Goal: Task Accomplishment & Management: Use online tool/utility

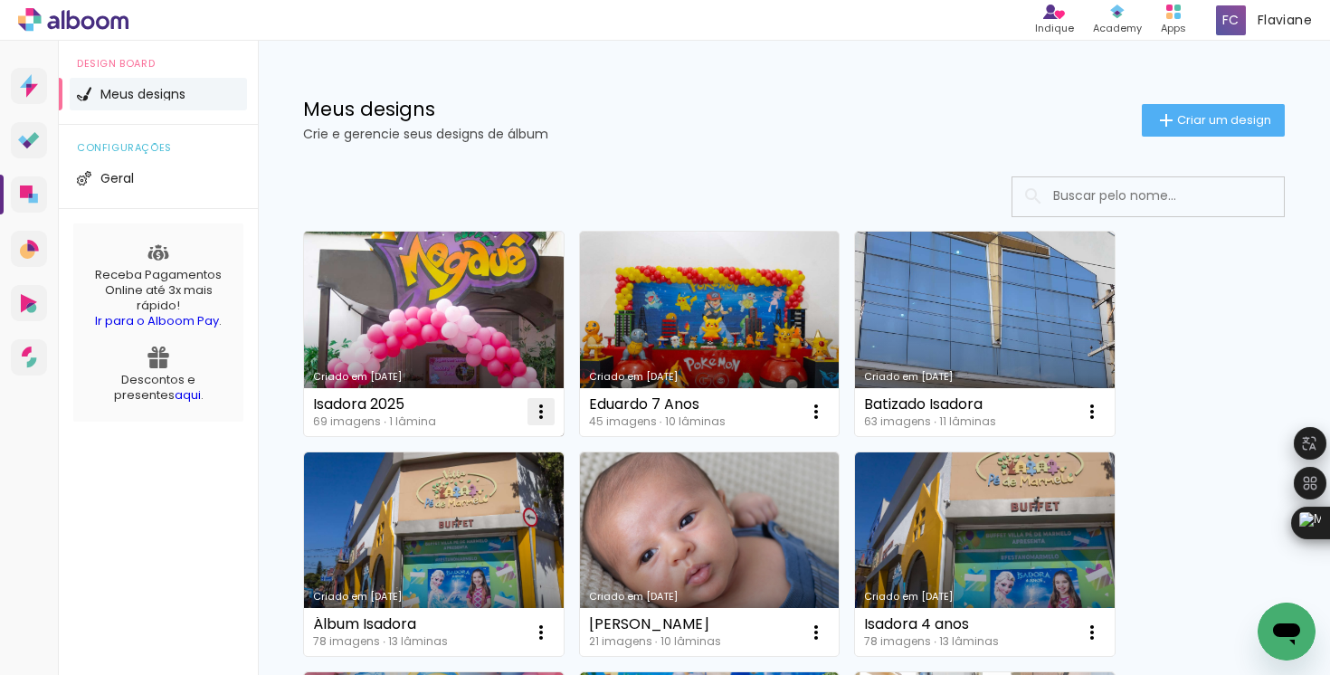
click at [539, 411] on iron-icon at bounding box center [541, 412] width 22 height 22
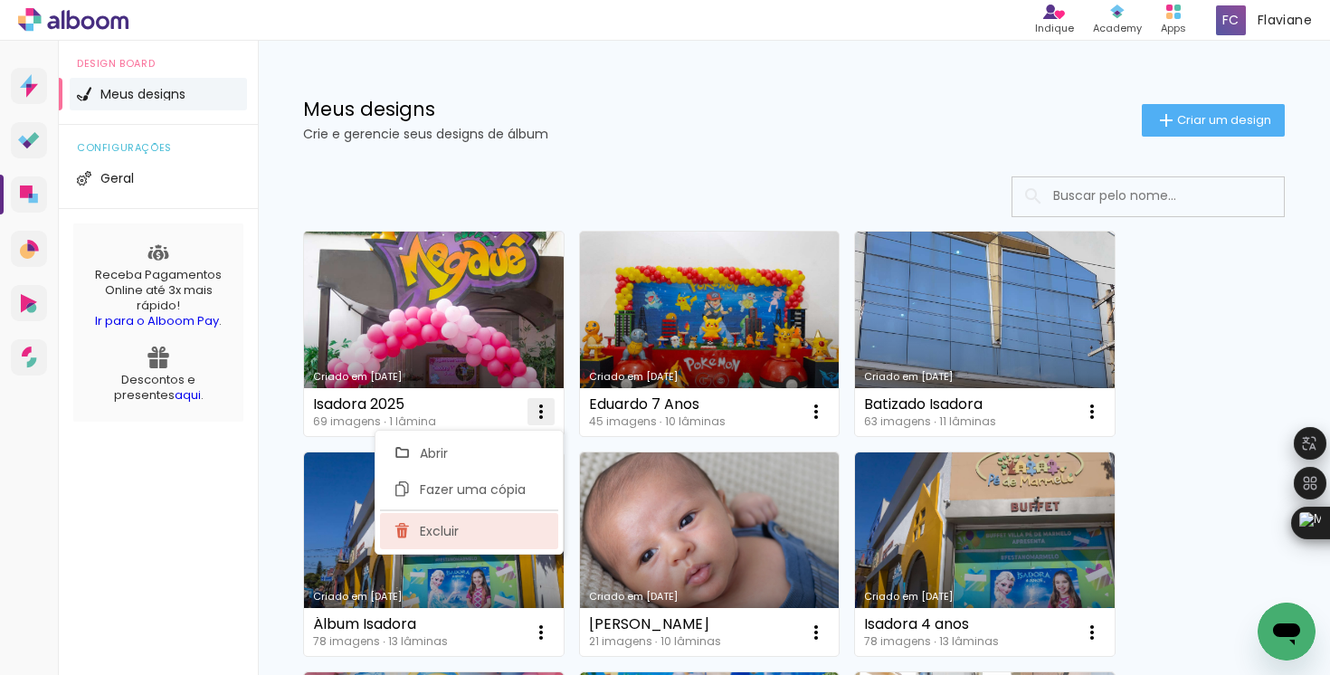
click at [455, 535] on span "Excluir" at bounding box center [439, 531] width 39 height 13
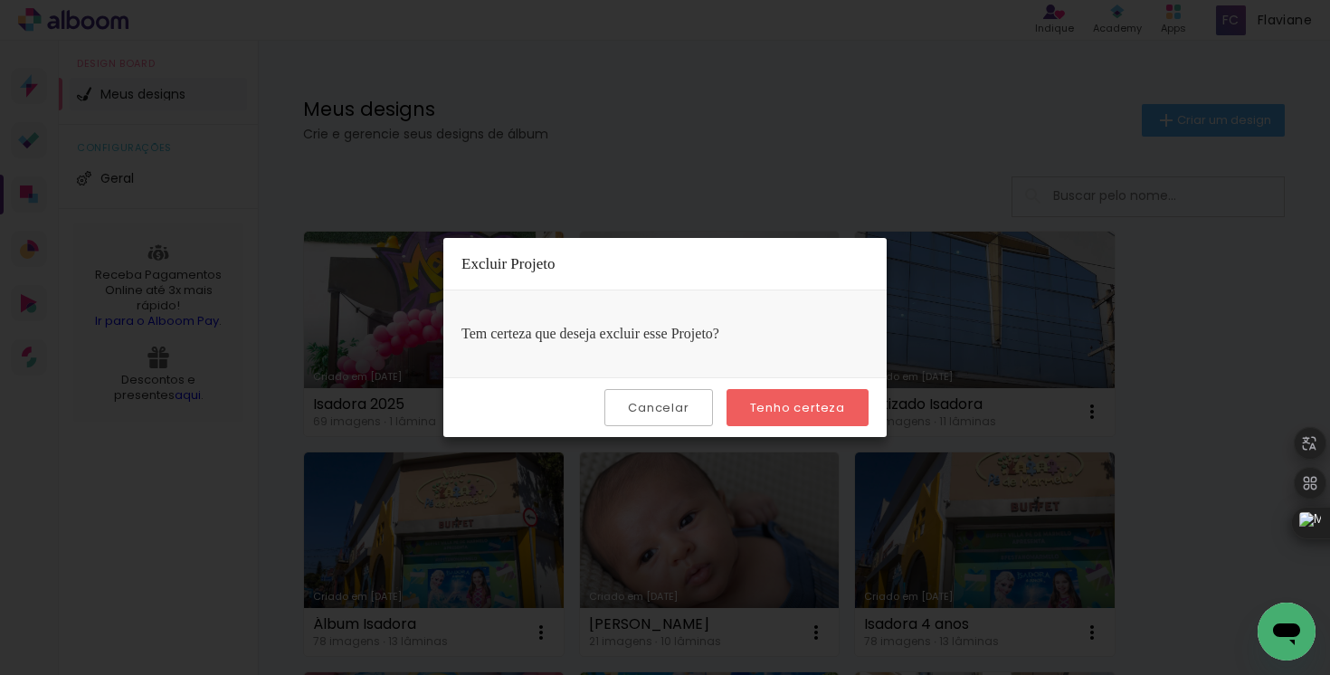
click at [0, 0] on slot "Tenho certeza" at bounding box center [0, 0] width 0 height 0
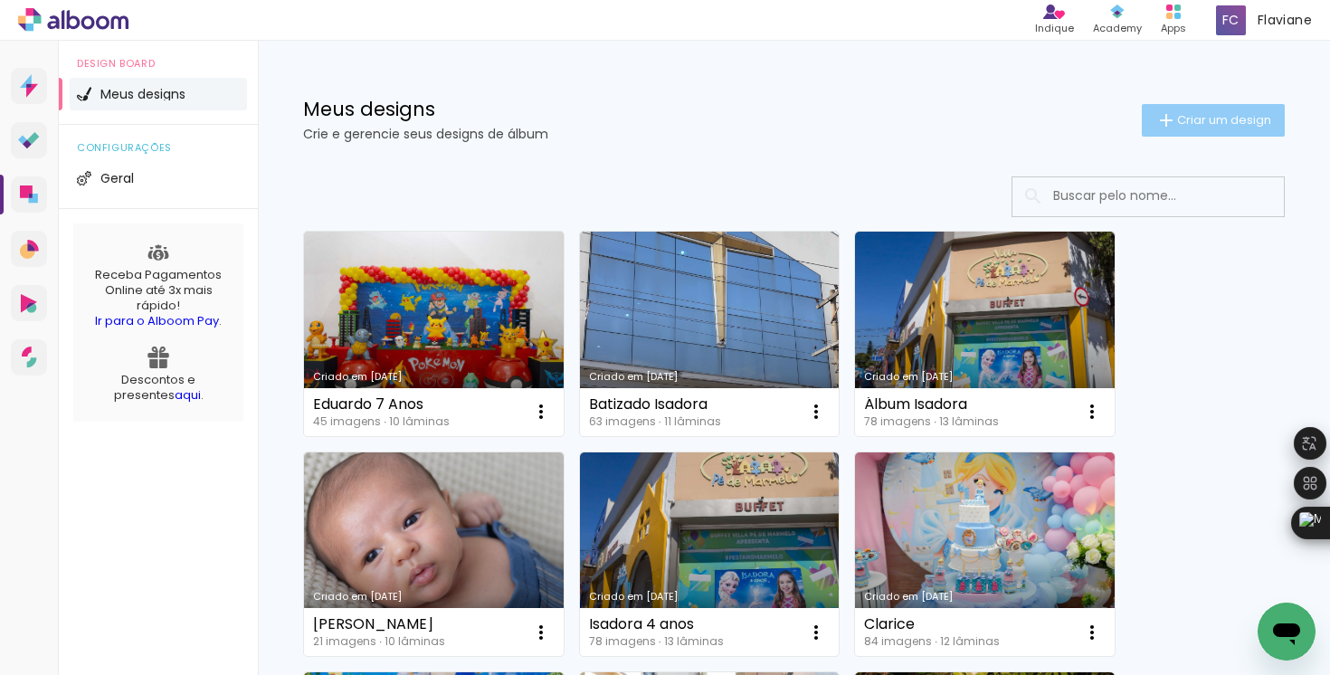
click at [1180, 121] on span "Criar um design" at bounding box center [1224, 120] width 94 height 12
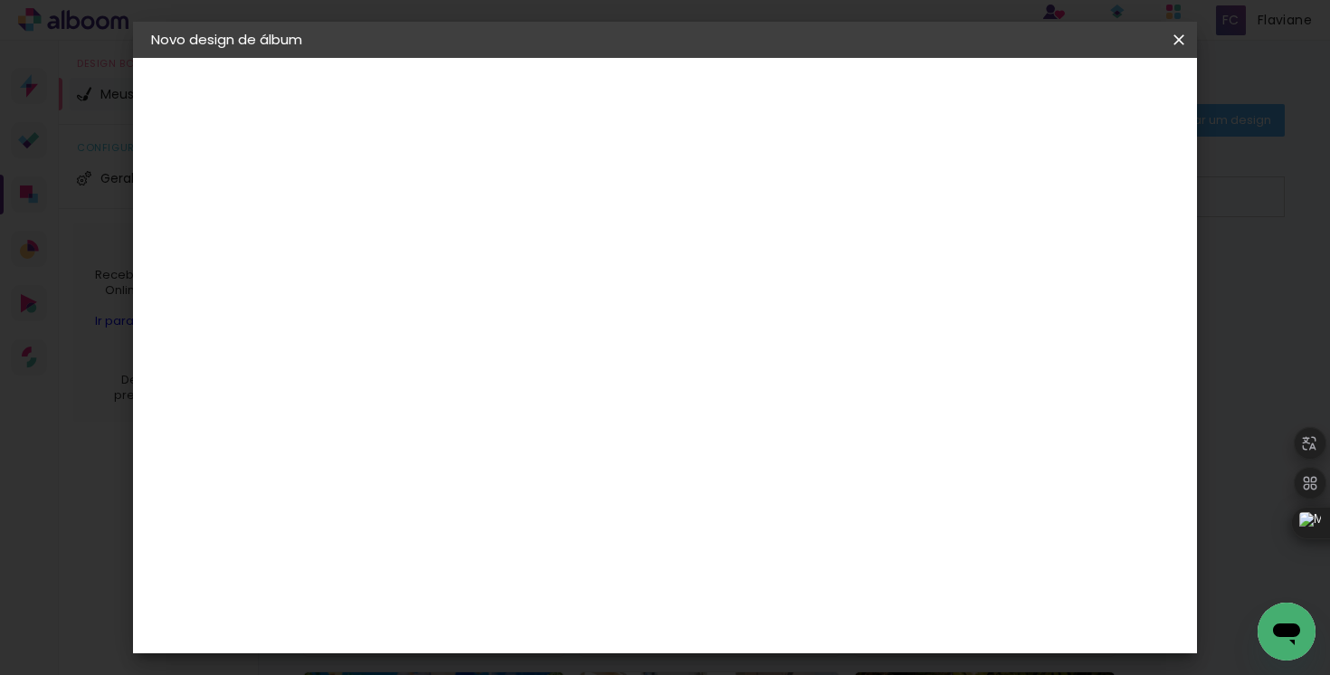
click at [447, 242] on input at bounding box center [447, 243] width 0 height 28
type input "Isadora 2025"
click at [632, 105] on paper-button "Avançar" at bounding box center [588, 96] width 89 height 31
click at [786, 278] on paper-item "Tamanho Livre" at bounding box center [699, 275] width 174 height 40
click at [0, 0] on slot "Avançar" at bounding box center [0, 0] width 0 height 0
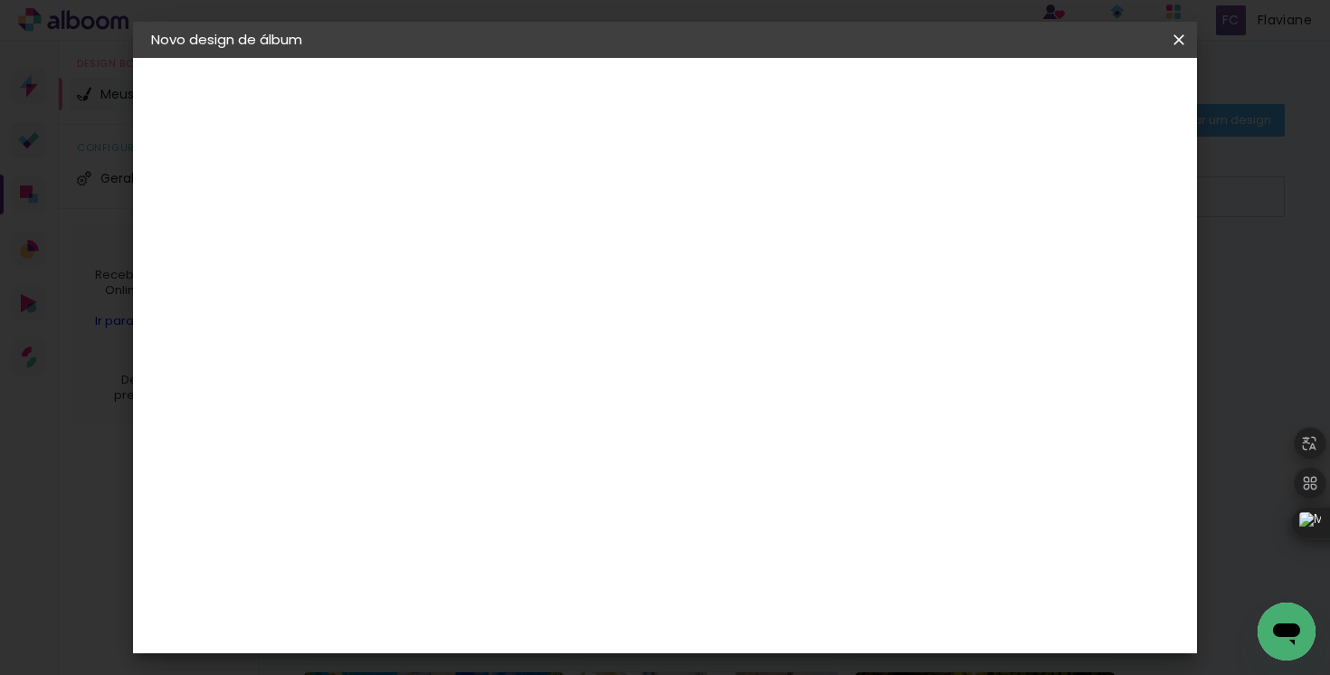
click at [1066, 90] on span "Iniciar design" at bounding box center [1024, 96] width 82 height 13
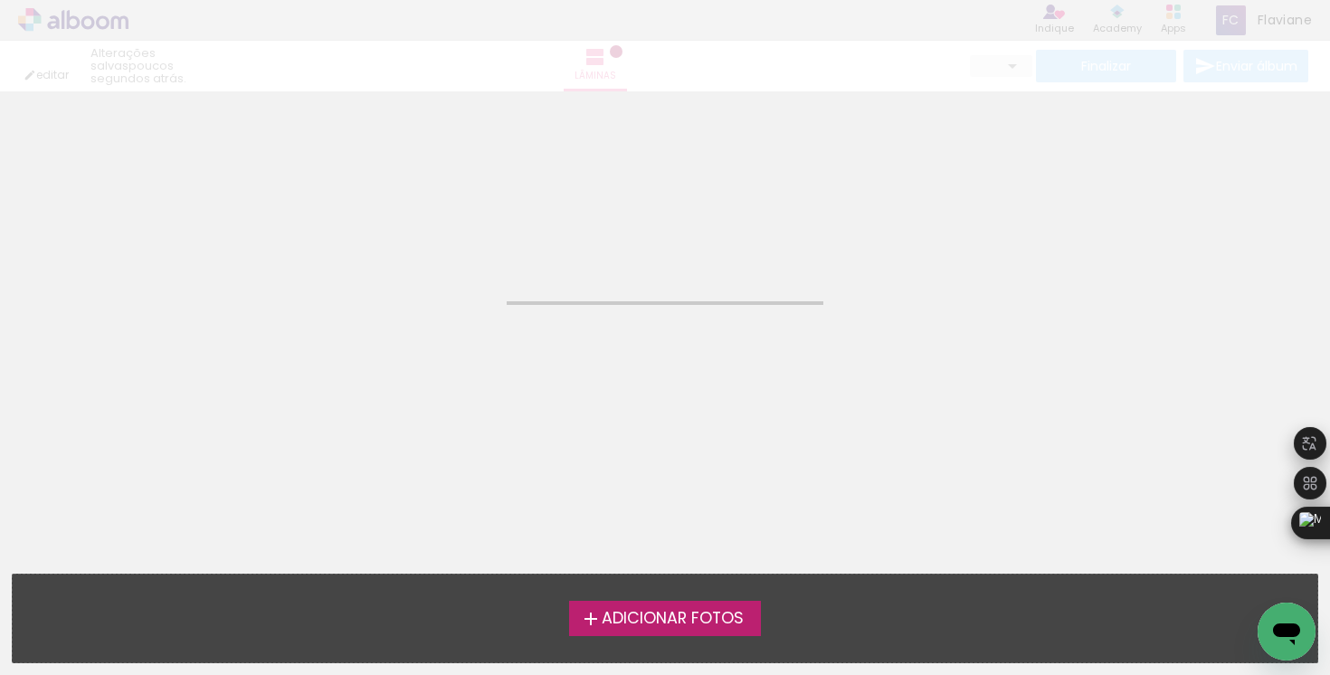
click at [648, 611] on span "Adicionar Fotos" at bounding box center [673, 619] width 142 height 16
click at [0, 0] on input "file" at bounding box center [0, 0] width 0 height 0
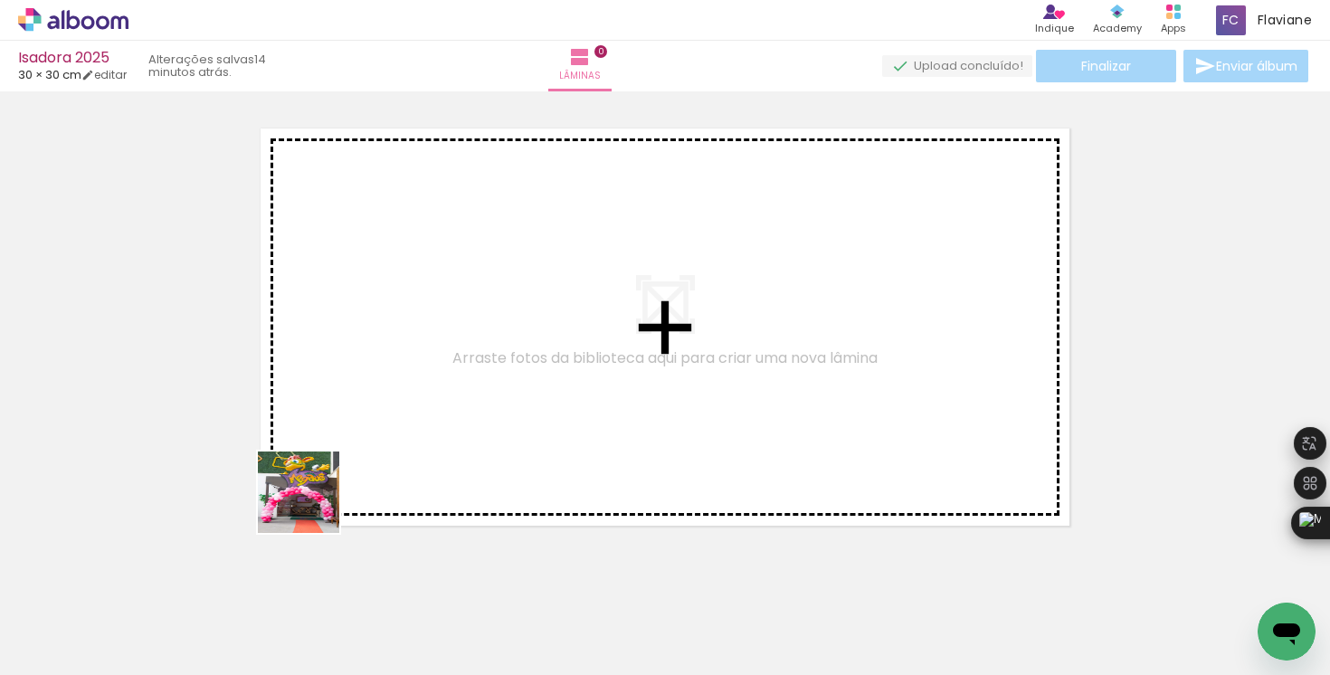
drag, startPoint x: 248, startPoint y: 566, endPoint x: 283, endPoint y: 577, distance: 36.9
click at [415, 394] on quentale-workspace at bounding box center [665, 337] width 1330 height 675
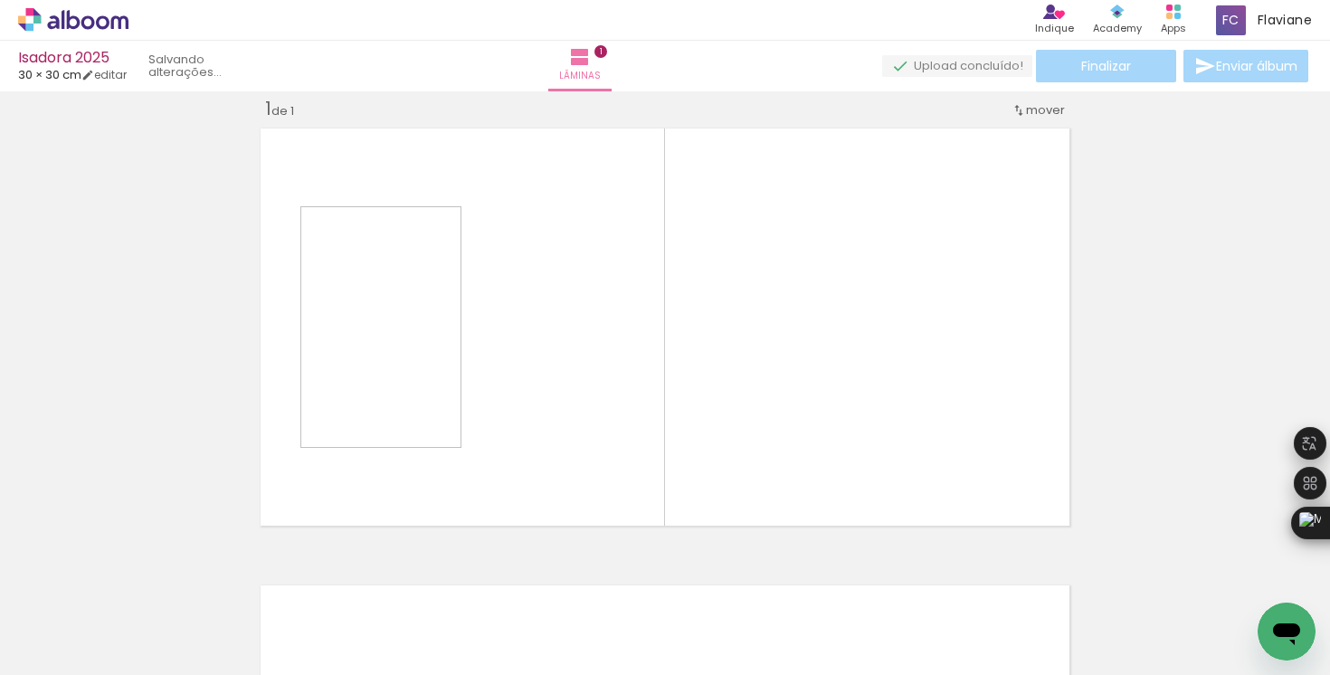
scroll to position [23, 0]
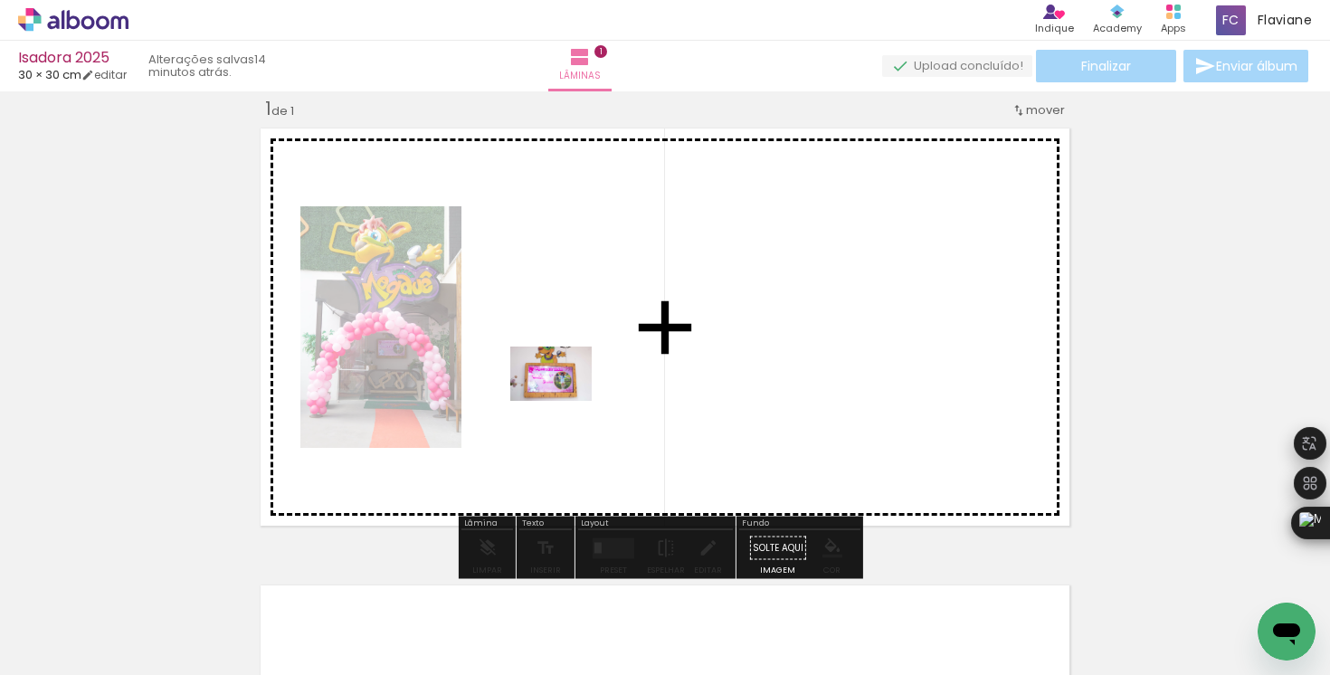
drag, startPoint x: 279, startPoint y: 626, endPoint x: 604, endPoint y: 383, distance: 406.5
click at [604, 383] on quentale-workspace at bounding box center [665, 337] width 1330 height 675
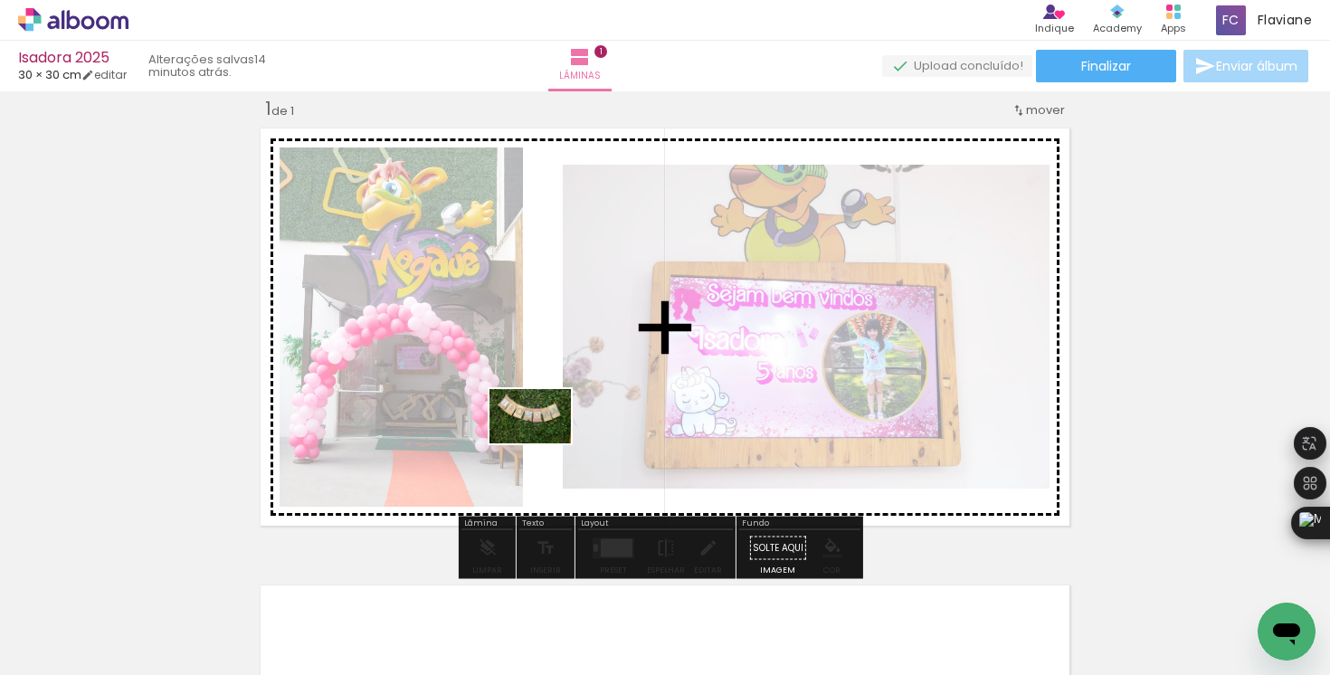
drag, startPoint x: 422, startPoint y: 593, endPoint x: 556, endPoint y: 424, distance: 215.7
click at [556, 424] on quentale-workspace at bounding box center [665, 337] width 1330 height 675
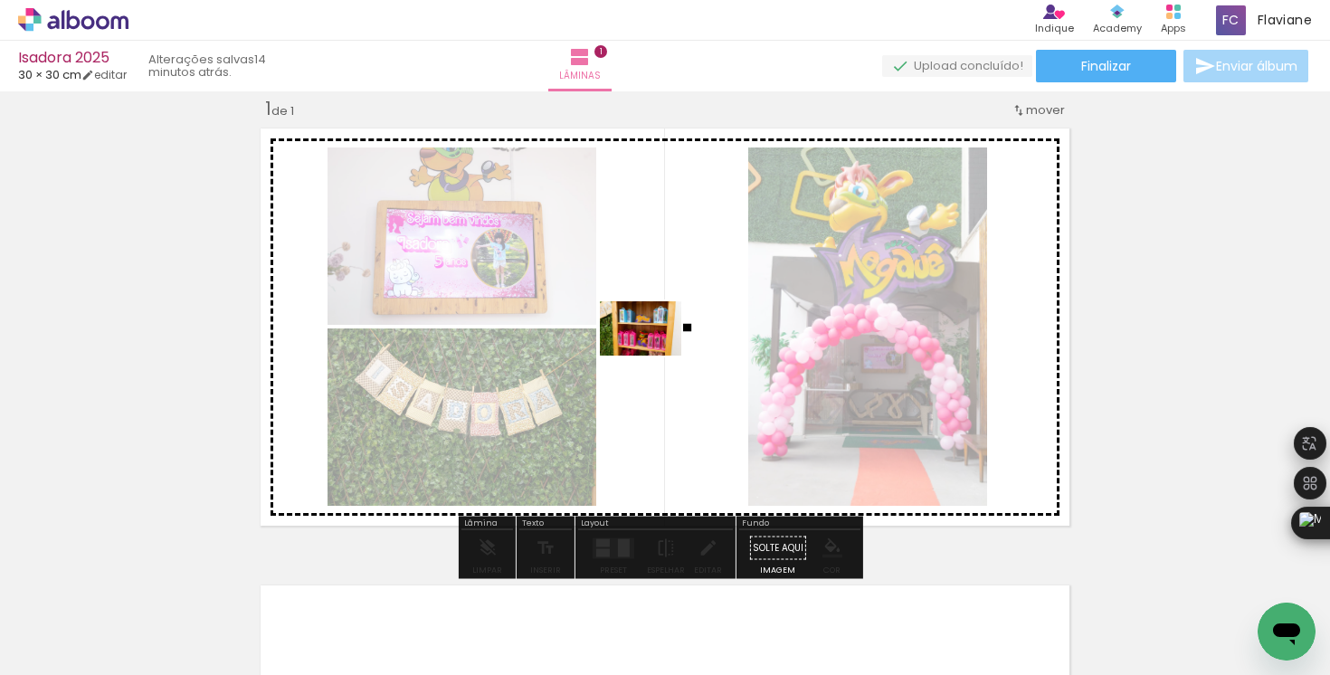
drag, startPoint x: 488, startPoint y: 614, endPoint x: 650, endPoint y: 356, distance: 305.2
click at [651, 356] on quentale-workspace at bounding box center [665, 337] width 1330 height 675
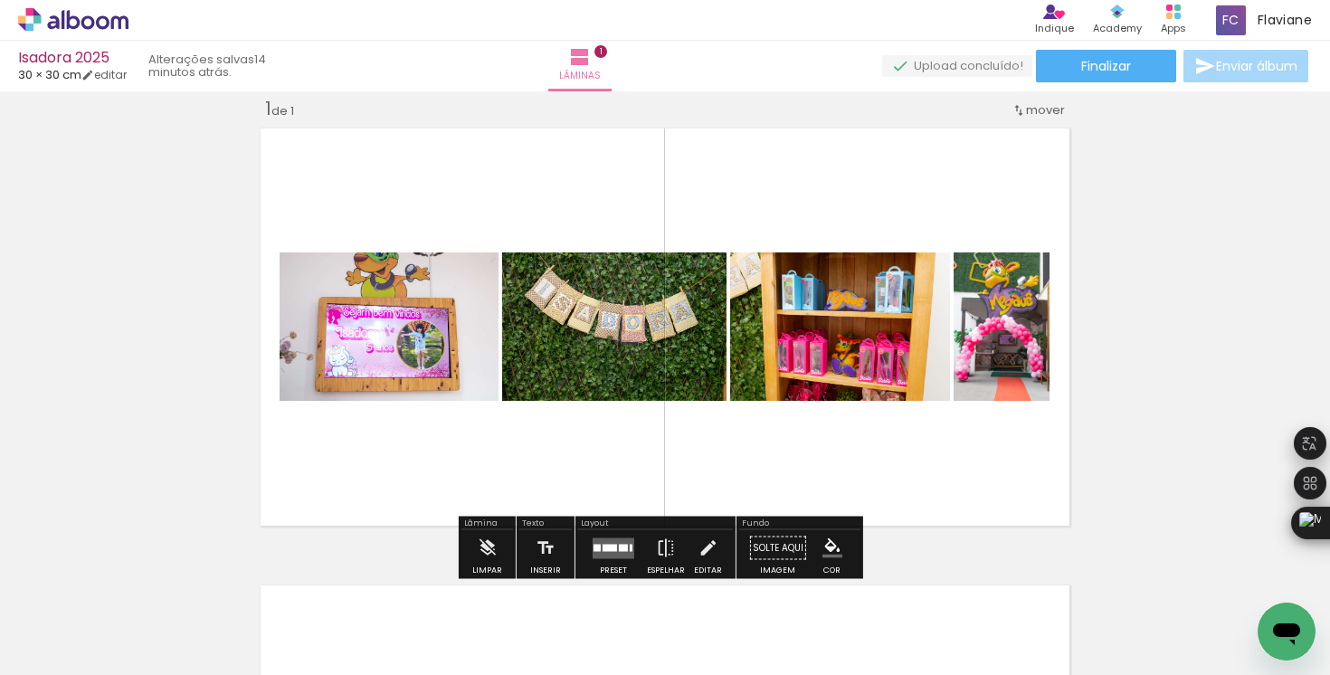
click at [602, 551] on quentale-layouter at bounding box center [614, 547] width 42 height 21
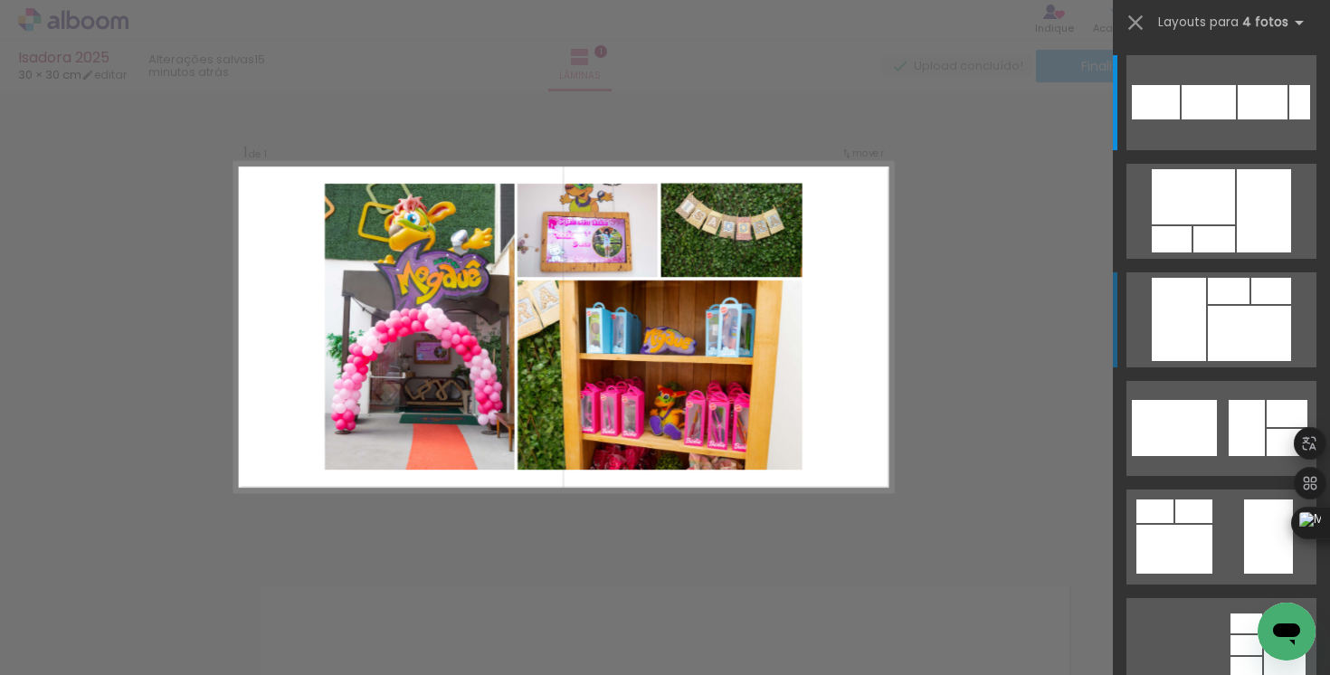
click at [1216, 313] on div at bounding box center [1249, 333] width 83 height 55
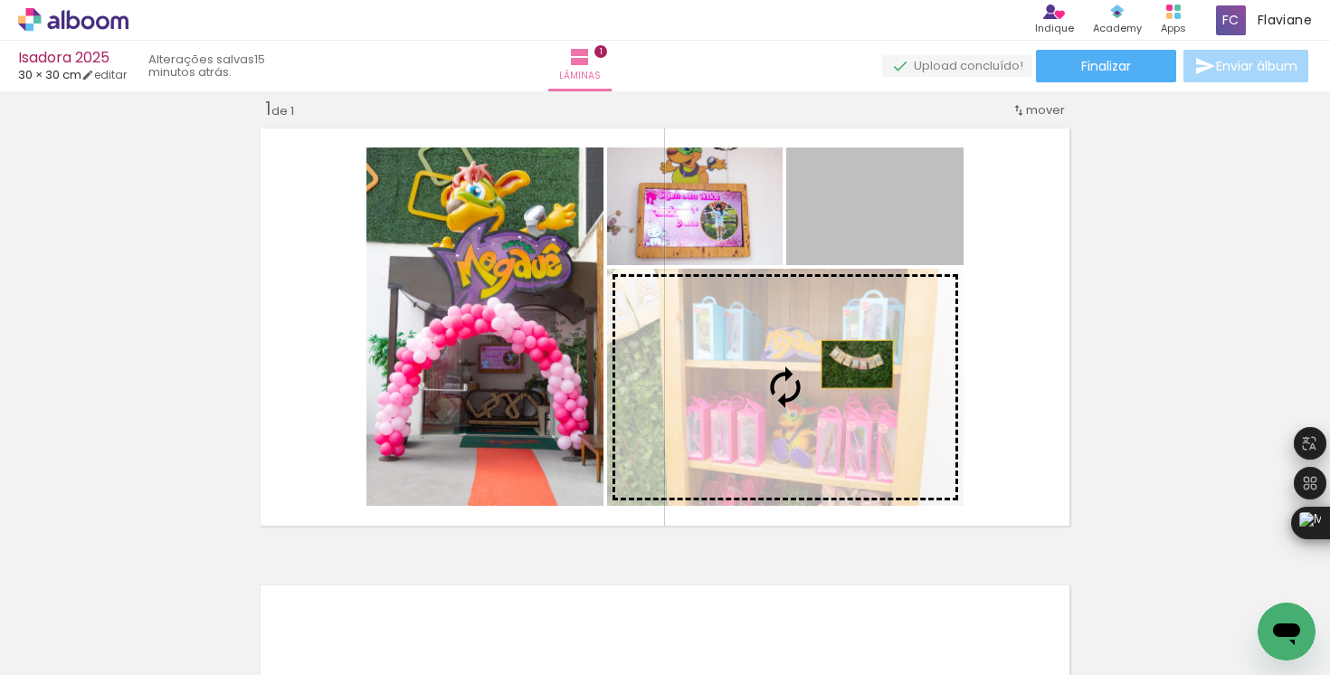
drag, startPoint x: 868, startPoint y: 285, endPoint x: 847, endPoint y: 387, distance: 104.3
click at [0, 0] on slot at bounding box center [0, 0] width 0 height 0
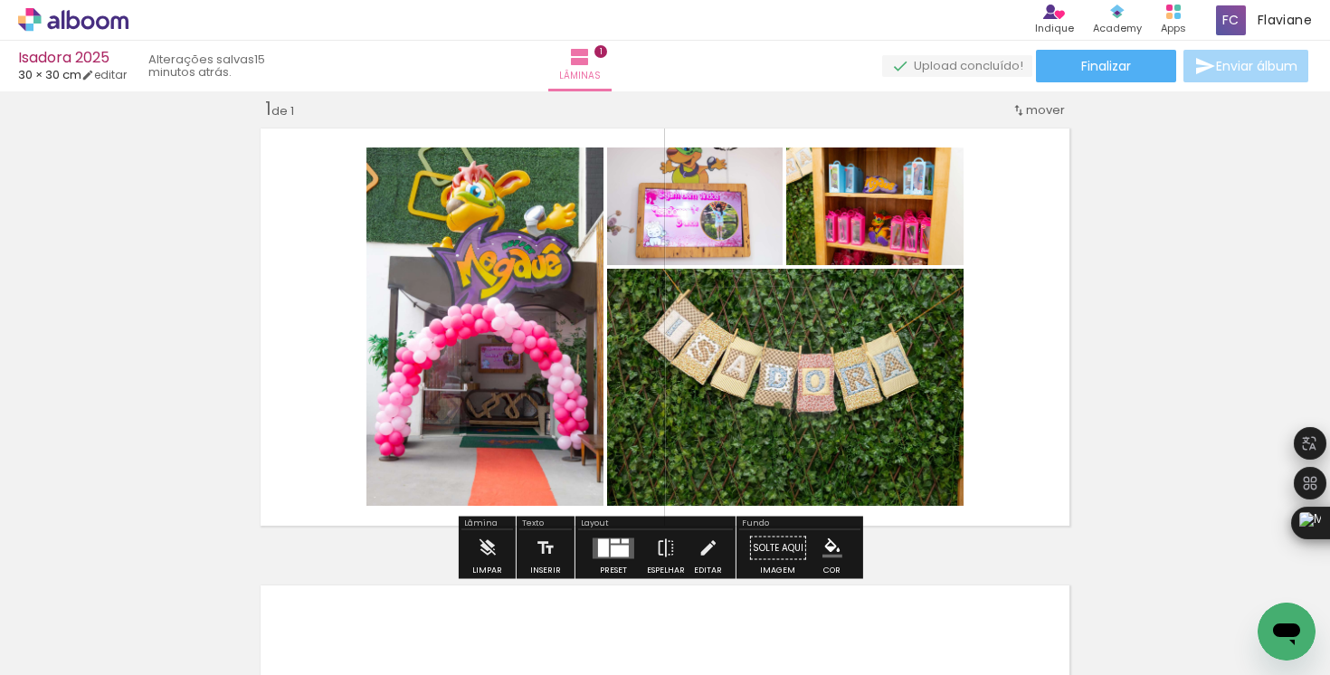
click at [779, 408] on quentale-photo at bounding box center [785, 387] width 356 height 237
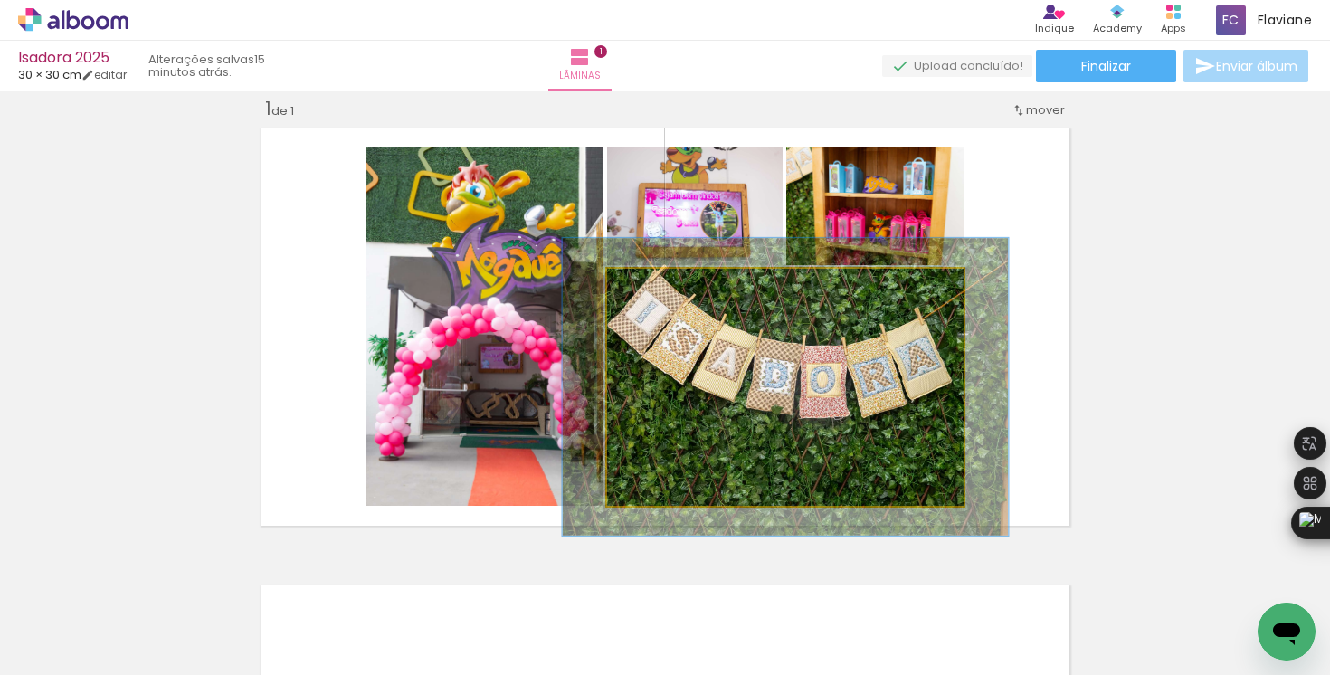
drag, startPoint x: 642, startPoint y: 288, endPoint x: 658, endPoint y: 286, distance: 15.5
type paper-slider "125"
click at [658, 286] on div at bounding box center [665, 288] width 16 height 16
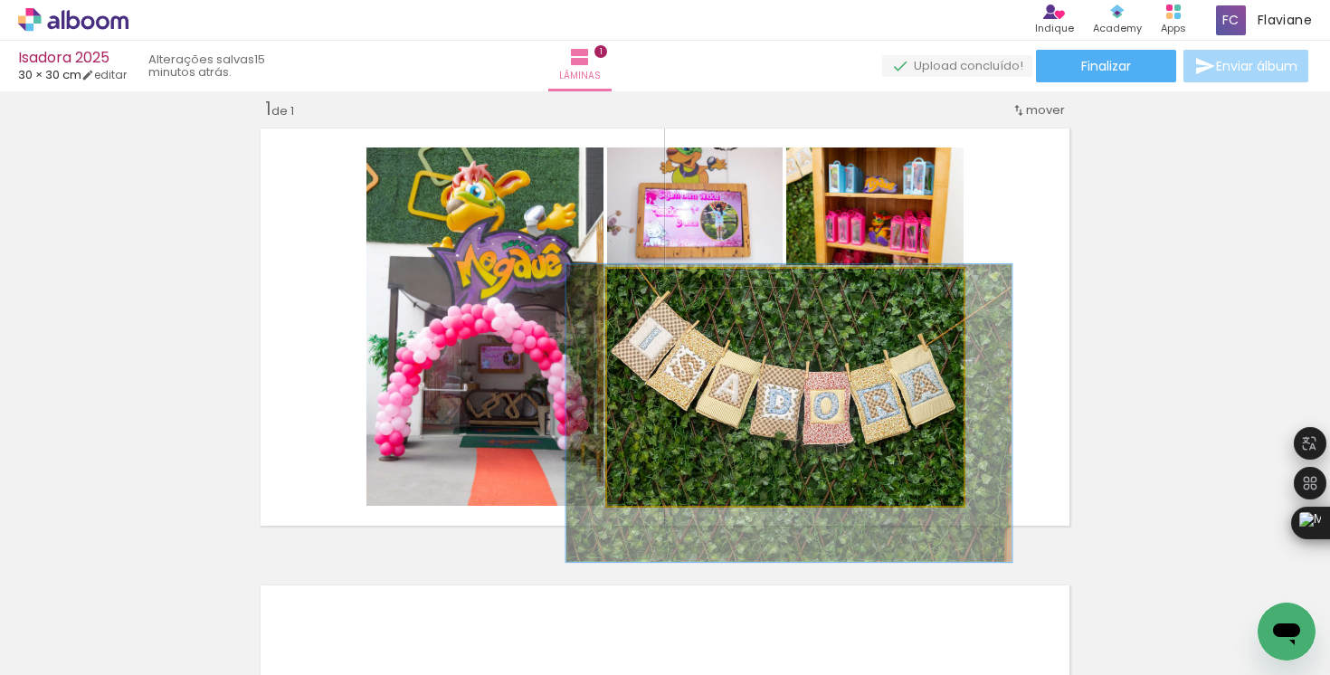
drag, startPoint x: 762, startPoint y: 377, endPoint x: 765, endPoint y: 403, distance: 26.5
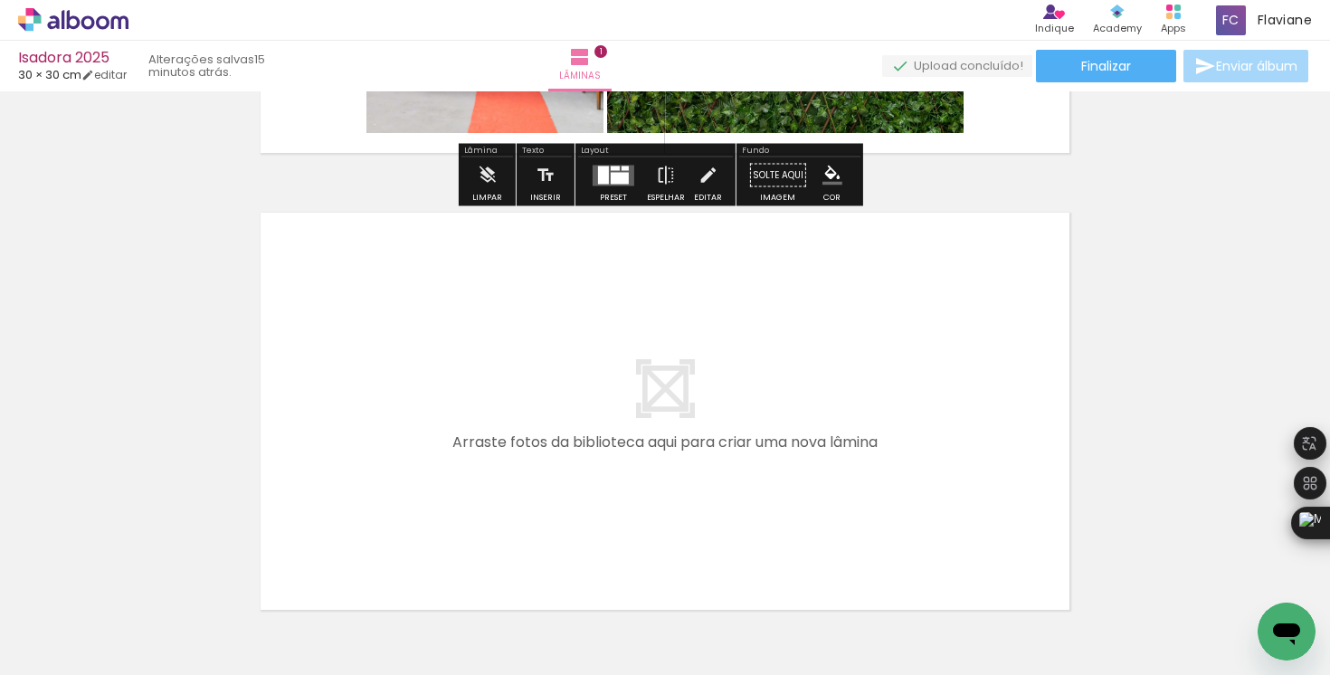
scroll to position [402, 0]
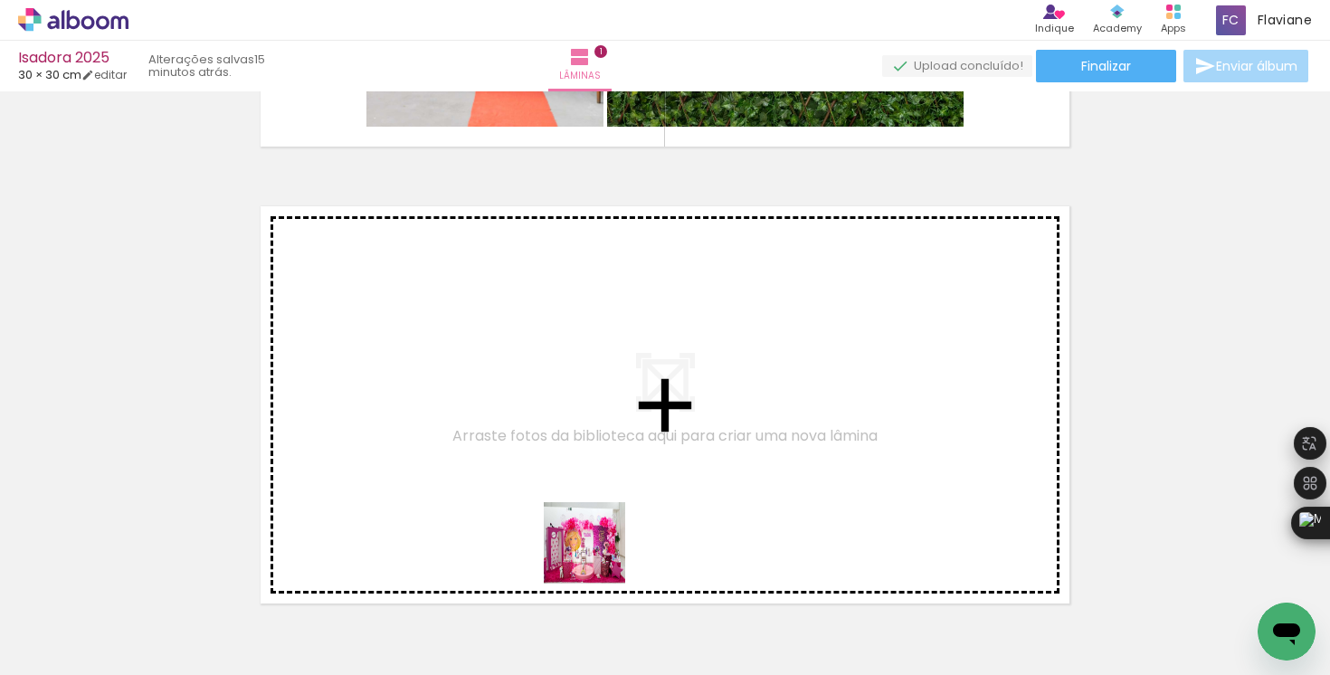
drag, startPoint x: 590, startPoint y: 628, endPoint x: 611, endPoint y: 446, distance: 183.0
click at [611, 446] on quentale-workspace at bounding box center [665, 337] width 1330 height 675
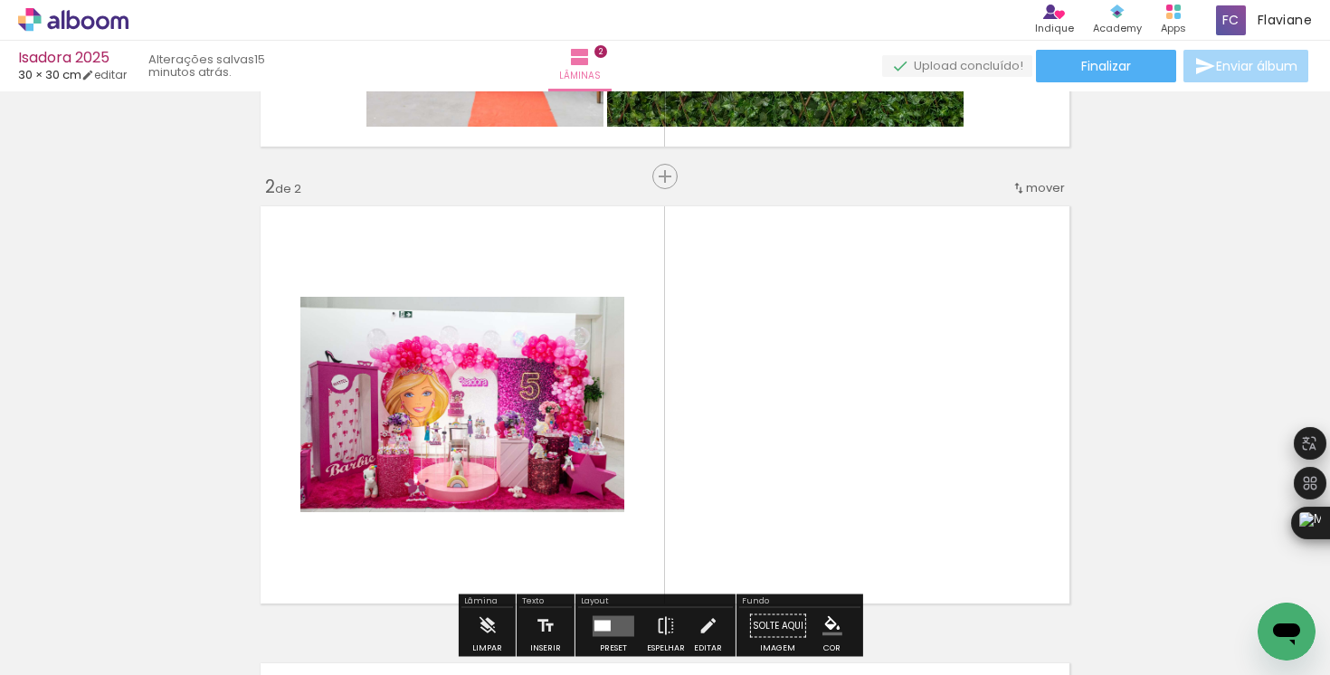
scroll to position [479, 0]
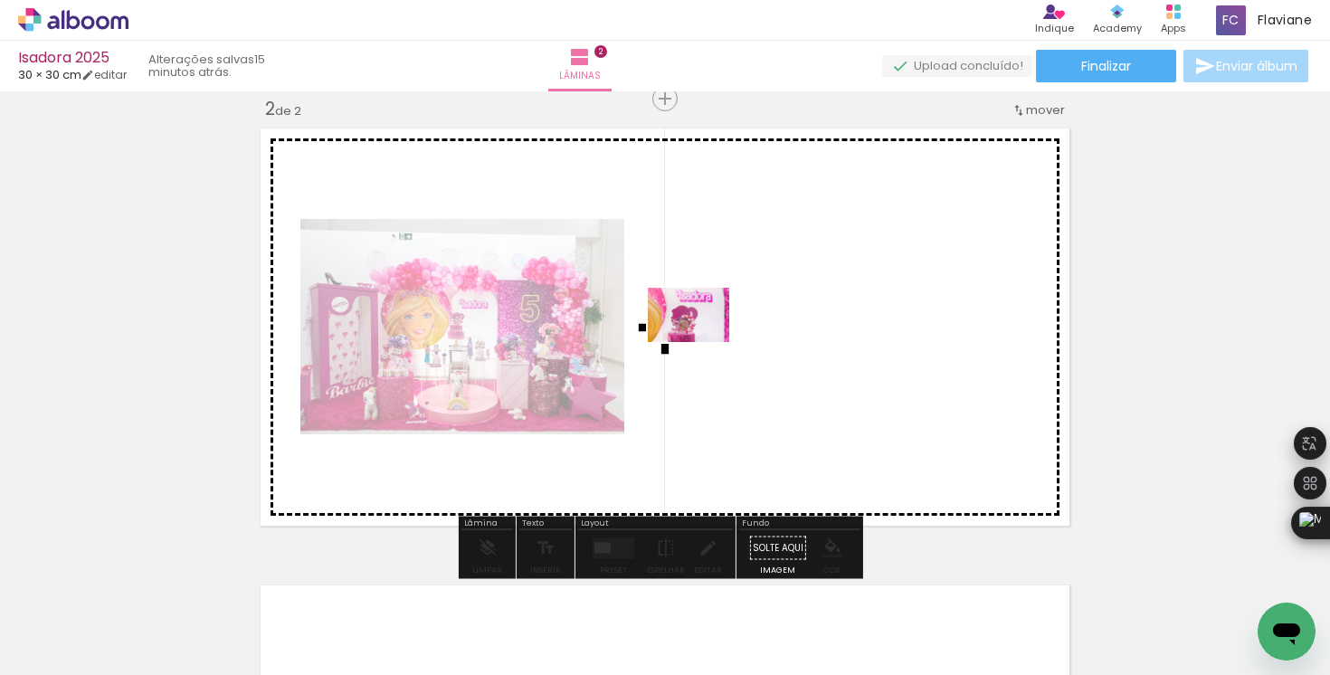
drag, startPoint x: 698, startPoint y: 612, endPoint x: 703, endPoint y: 333, distance: 279.6
click at [703, 333] on quentale-workspace at bounding box center [665, 337] width 1330 height 675
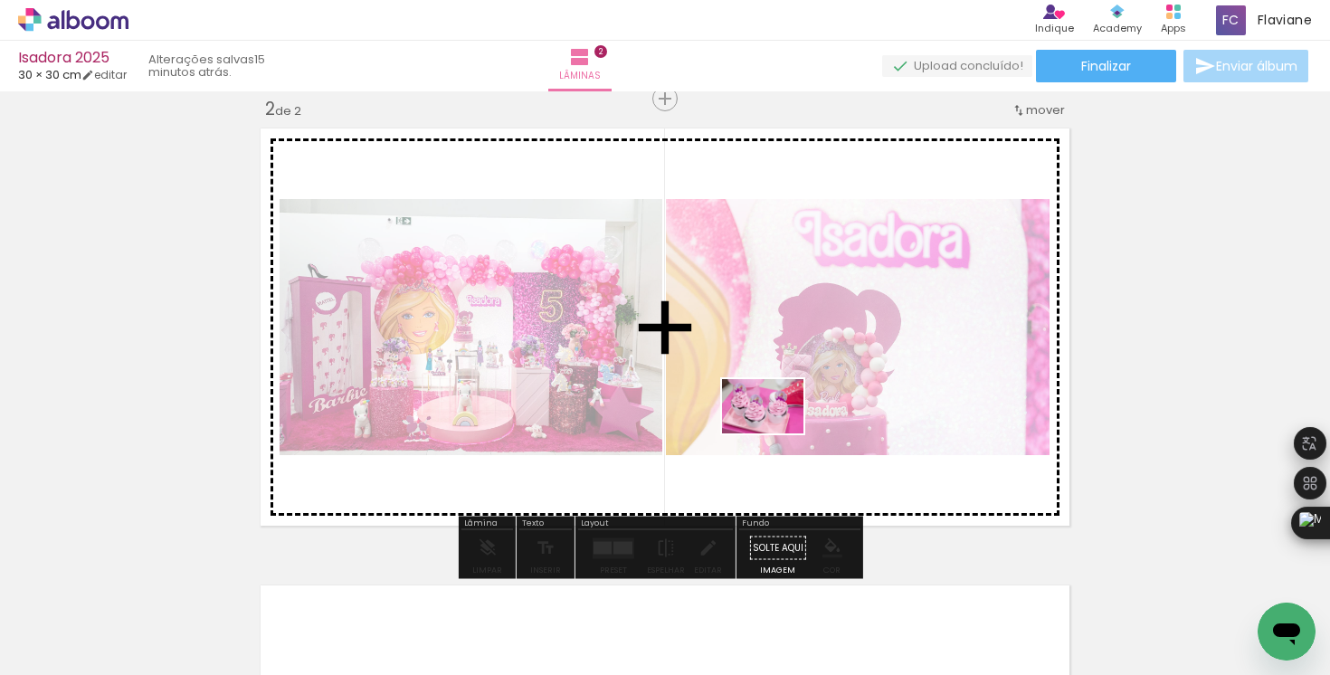
drag, startPoint x: 796, startPoint y: 586, endPoint x: 770, endPoint y: 424, distance: 164.0
click at [776, 433] on quentale-workspace at bounding box center [665, 337] width 1330 height 675
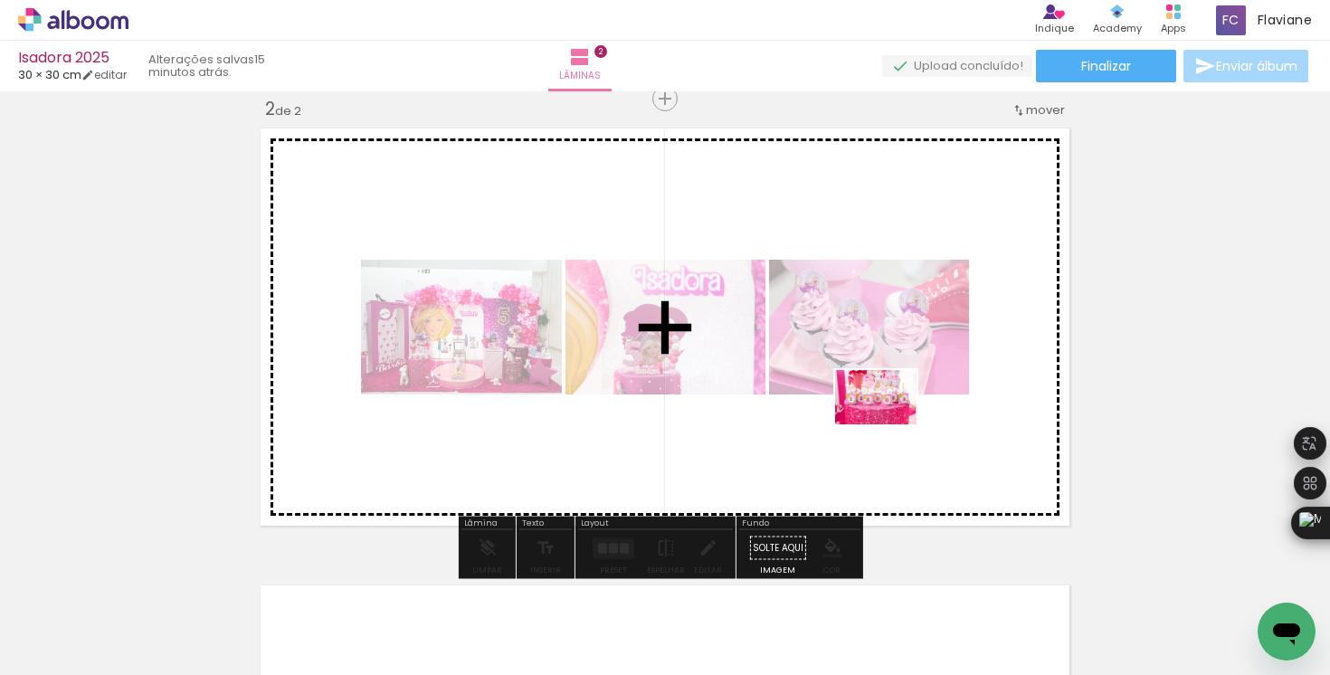
drag, startPoint x: 907, startPoint y: 626, endPoint x: 889, endPoint y: 424, distance: 202.5
click at [889, 424] on quentale-workspace at bounding box center [665, 337] width 1330 height 675
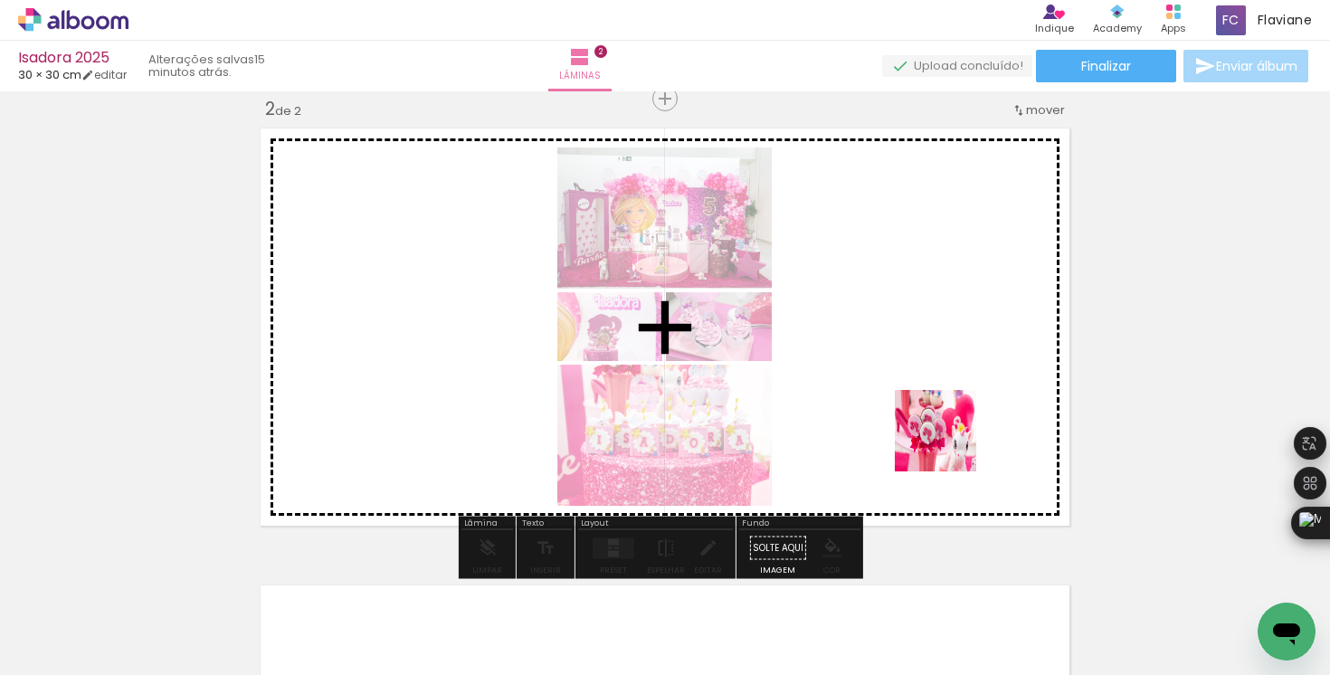
drag, startPoint x: 999, startPoint y: 620, endPoint x: 949, endPoint y: 431, distance: 195.5
click at [949, 431] on quentale-workspace at bounding box center [665, 337] width 1330 height 675
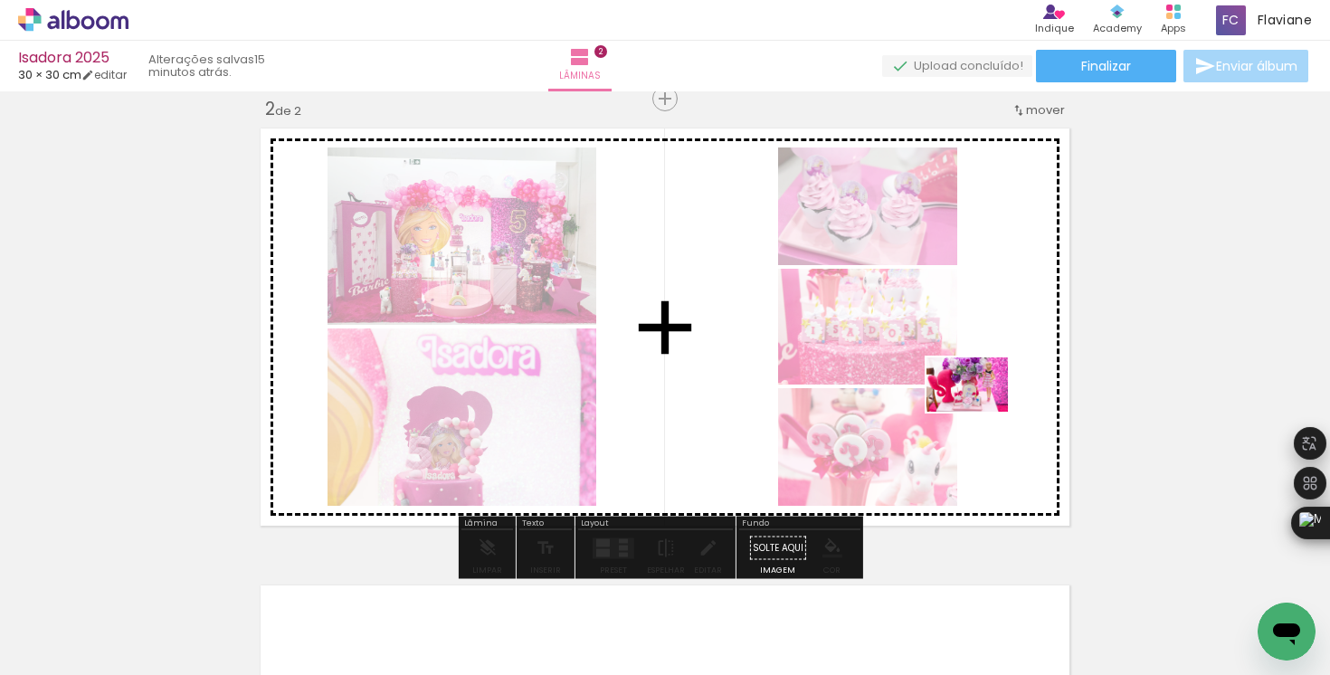
drag, startPoint x: 1083, startPoint y: 589, endPoint x: 978, endPoint y: 411, distance: 206.8
click at [980, 412] on quentale-workspace at bounding box center [665, 337] width 1330 height 675
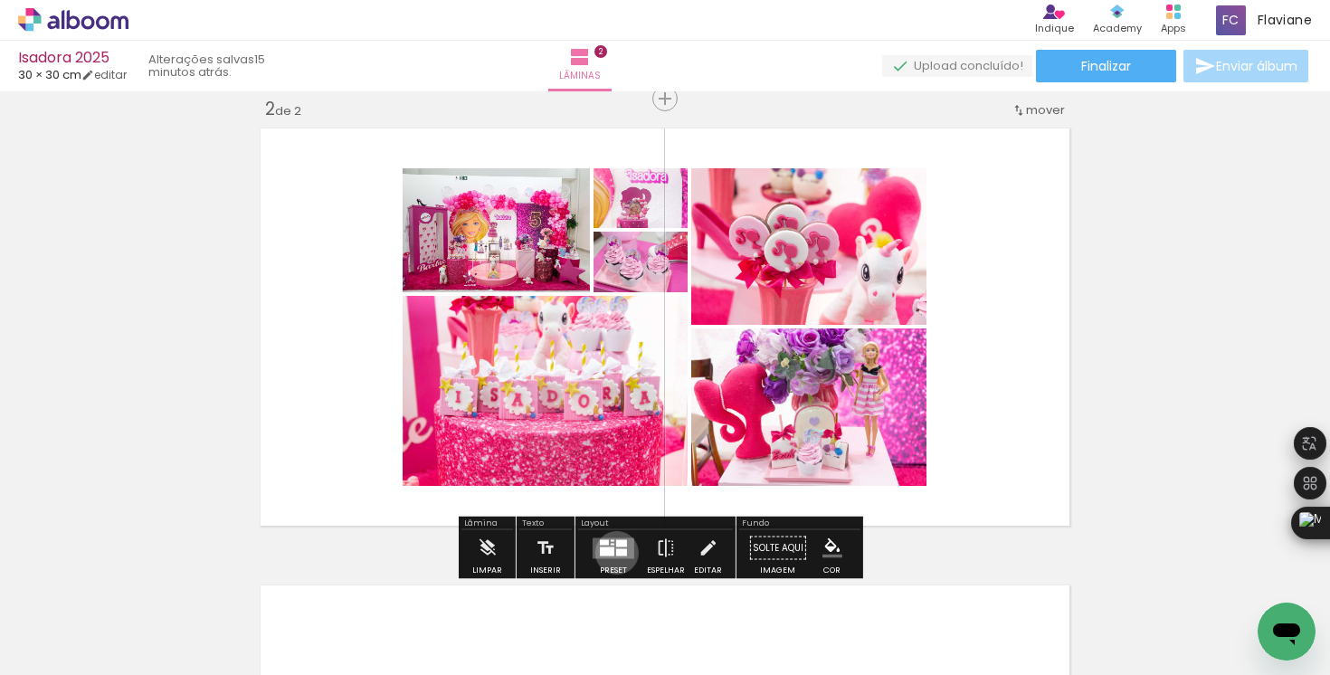
drag, startPoint x: 612, startPoint y: 552, endPoint x: 612, endPoint y: 542, distance: 10.0
click at [616, 552] on div at bounding box center [621, 551] width 11 height 7
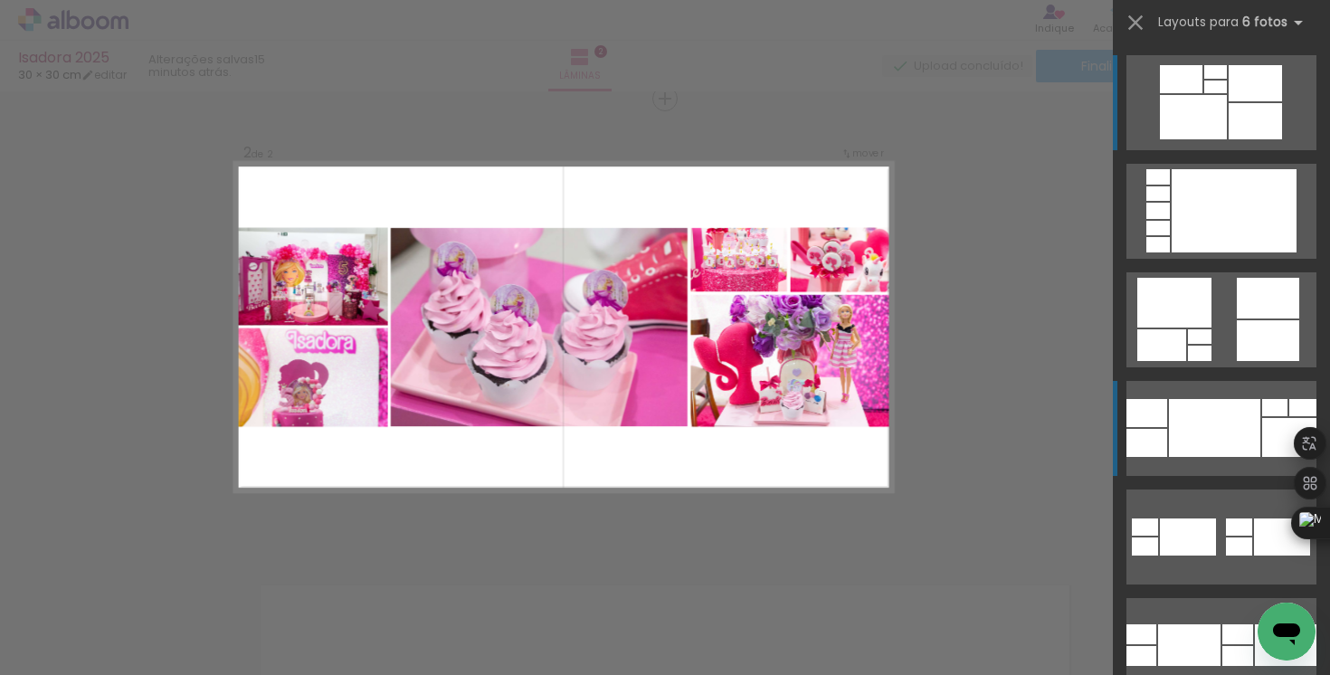
click at [1209, 436] on div at bounding box center [1214, 428] width 91 height 58
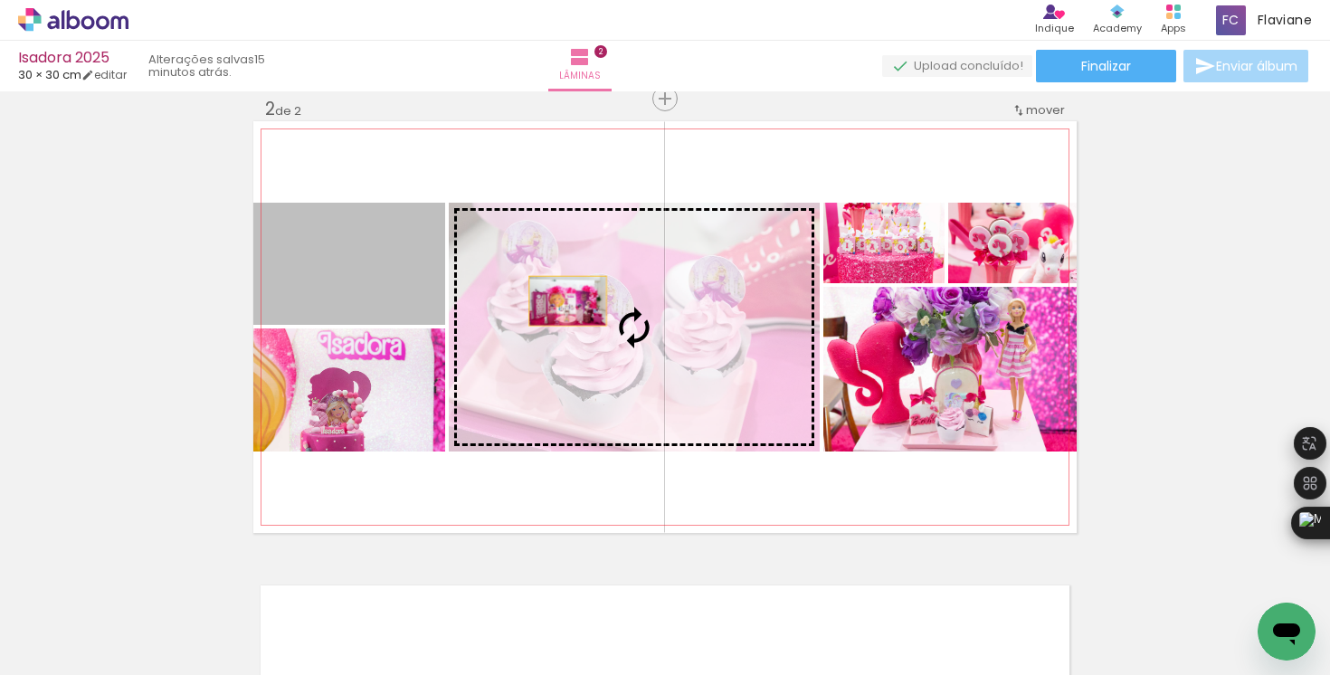
drag, startPoint x: 356, startPoint y: 283, endPoint x: 585, endPoint y: 308, distance: 231.1
click at [0, 0] on slot at bounding box center [0, 0] width 0 height 0
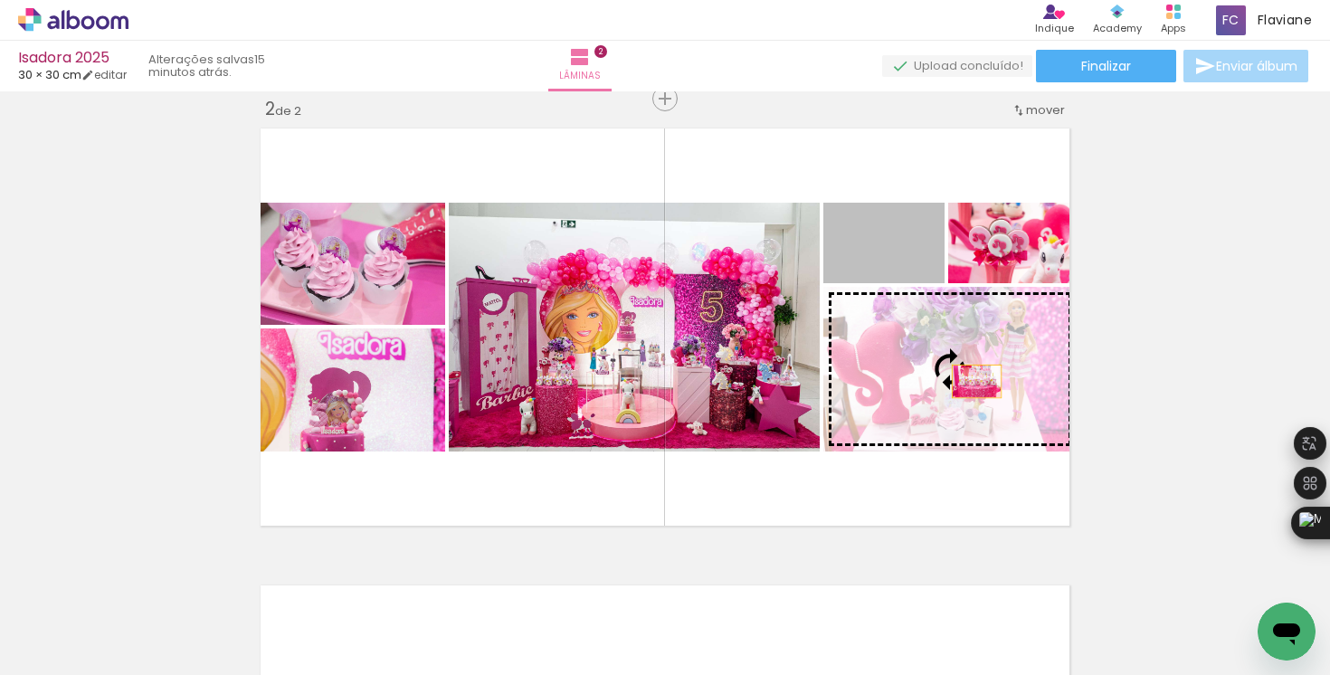
drag, startPoint x: 915, startPoint y: 254, endPoint x: 972, endPoint y: 380, distance: 138.1
click at [0, 0] on slot at bounding box center [0, 0] width 0 height 0
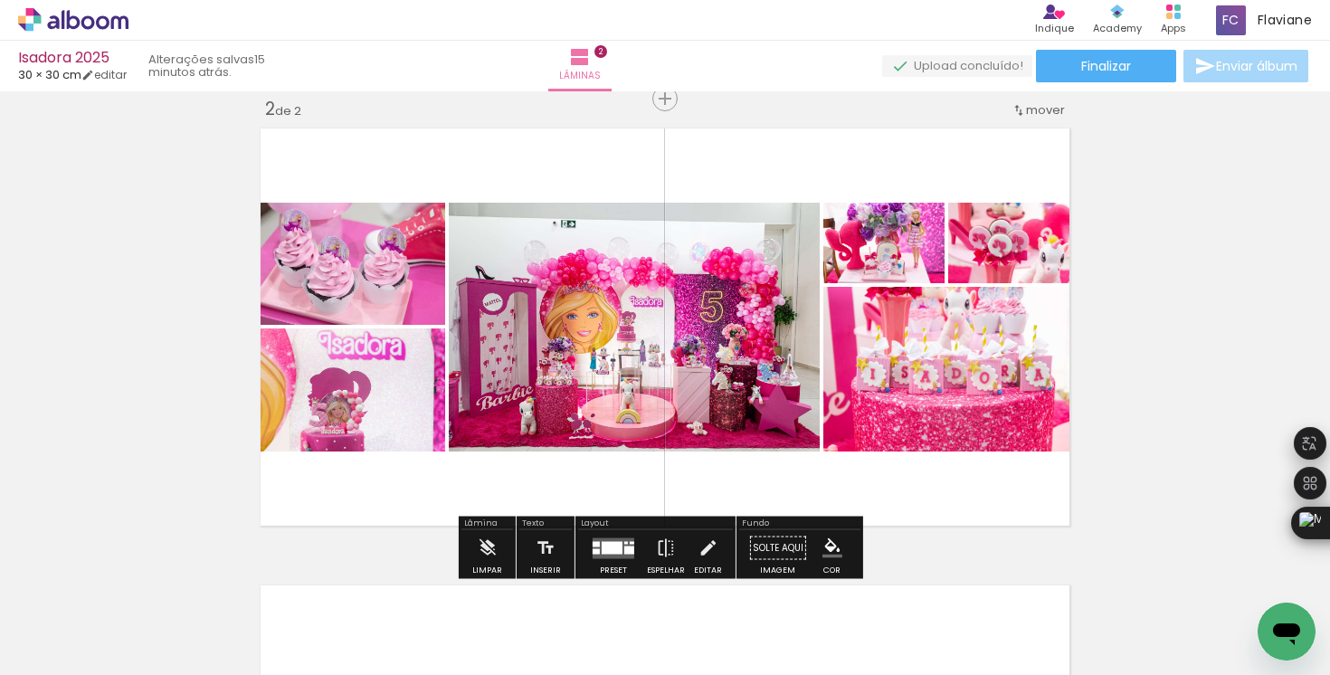
click at [737, 369] on quentale-photo at bounding box center [634, 327] width 371 height 249
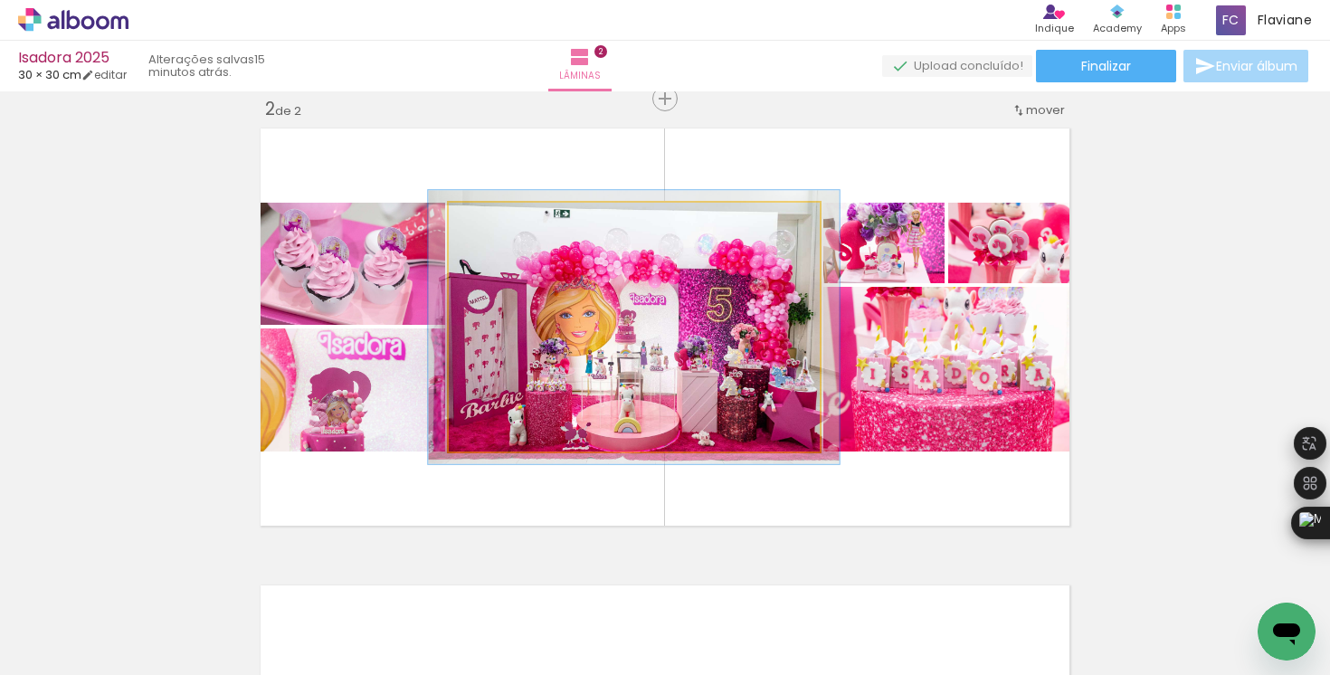
type paper-slider "109"
click at [489, 221] on div at bounding box center [497, 221] width 16 height 16
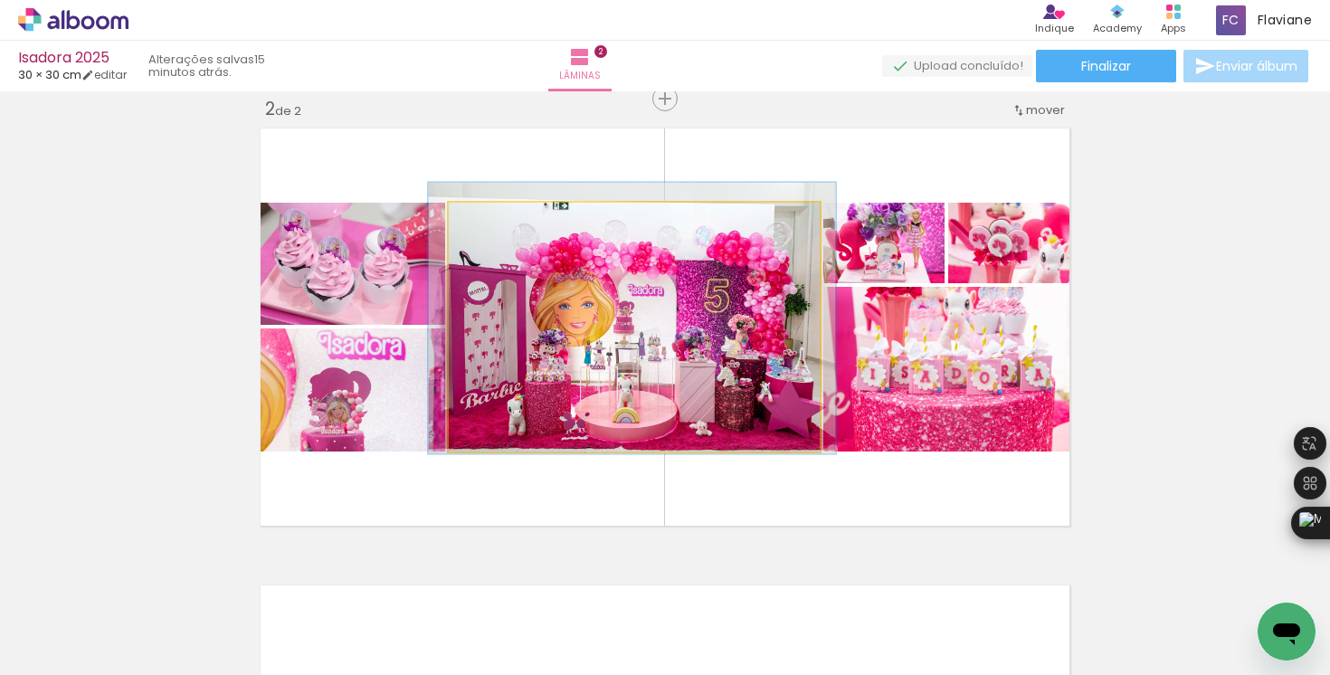
drag, startPoint x: 629, startPoint y: 299, endPoint x: 627, endPoint y: 290, distance: 9.2
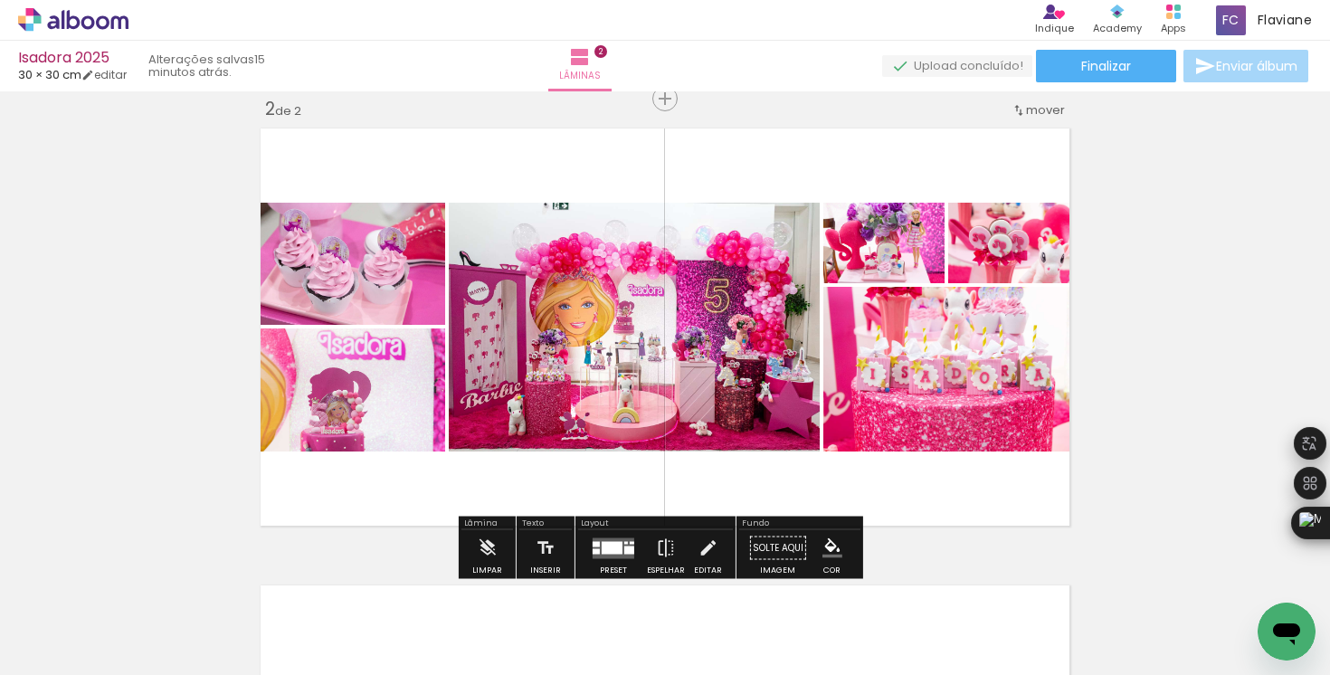
click at [1194, 304] on div "Inserir lâmina 1 de 2 Inserir lâmina 2 de 2" at bounding box center [665, 303] width 1330 height 1371
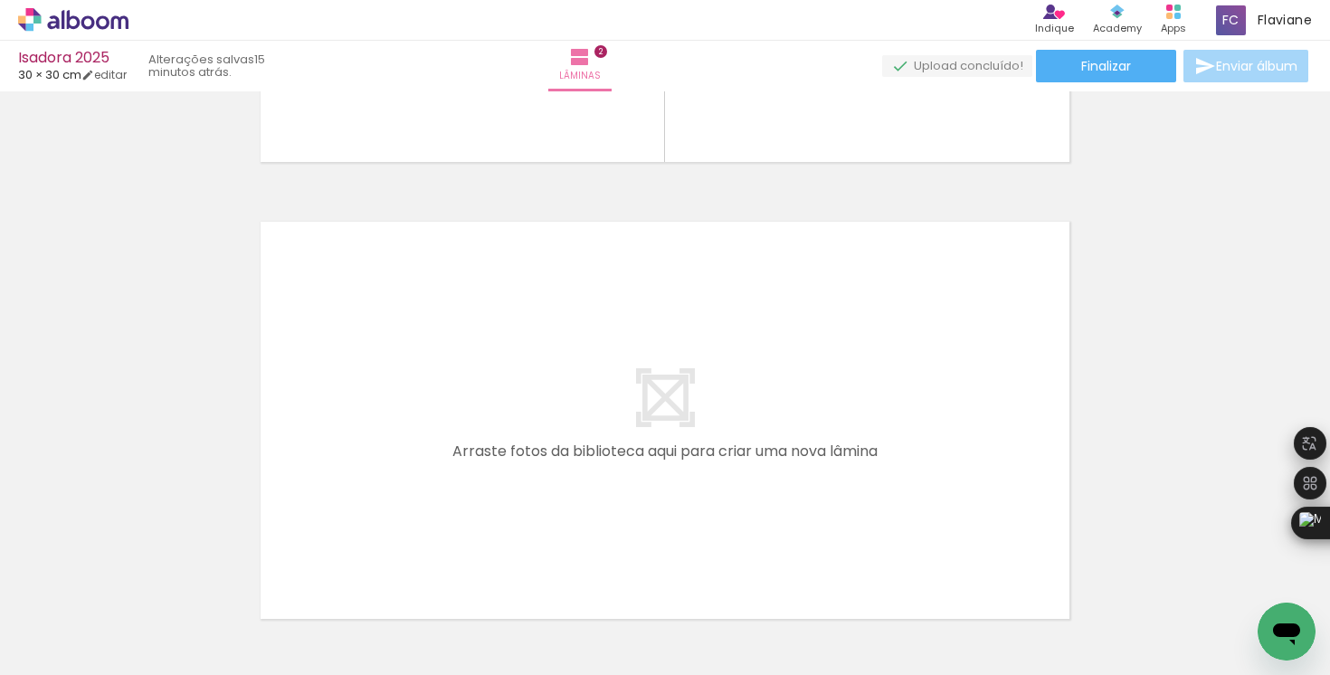
scroll to position [0, 886]
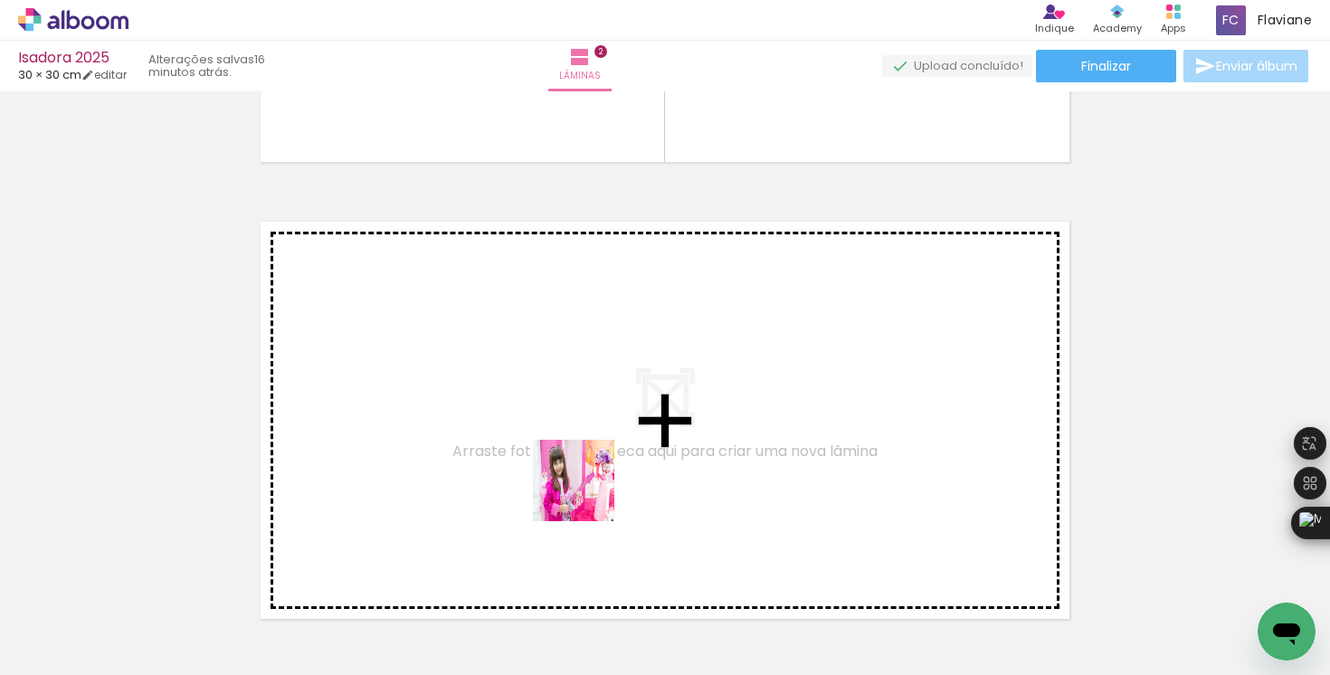
drag, startPoint x: 612, startPoint y: 632, endPoint x: 277, endPoint y: 589, distance: 338.4
click at [557, 442] on quentale-workspace at bounding box center [665, 337] width 1330 height 675
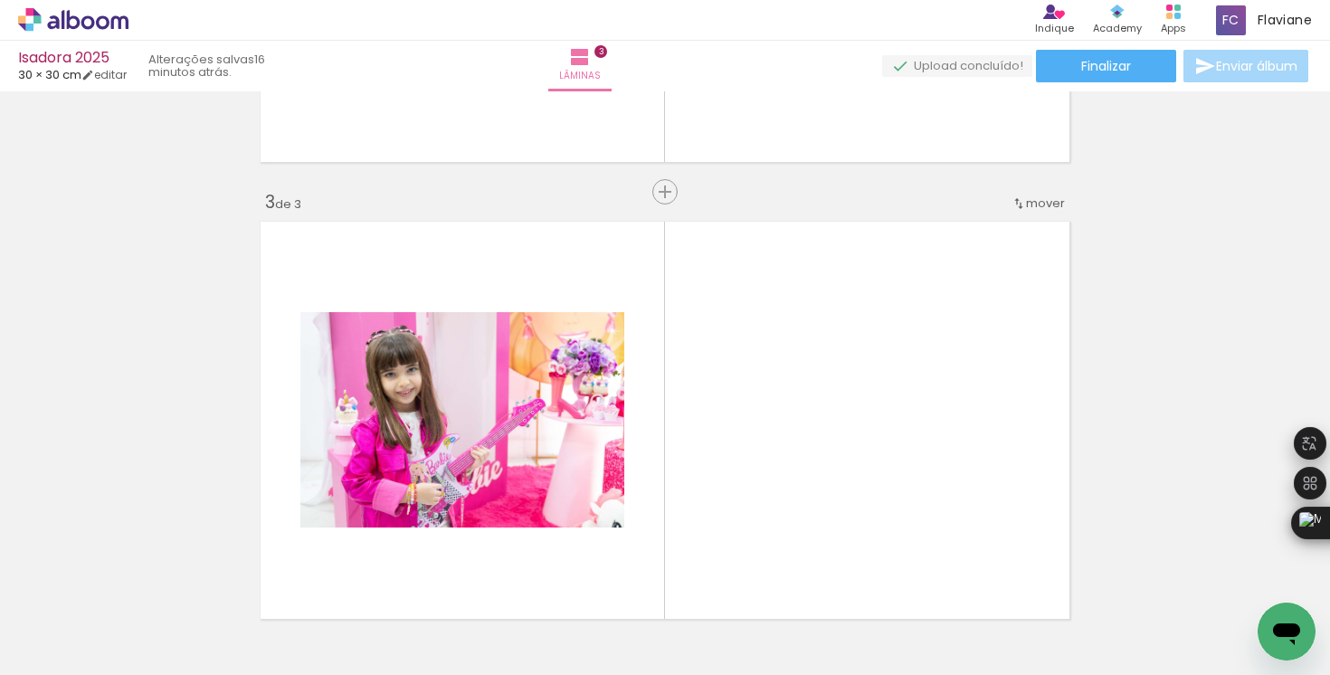
scroll to position [936, 0]
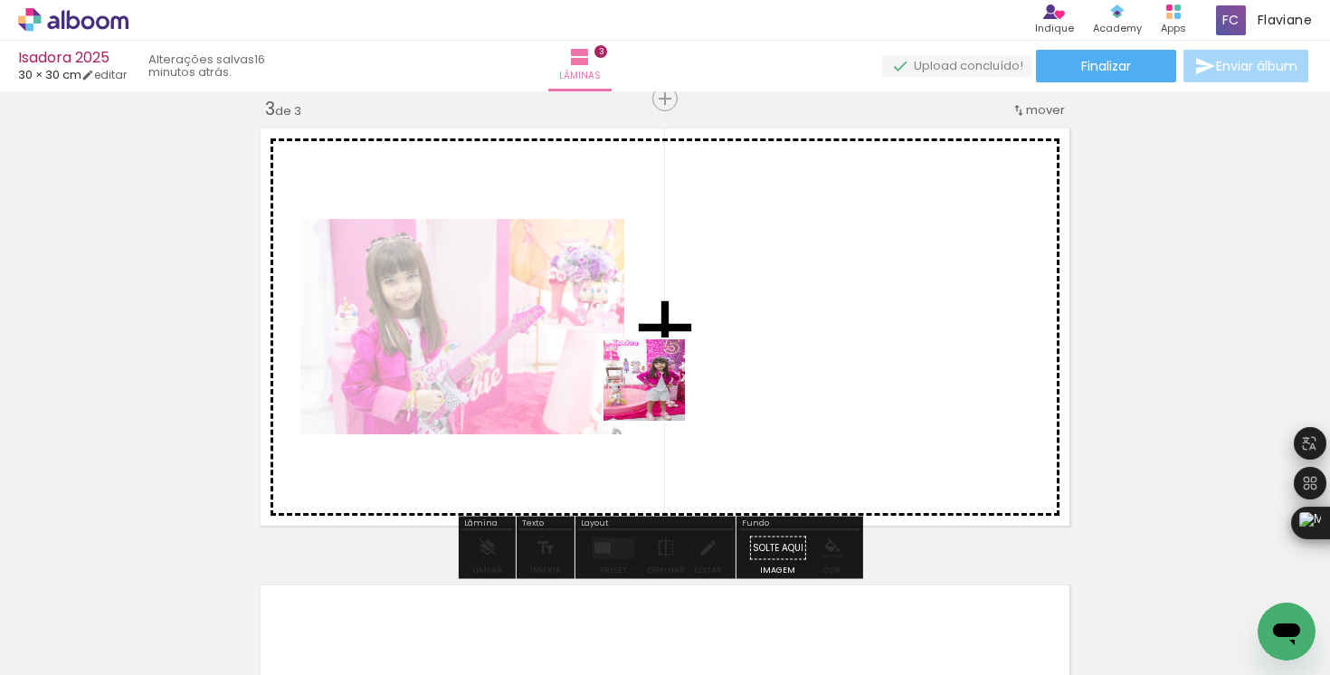
drag, startPoint x: 329, startPoint y: 616, endPoint x: 679, endPoint y: 377, distance: 423.8
click at [683, 380] on quentale-workspace at bounding box center [665, 337] width 1330 height 675
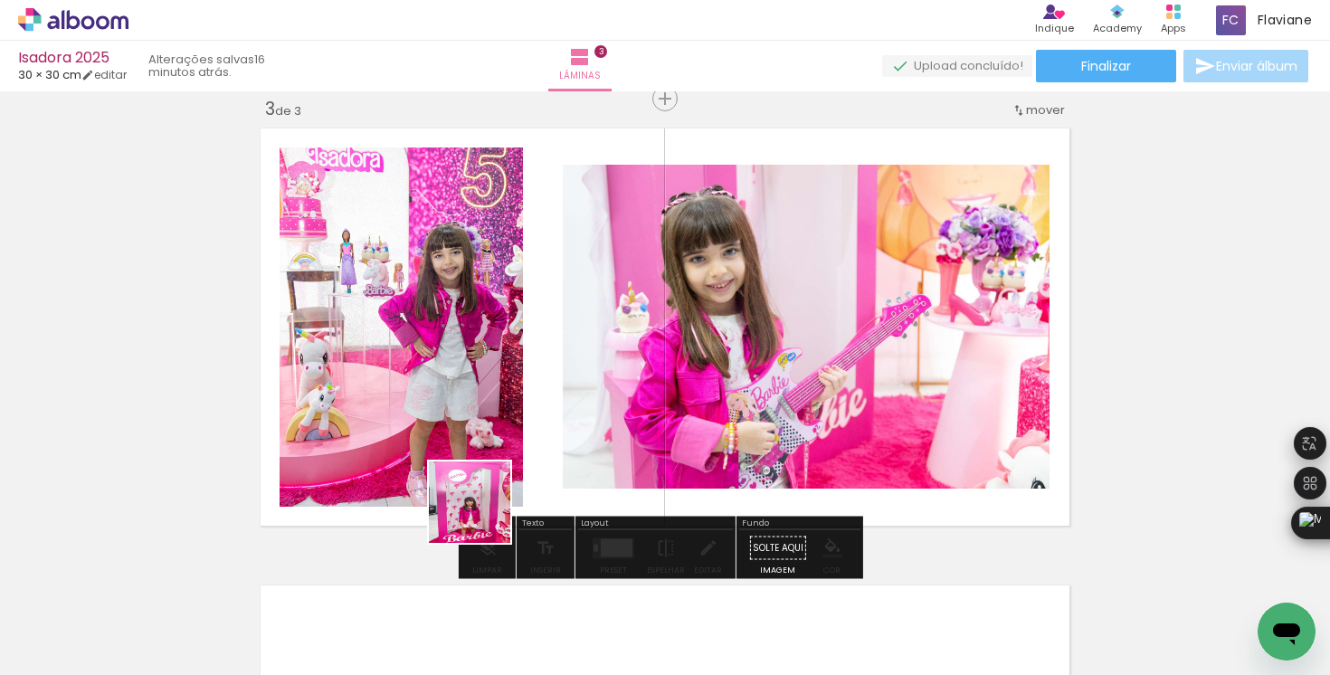
drag, startPoint x: 437, startPoint y: 608, endPoint x: 556, endPoint y: 410, distance: 231.3
click at [562, 412] on quentale-workspace at bounding box center [665, 337] width 1330 height 675
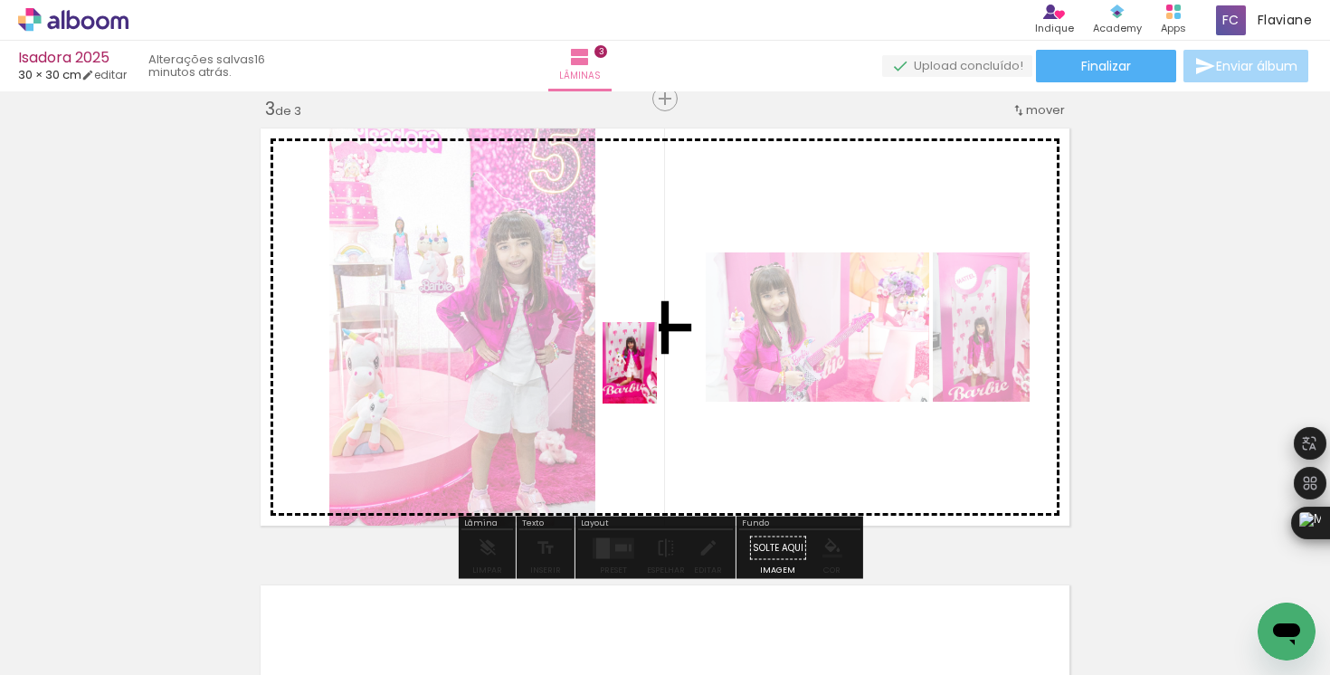
drag, startPoint x: 522, startPoint y: 630, endPoint x: 653, endPoint y: 374, distance: 287.6
click at [656, 376] on quentale-workspace at bounding box center [665, 337] width 1330 height 675
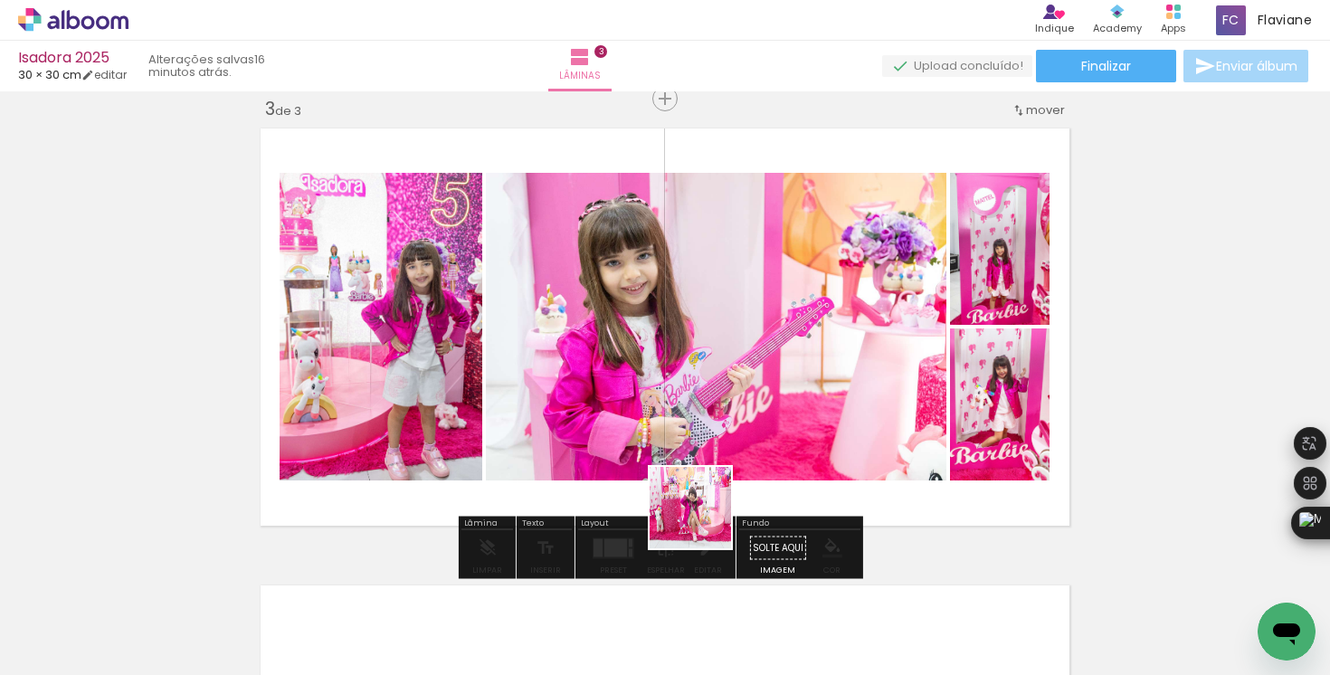
drag, startPoint x: 719, startPoint y: 621, endPoint x: 693, endPoint y: 385, distance: 237.6
click at [678, 388] on quentale-workspace at bounding box center [665, 337] width 1330 height 675
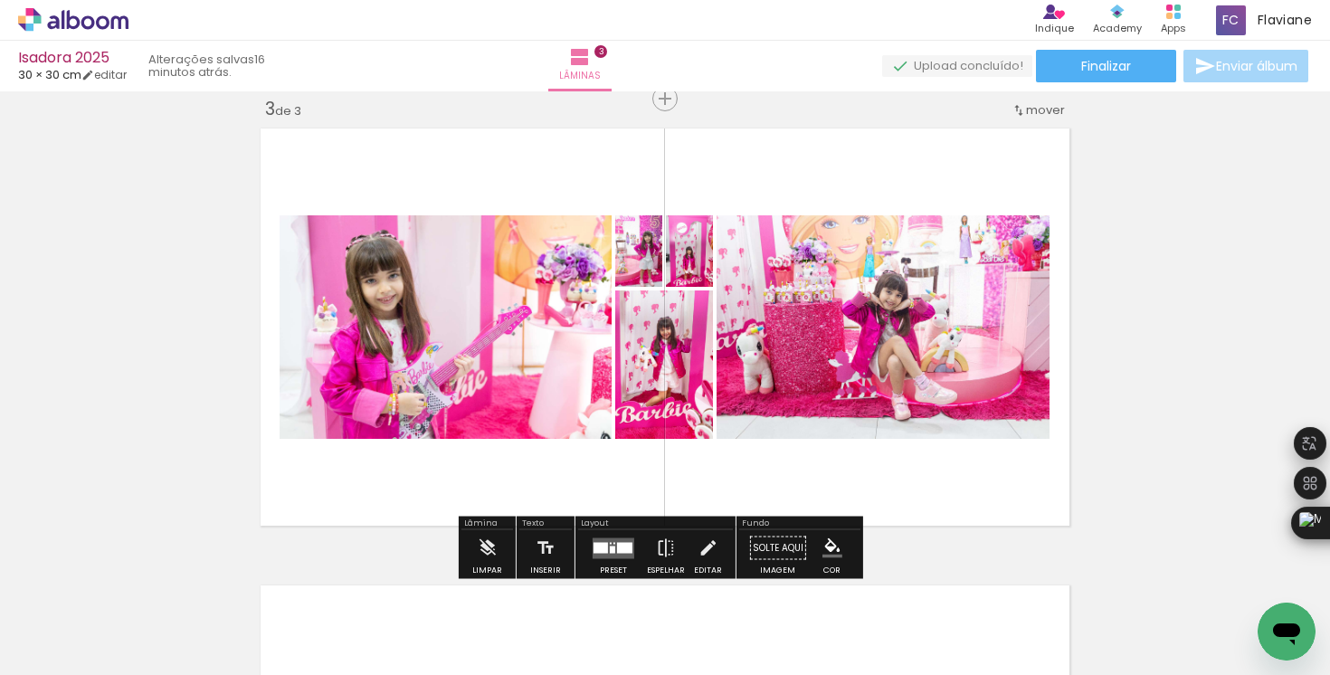
click at [612, 555] on quentale-layouter at bounding box center [614, 547] width 42 height 21
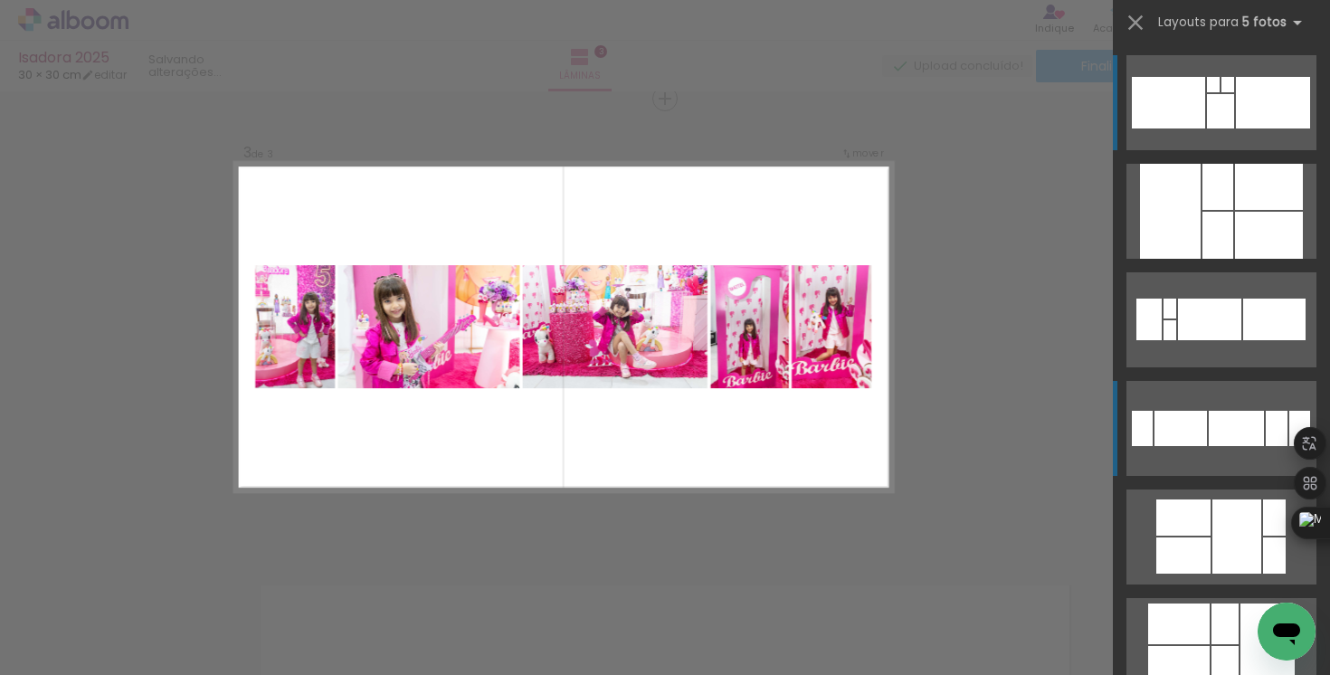
click at [1193, 421] on div at bounding box center [1180, 428] width 52 height 35
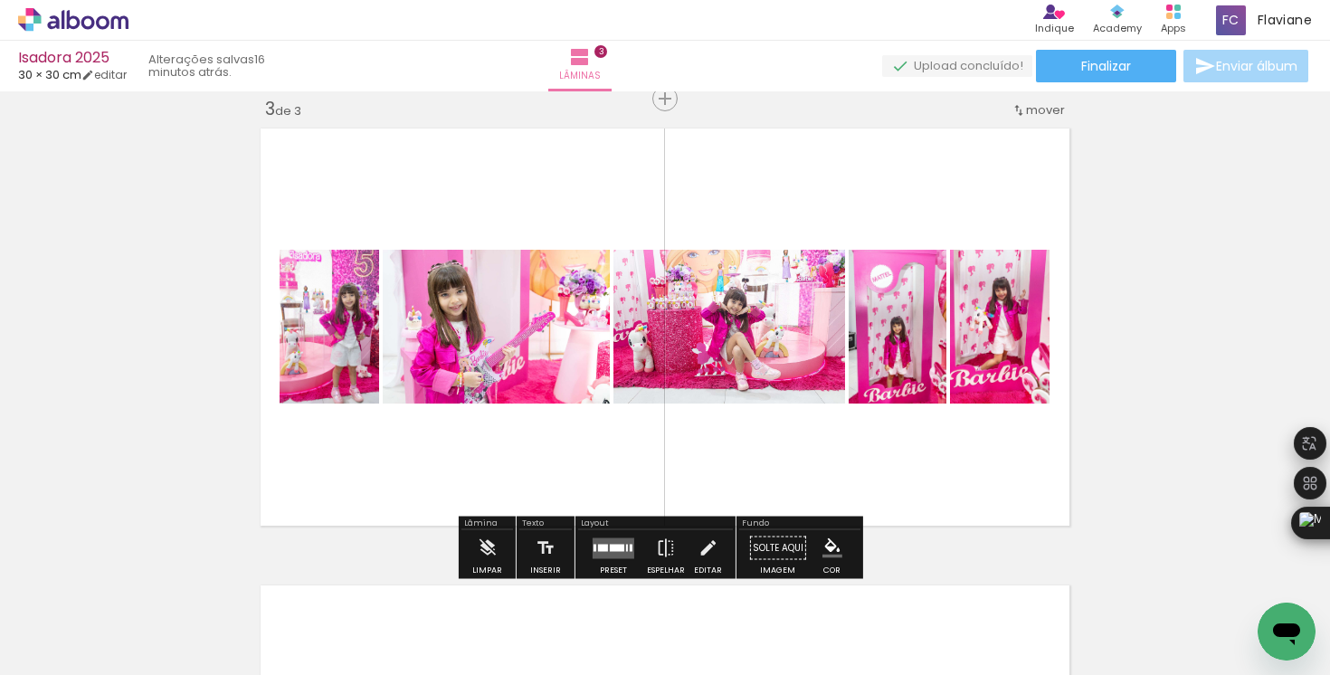
click at [610, 545] on div at bounding box center [617, 547] width 14 height 7
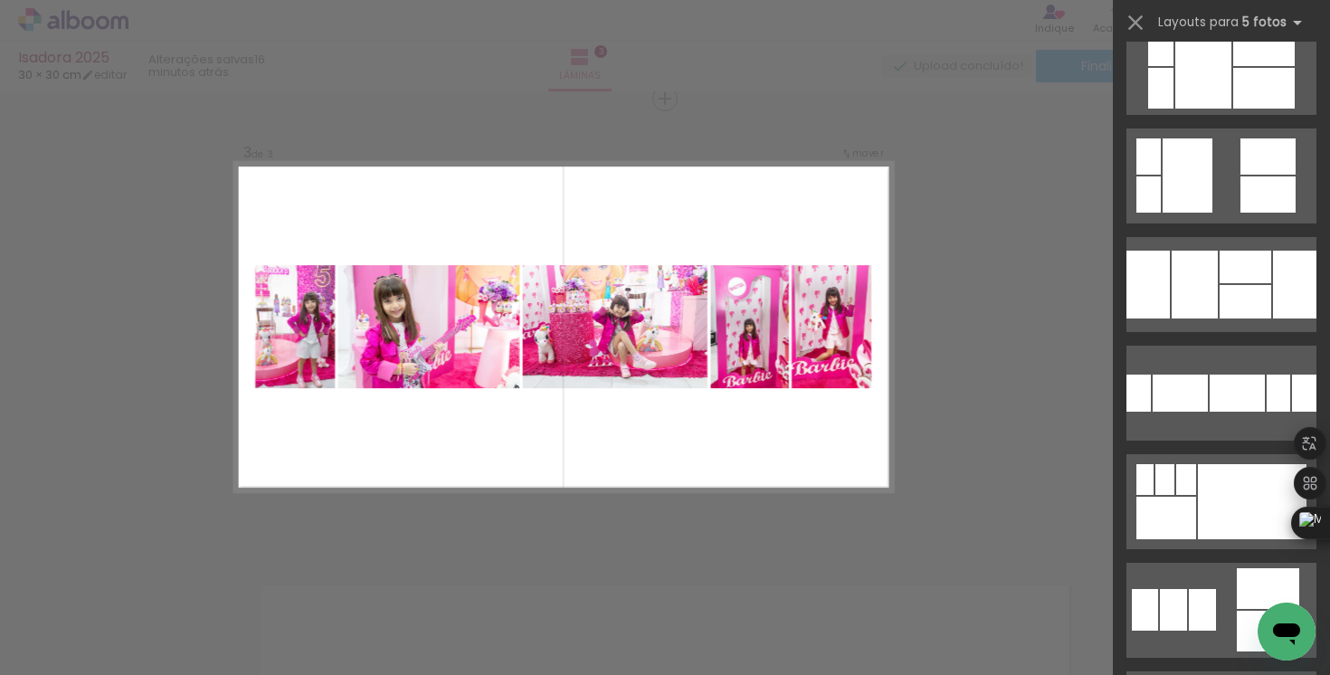
scroll to position [1266, 0]
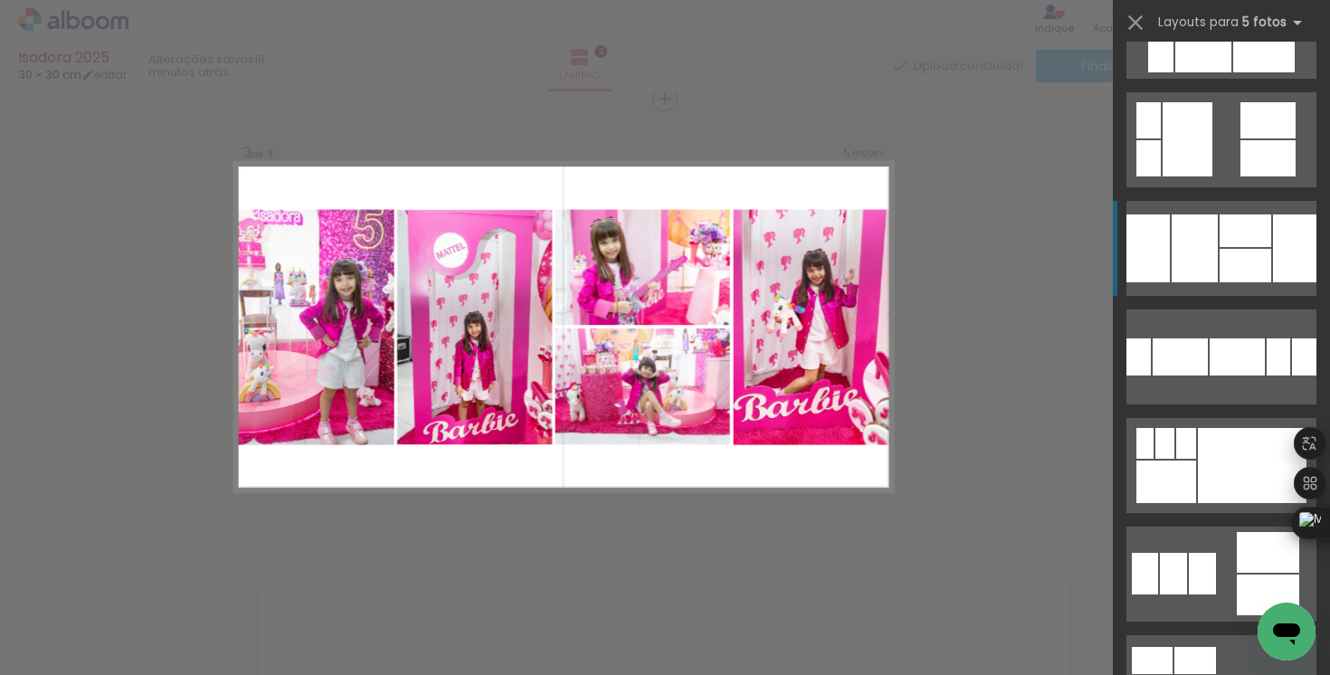
click at [1196, 255] on div at bounding box center [1194, 248] width 46 height 68
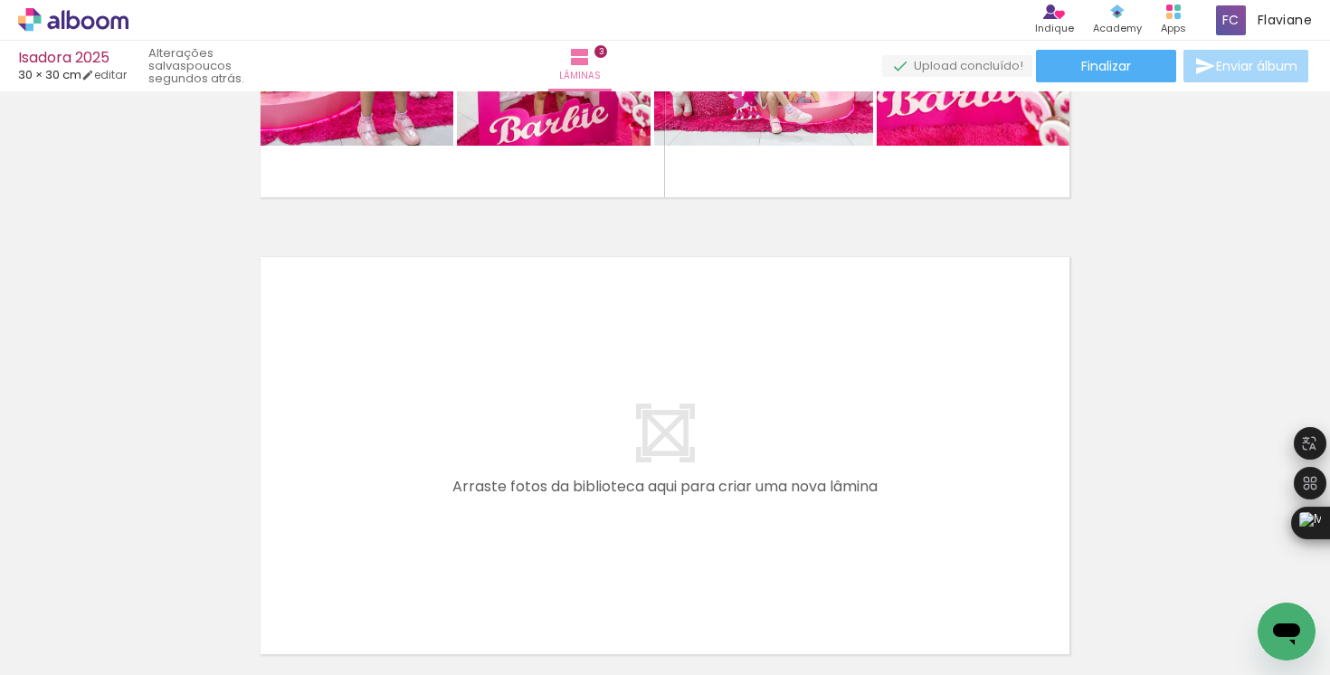
scroll to position [1277, 0]
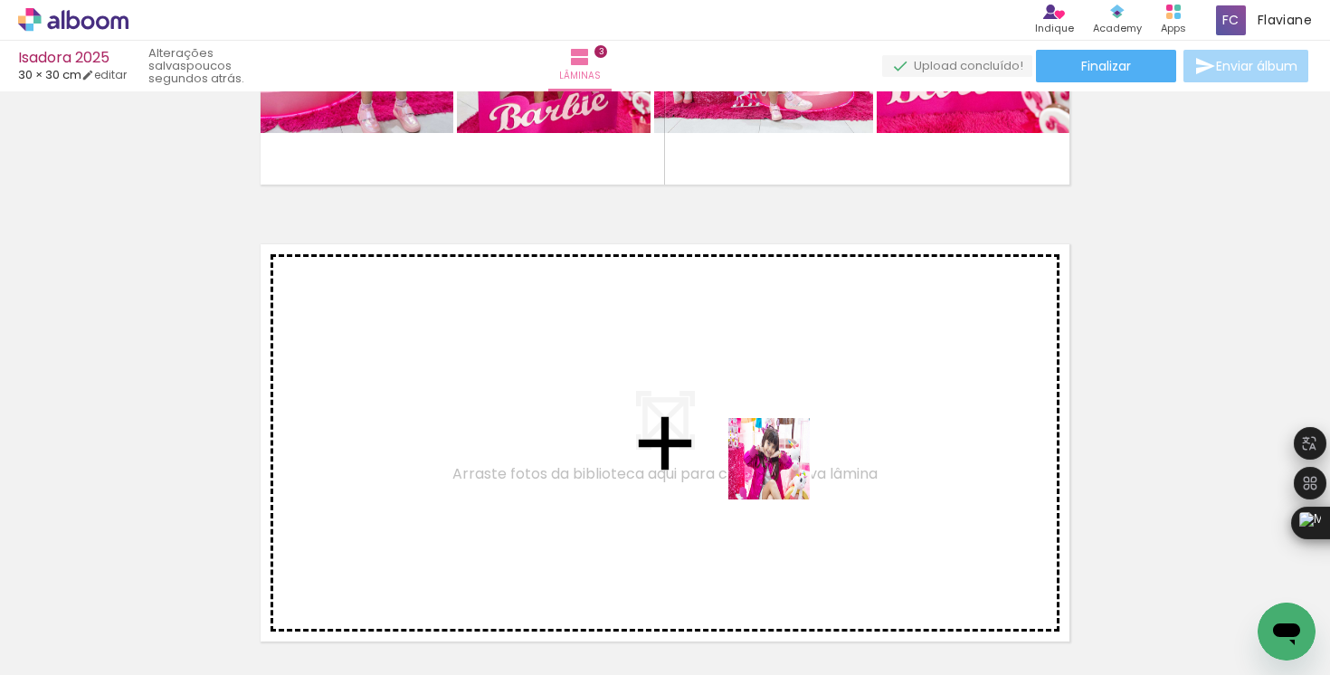
drag, startPoint x: 820, startPoint y: 632, endPoint x: 925, endPoint y: 621, distance: 106.5
click at [782, 469] on quentale-workspace at bounding box center [665, 337] width 1330 height 675
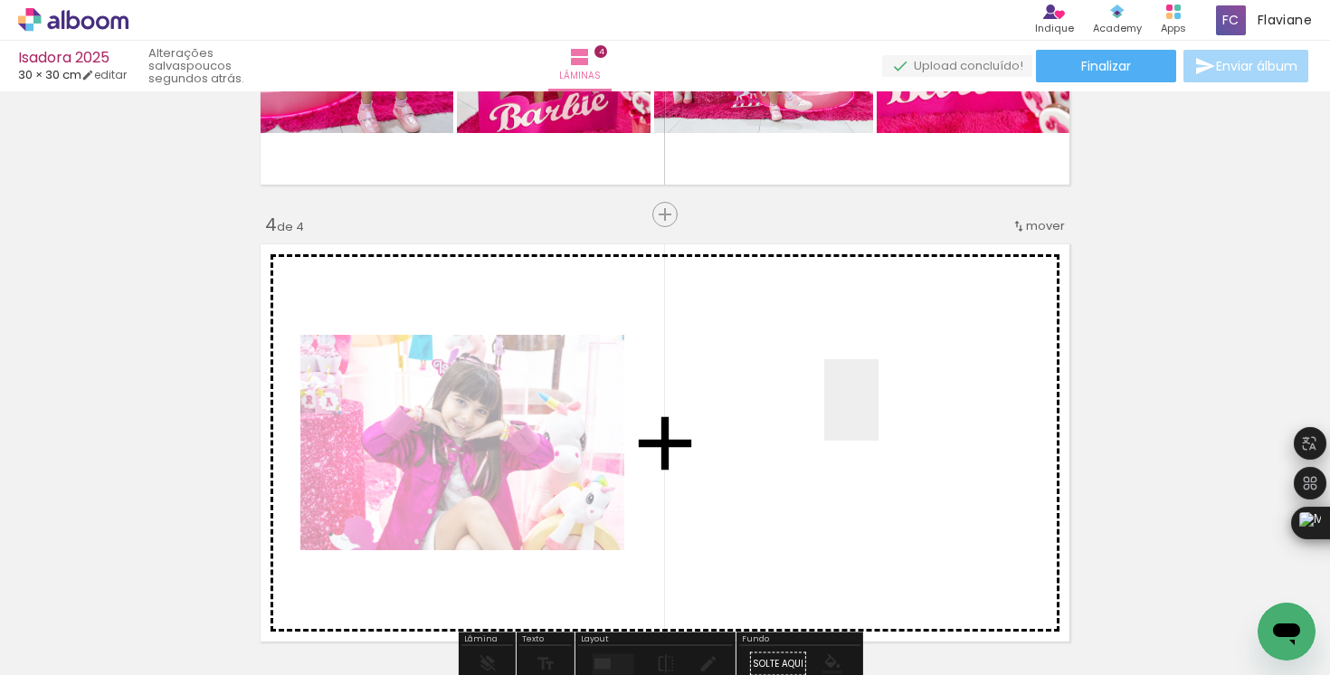
click at [878, 414] on quentale-workspace at bounding box center [665, 337] width 1330 height 675
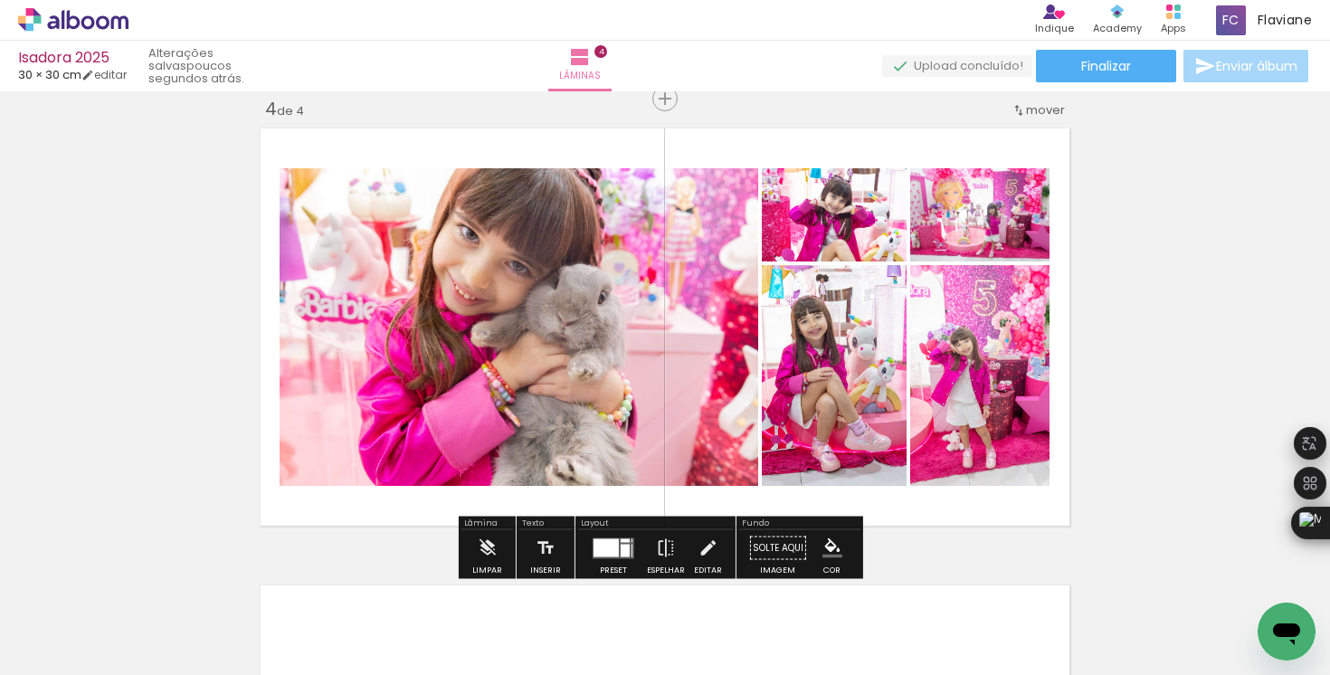
scroll to position [0, 1555]
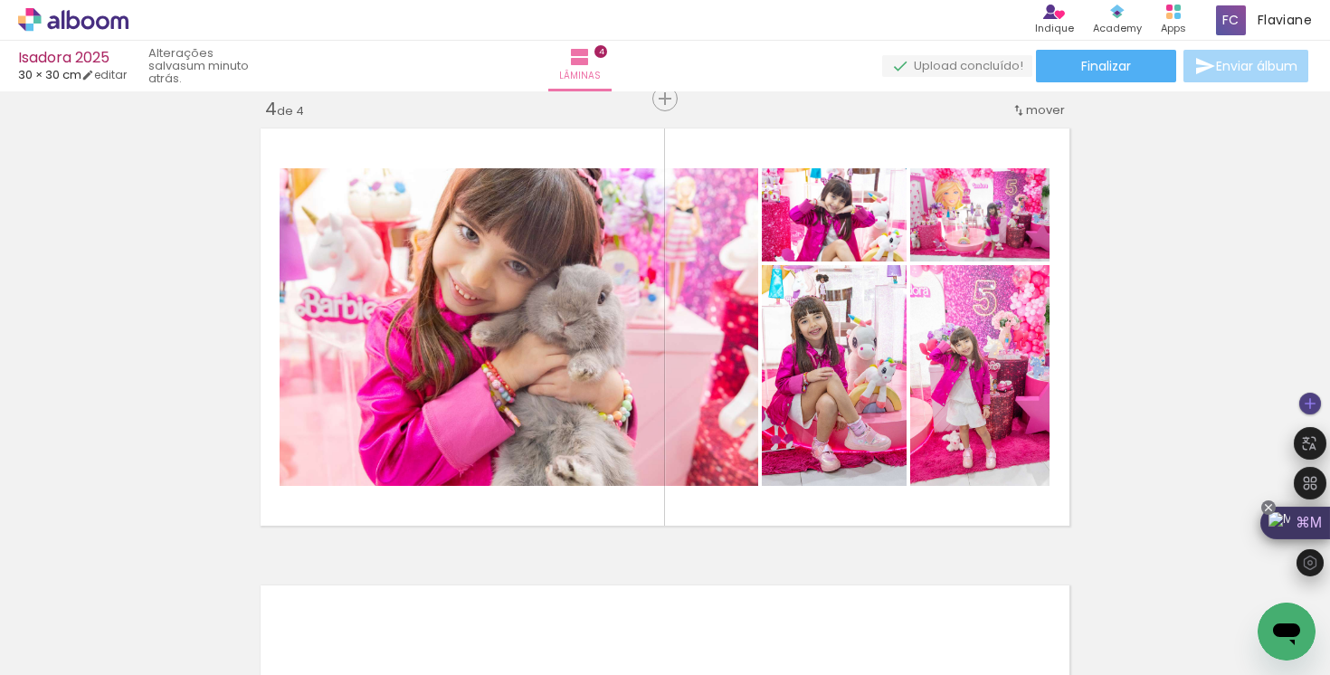
click at [1267, 504] on icon at bounding box center [1268, 507] width 14 height 14
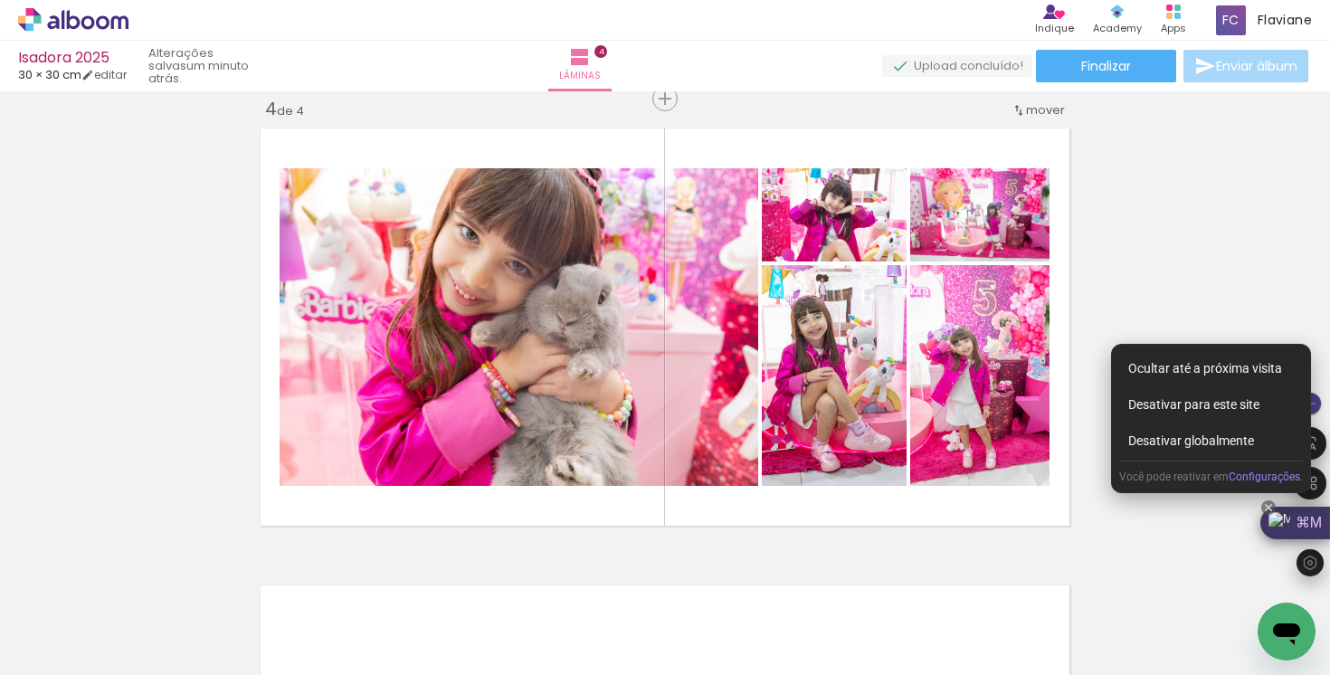
click at [1213, 367] on div "Ocultar até a próxima visita" at bounding box center [1211, 368] width 184 height 33
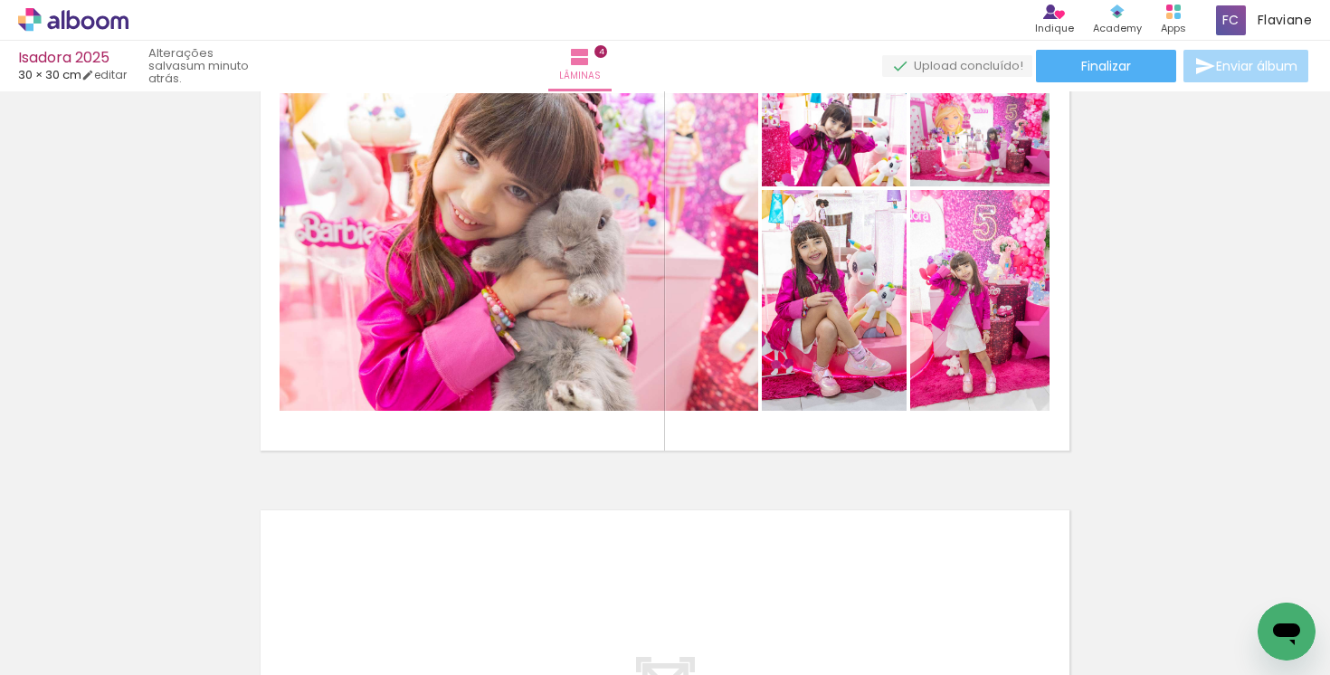
scroll to position [1478, 0]
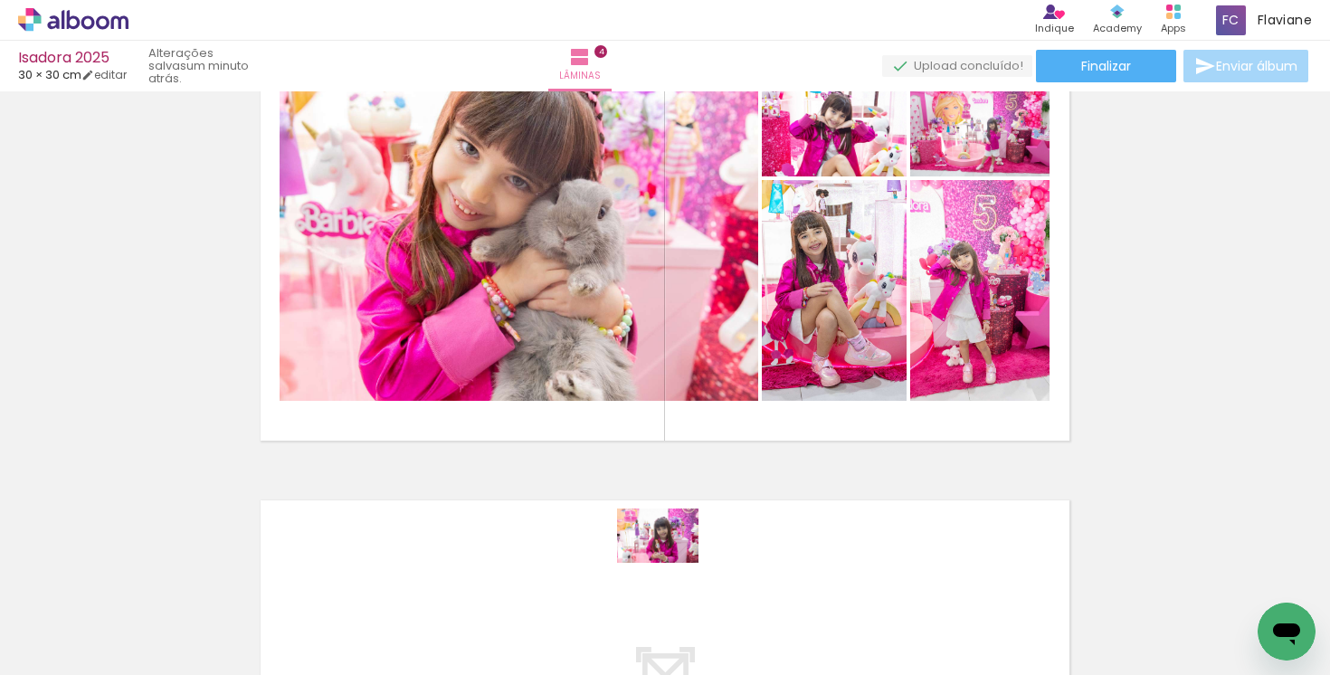
drag, startPoint x: 658, startPoint y: 628, endPoint x: 669, endPoint y: 564, distance: 65.3
click at [671, 563] on quentale-thumb at bounding box center [652, 614] width 101 height 104
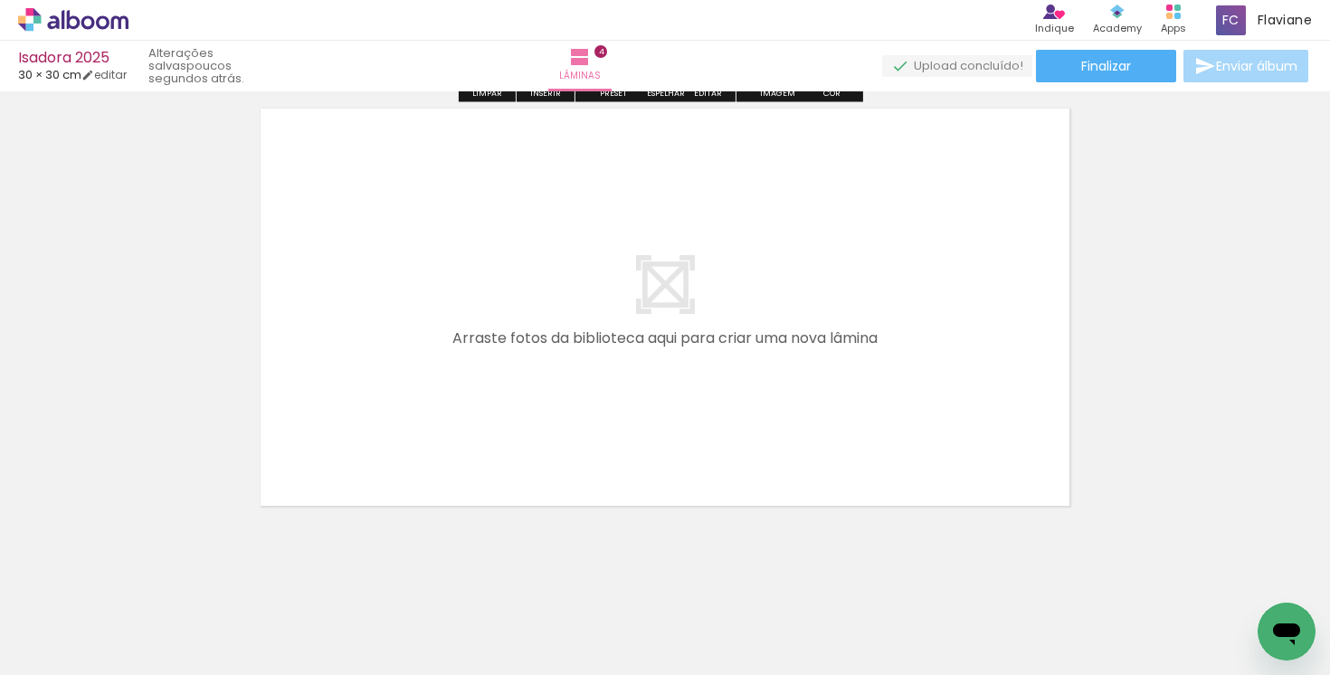
scroll to position [1884, 0]
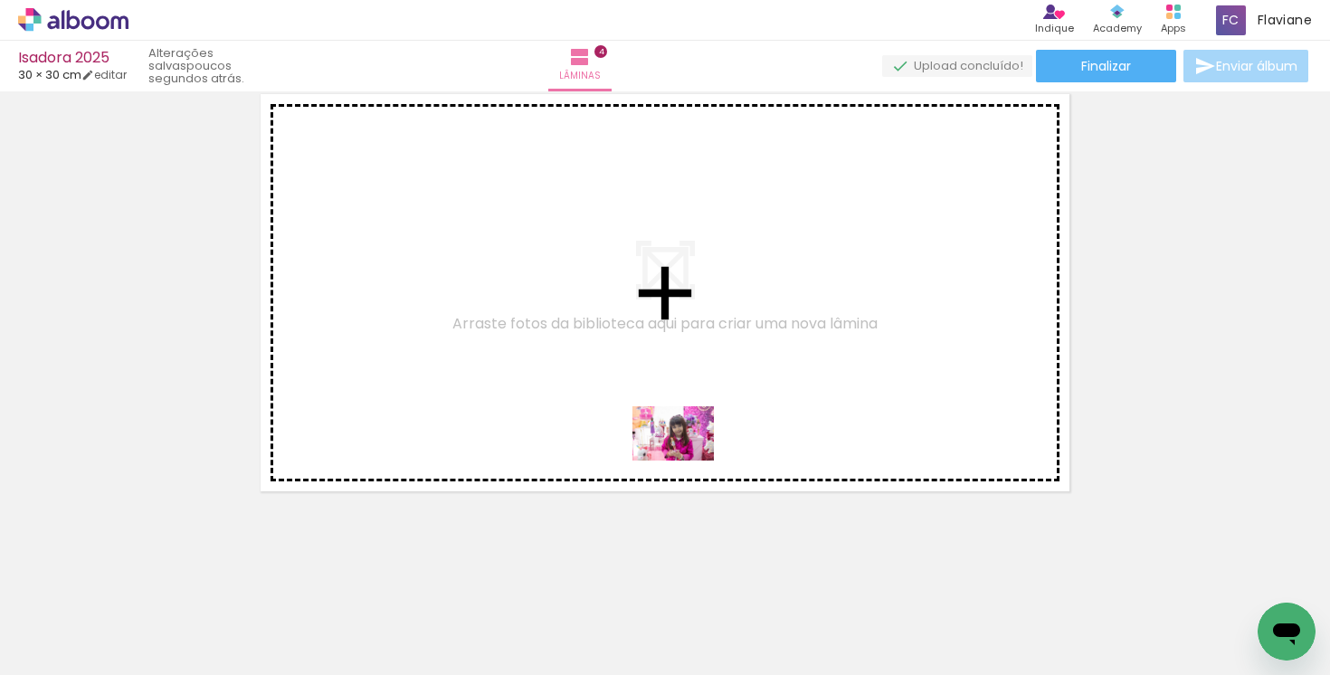
drag, startPoint x: 659, startPoint y: 630, endPoint x: 687, endPoint y: 460, distance: 172.2
click at [687, 460] on quentale-workspace at bounding box center [665, 337] width 1330 height 675
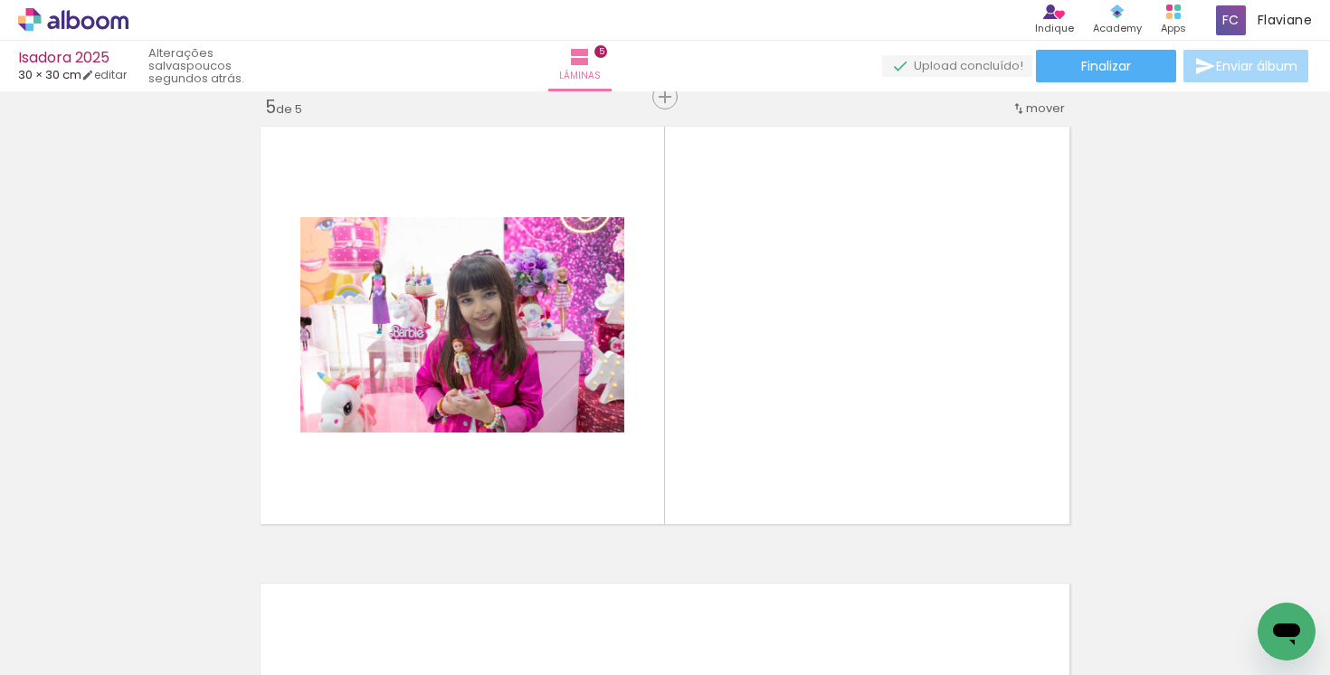
scroll to position [1850, 0]
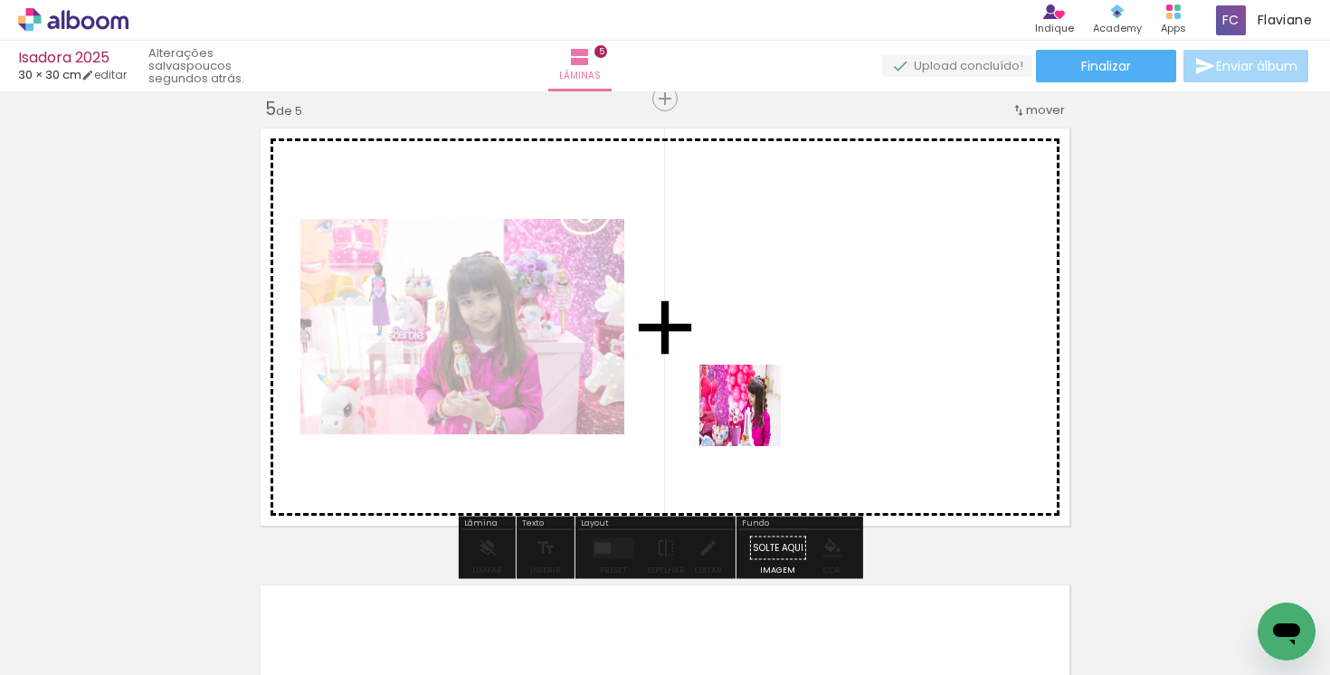
drag, startPoint x: 745, startPoint y: 614, endPoint x: 801, endPoint y: 463, distance: 160.8
click at [757, 373] on quentale-workspace at bounding box center [665, 337] width 1330 height 675
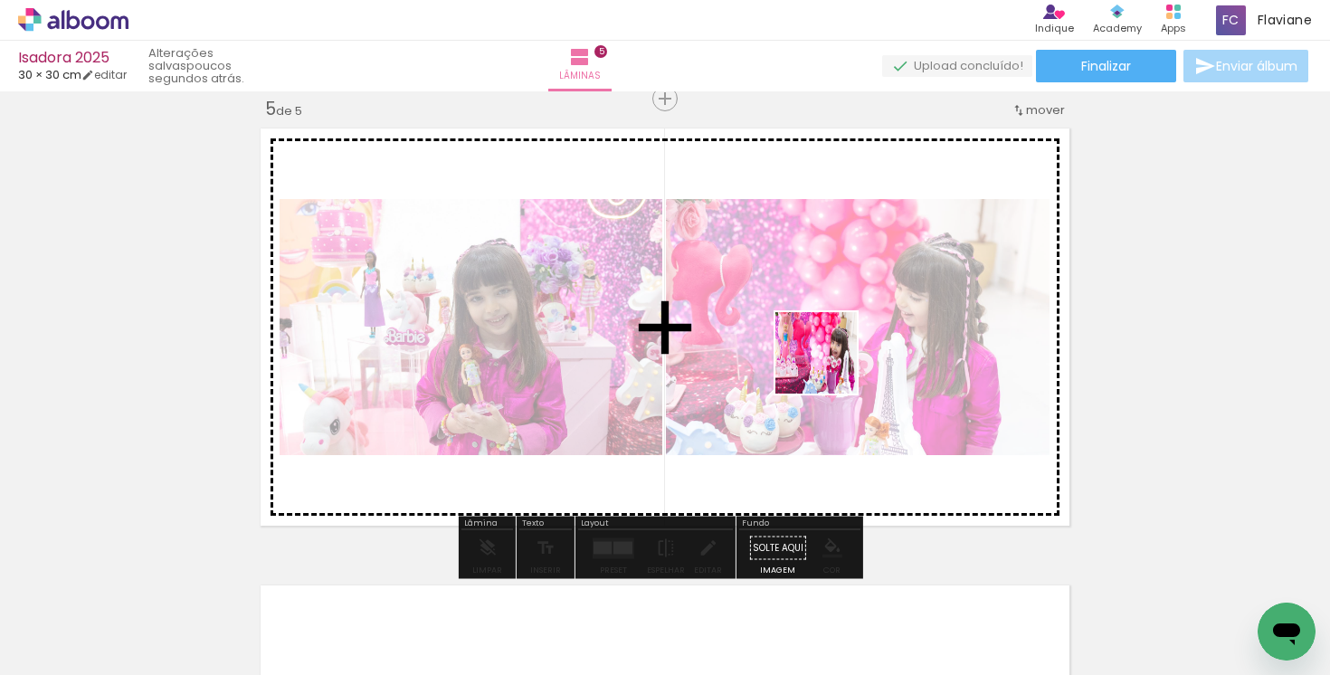
drag, startPoint x: 846, startPoint y: 522, endPoint x: 824, endPoint y: 357, distance: 166.1
click at [828, 365] on quentale-workspace at bounding box center [665, 337] width 1330 height 675
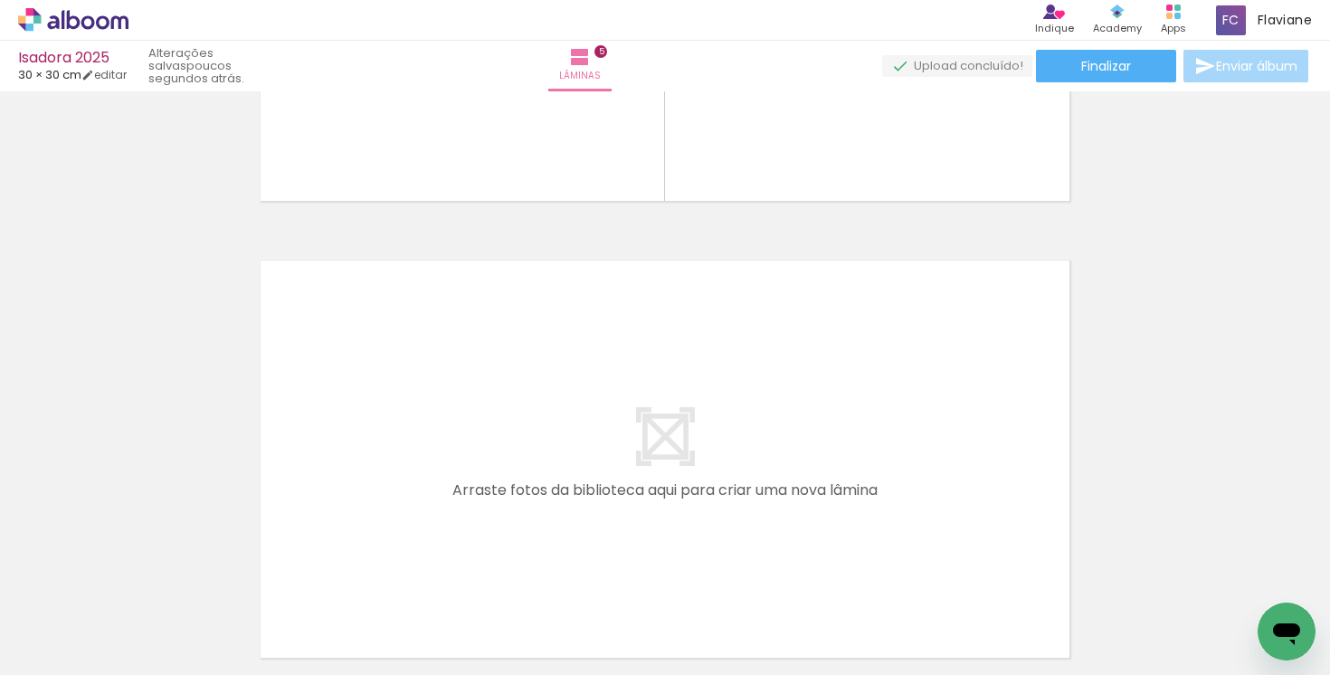
scroll to position [0, 2204]
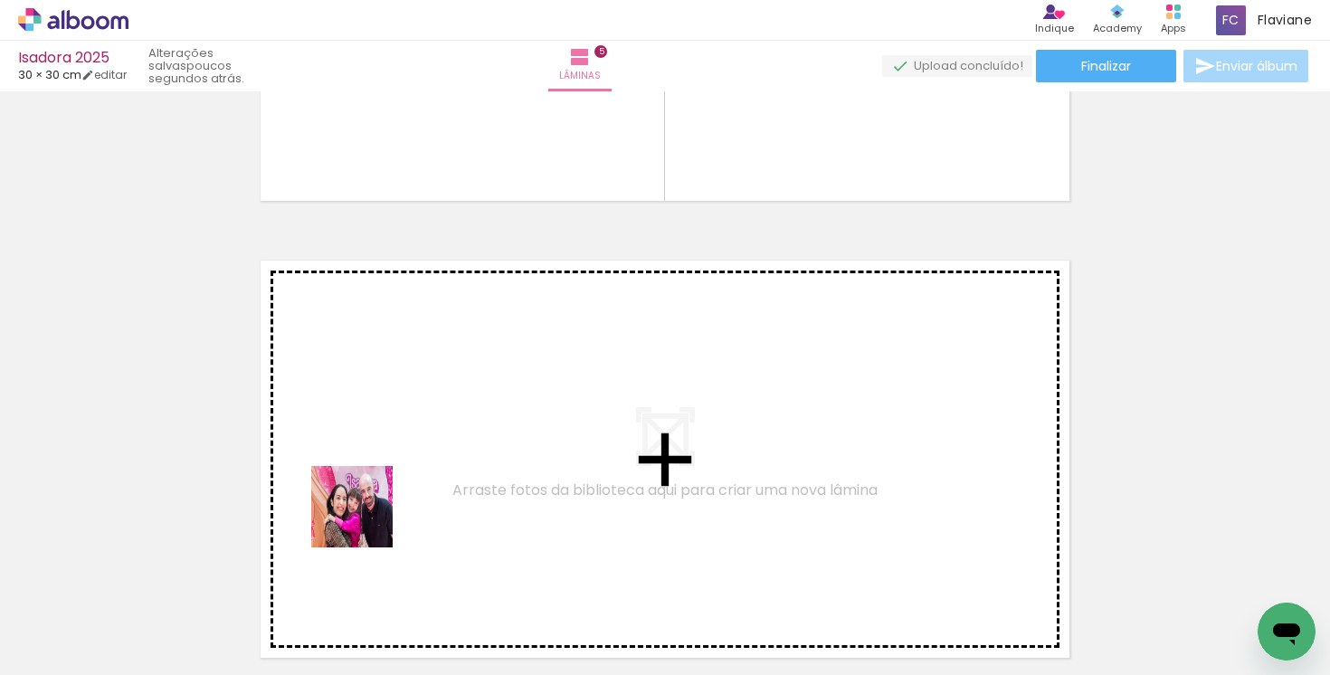
drag, startPoint x: 327, startPoint y: 623, endPoint x: 426, endPoint y: 617, distance: 99.7
click at [402, 431] on quentale-workspace at bounding box center [665, 337] width 1330 height 675
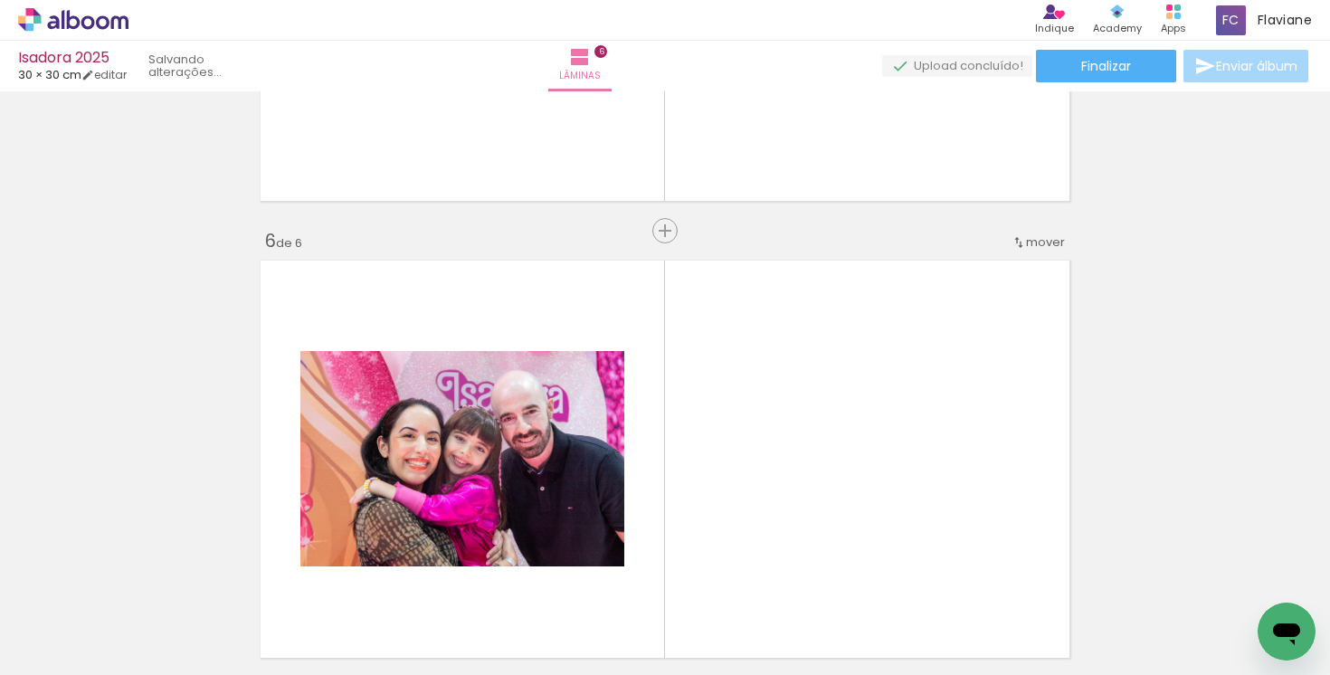
scroll to position [2307, 0]
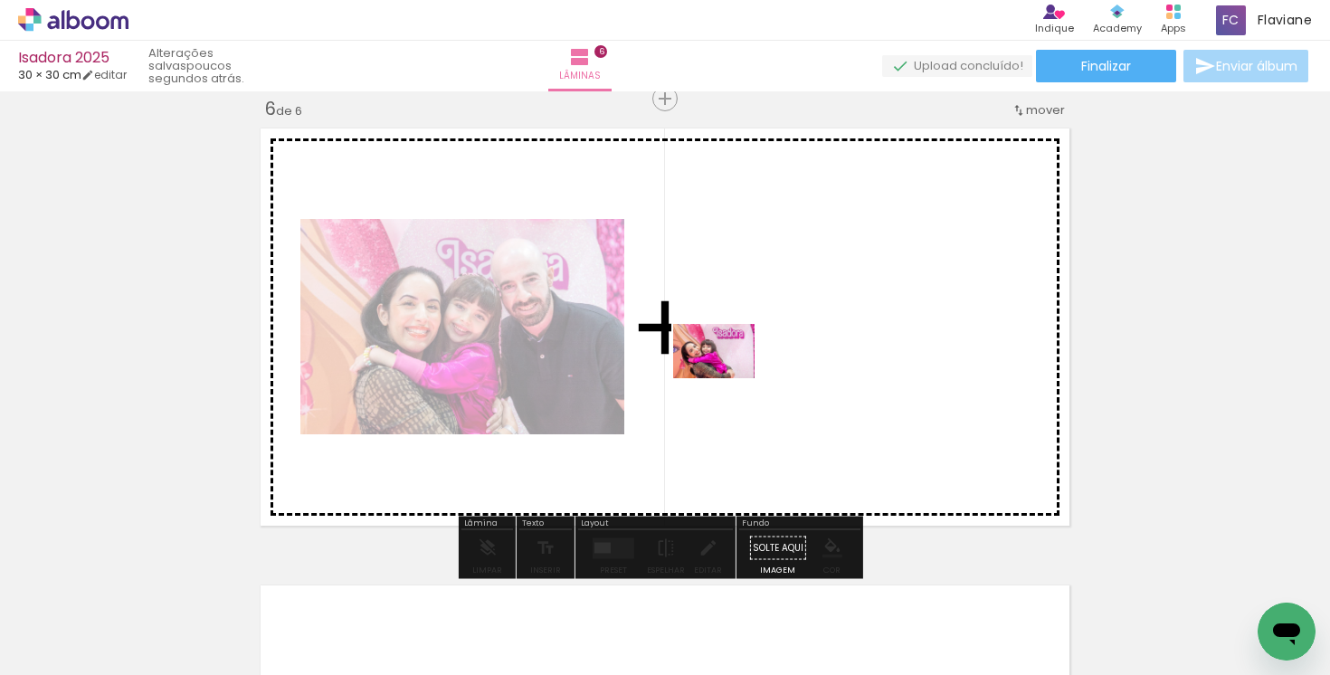
drag, startPoint x: 434, startPoint y: 592, endPoint x: 735, endPoint y: 371, distance: 373.4
click at [735, 371] on quentale-workspace at bounding box center [665, 337] width 1330 height 675
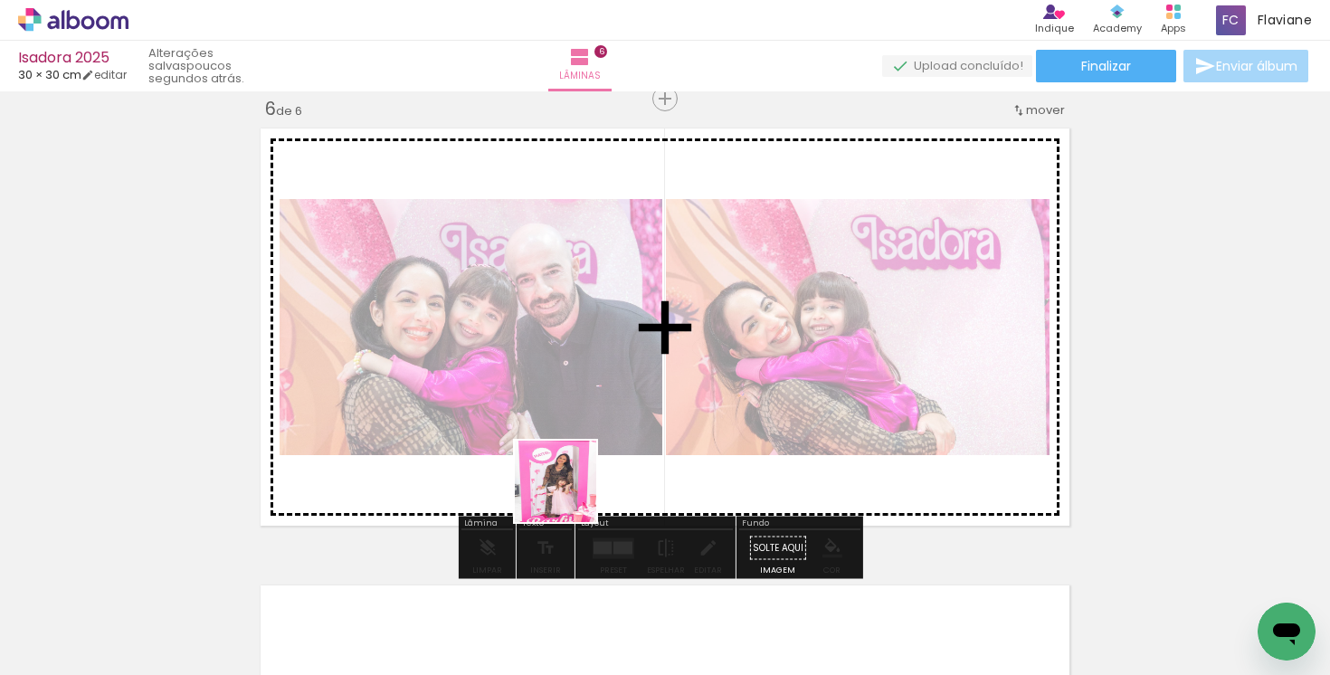
drag, startPoint x: 544, startPoint y: 566, endPoint x: 610, endPoint y: 384, distance: 194.3
click at [613, 384] on quentale-workspace at bounding box center [665, 337] width 1330 height 675
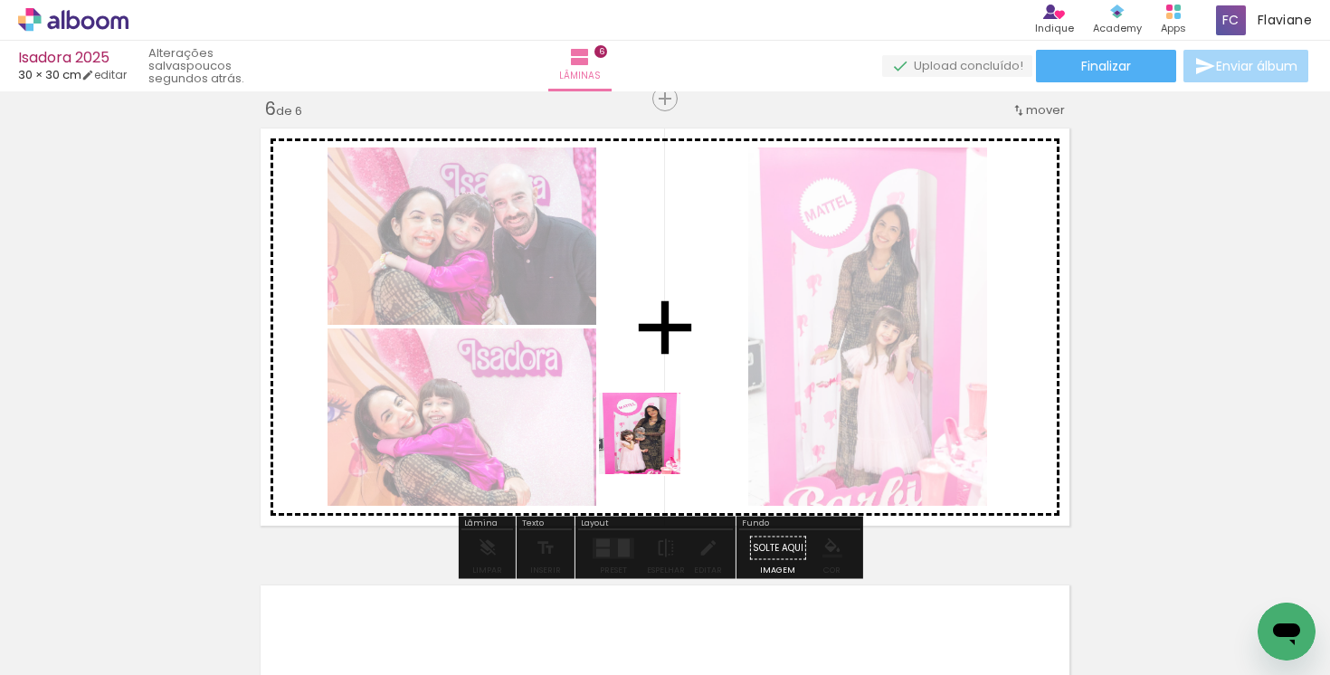
drag, startPoint x: 629, startPoint y: 627, endPoint x: 656, endPoint y: 403, distance: 226.0
click at [655, 398] on quentale-workspace at bounding box center [665, 337] width 1330 height 675
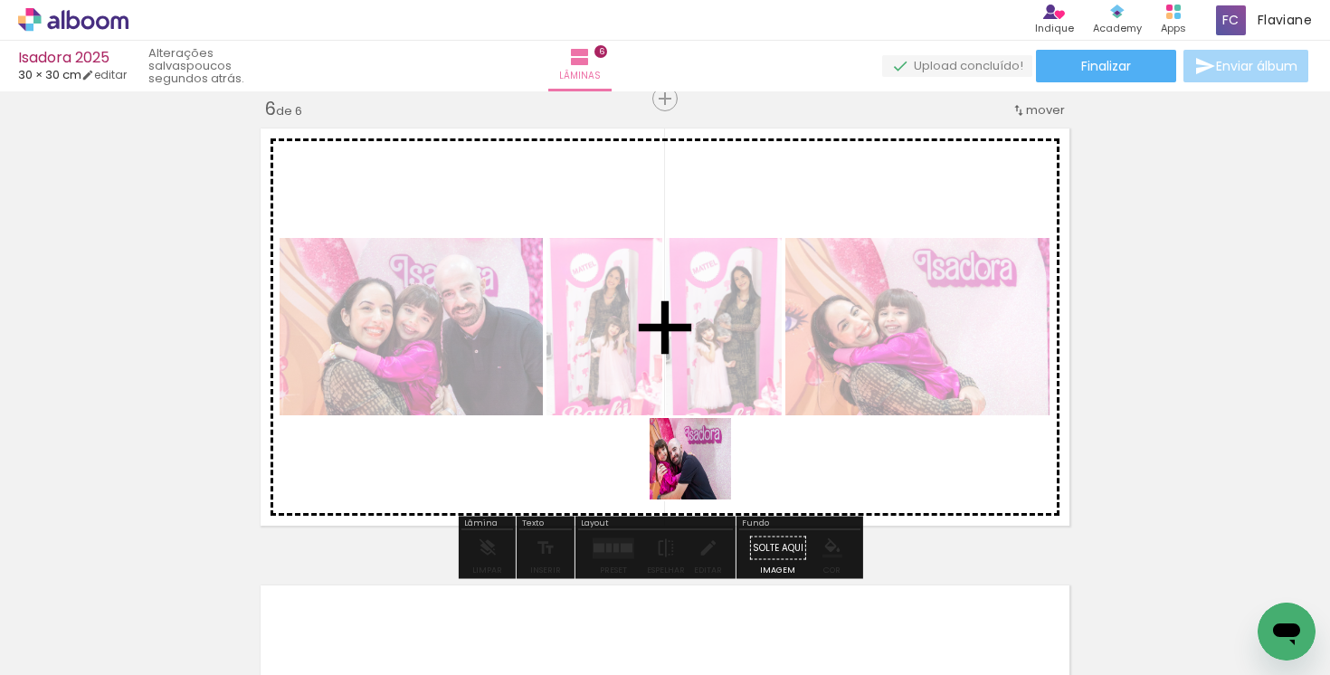
drag, startPoint x: 713, startPoint y: 621, endPoint x: 700, endPoint y: 385, distance: 236.4
click at [700, 385] on quentale-workspace at bounding box center [665, 337] width 1330 height 675
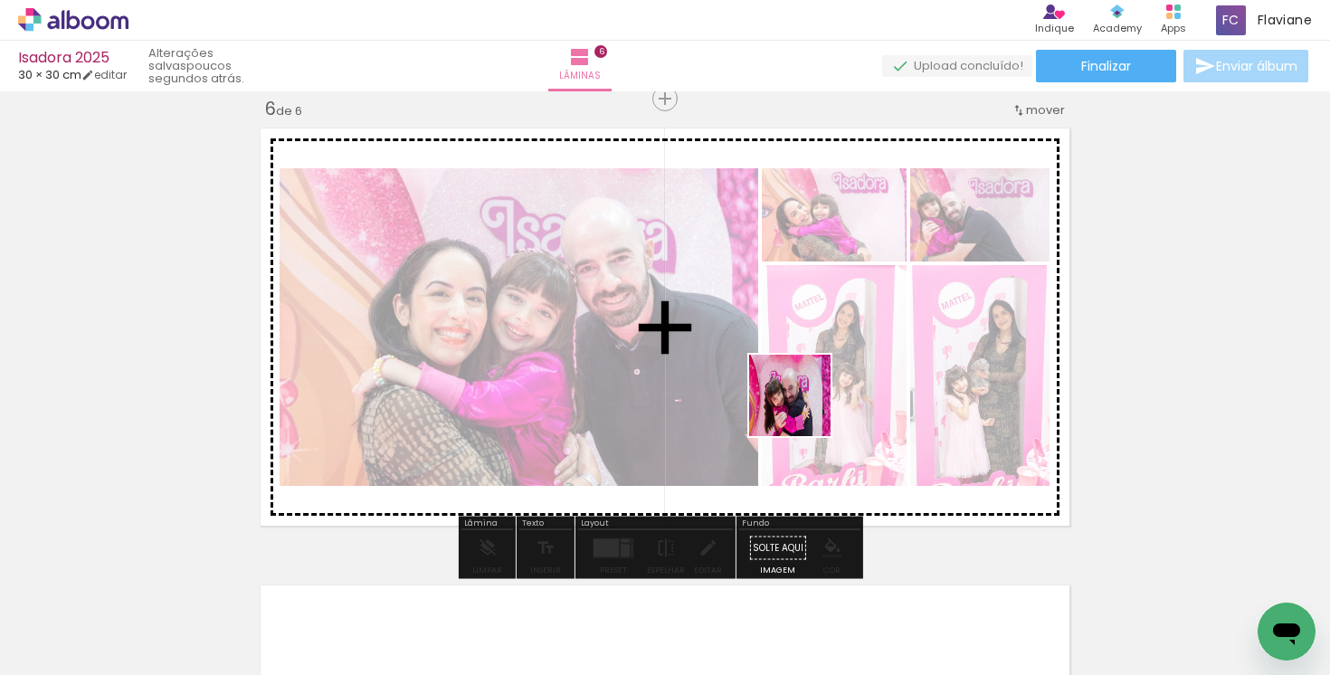
drag, startPoint x: 820, startPoint y: 616, endPoint x: 800, endPoint y: 403, distance: 214.4
click at [802, 404] on quentale-workspace at bounding box center [665, 337] width 1330 height 675
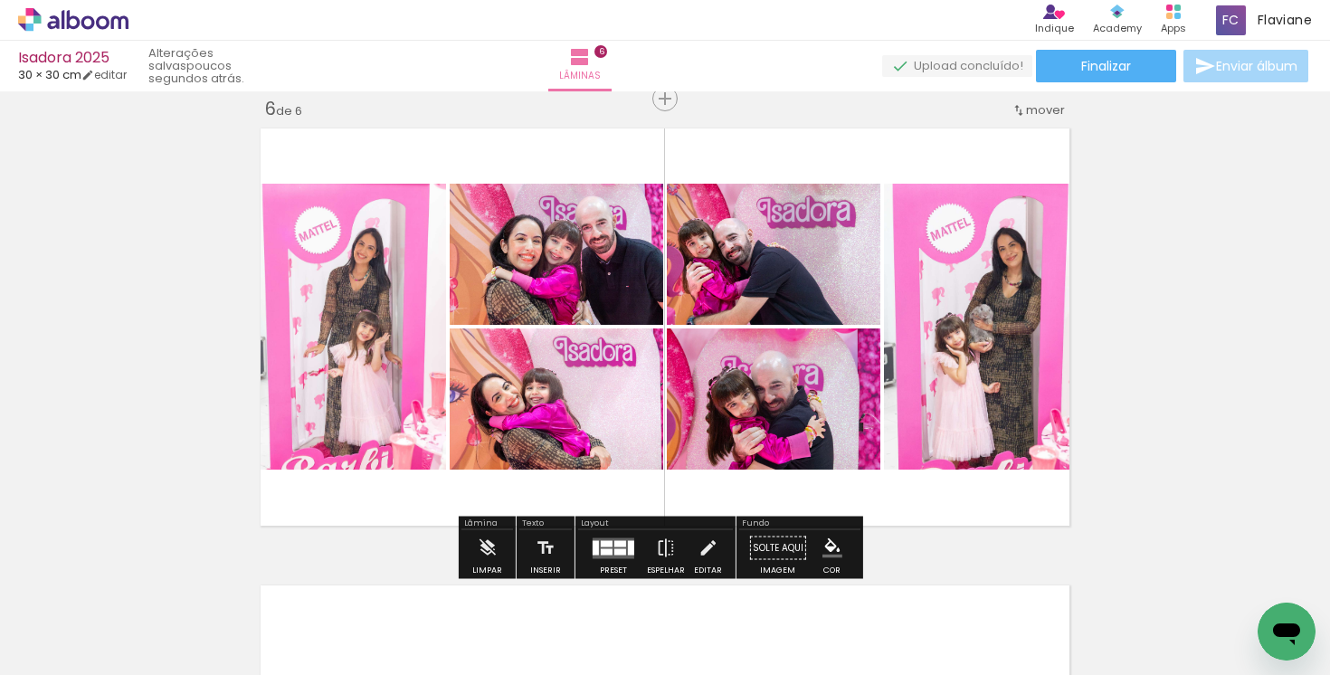
click at [602, 545] on div at bounding box center [607, 543] width 12 height 6
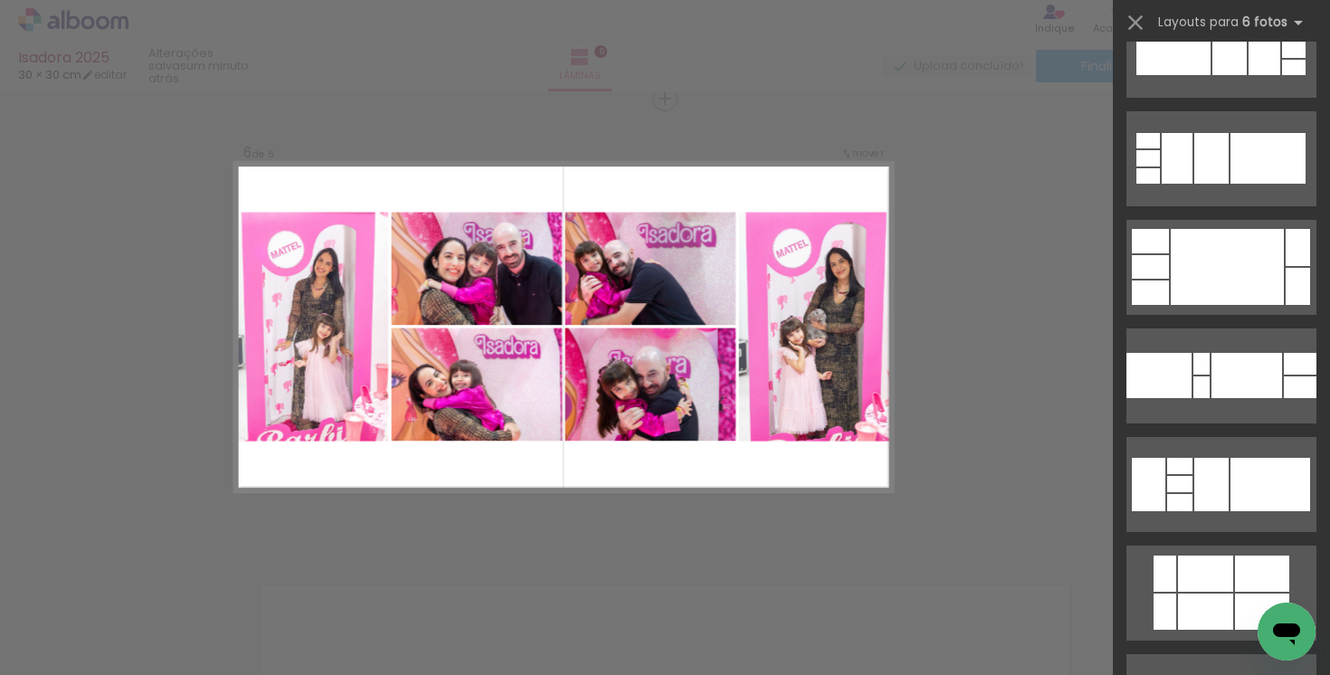
scroll to position [310, 0]
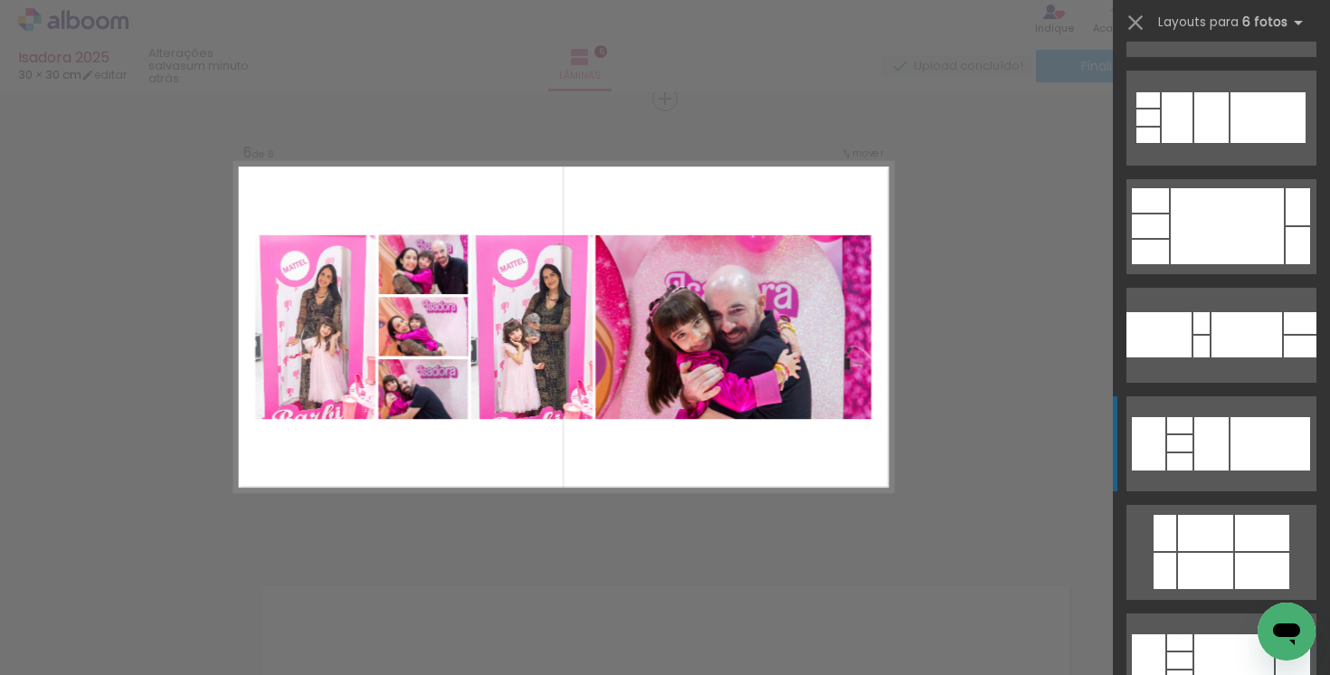
click at [1230, 439] on div at bounding box center [1270, 443] width 80 height 53
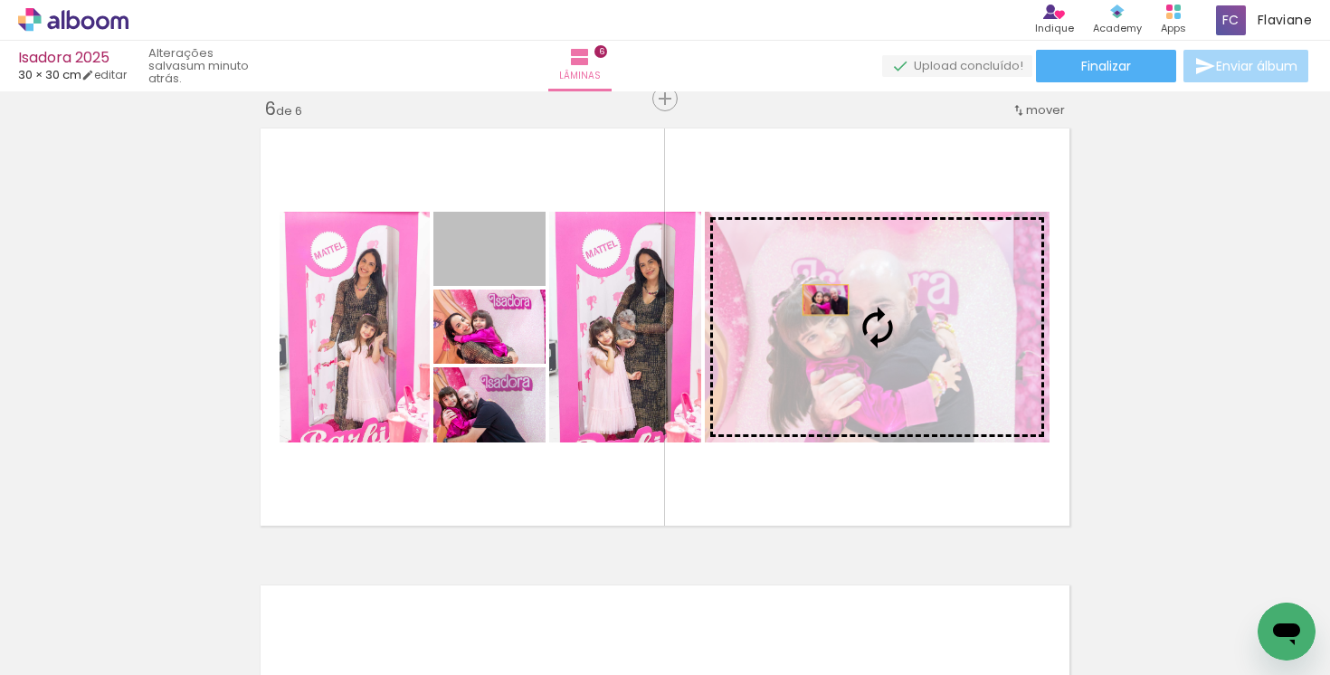
drag, startPoint x: 522, startPoint y: 261, endPoint x: 824, endPoint y: 300, distance: 304.6
click at [0, 0] on slot at bounding box center [0, 0] width 0 height 0
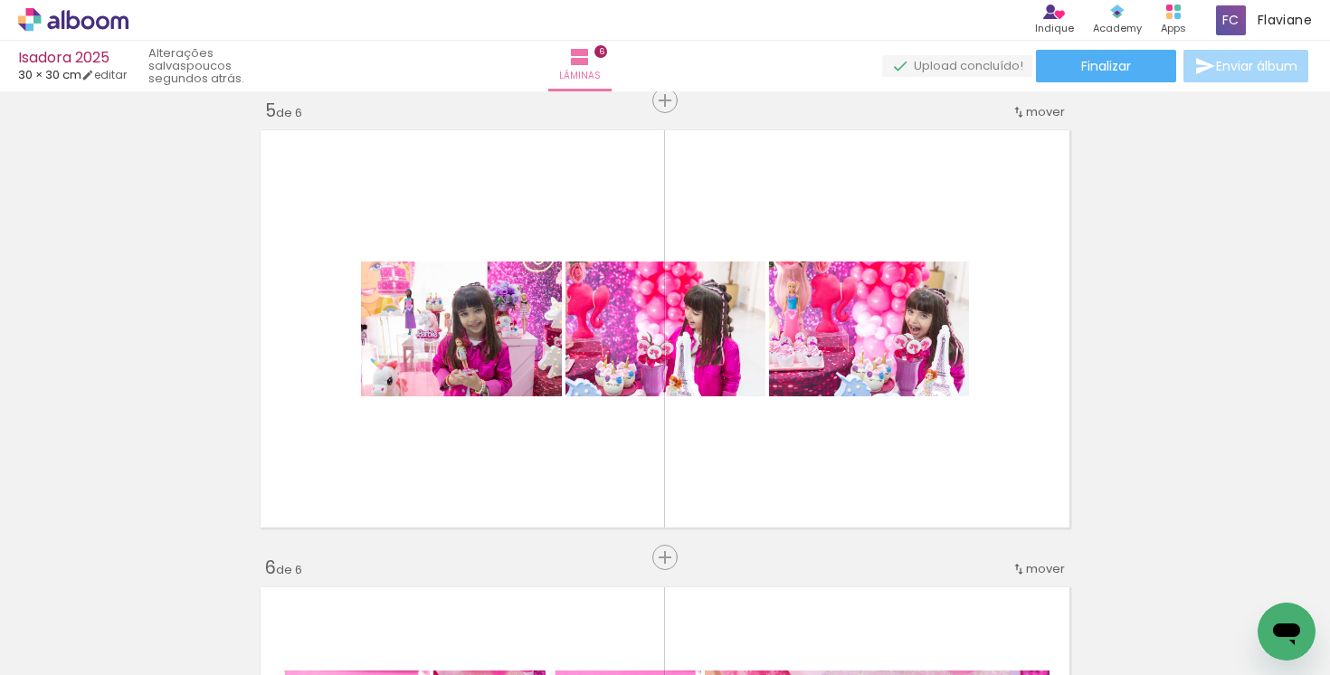
scroll to position [1851, 0]
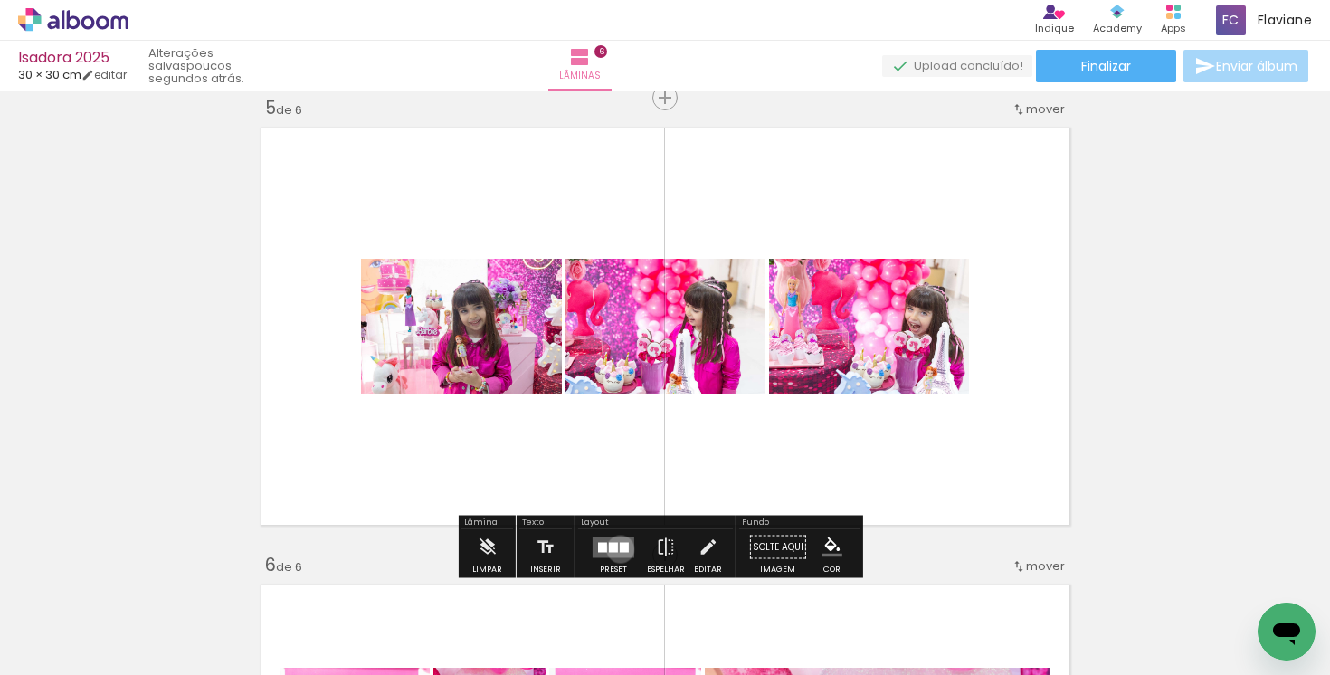
click at [620, 548] on div at bounding box center [624, 547] width 9 height 10
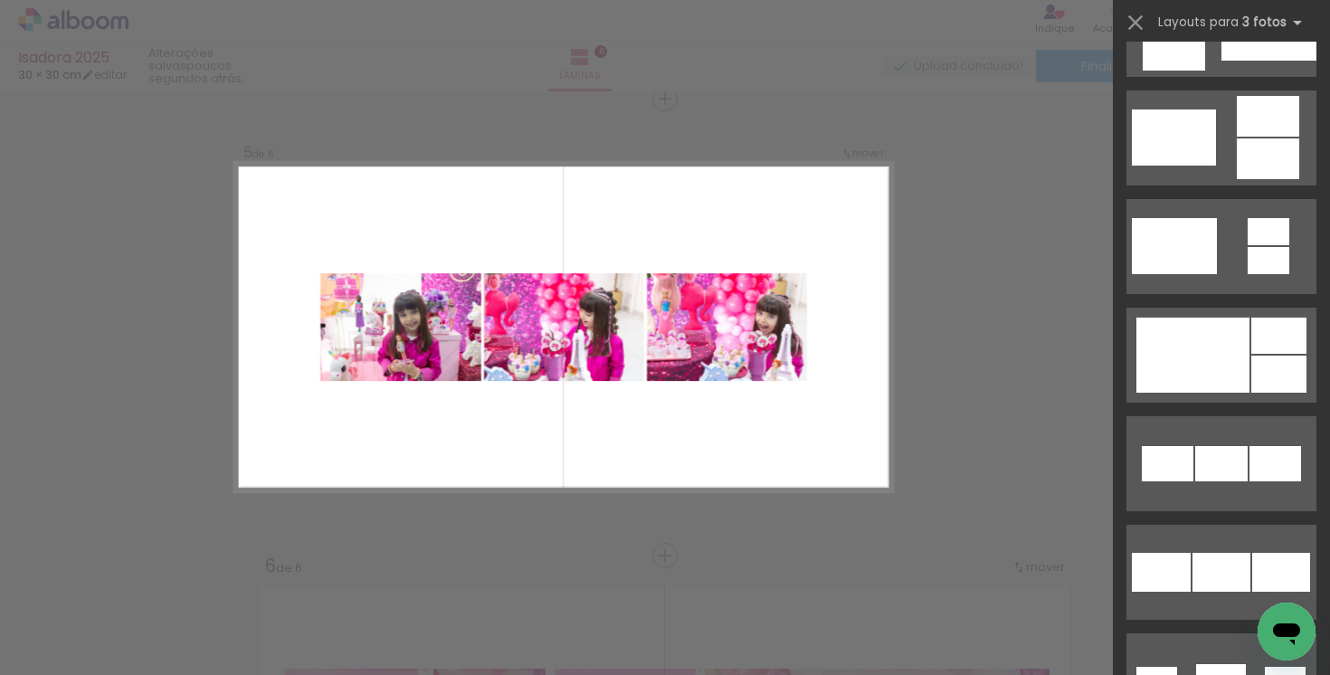
scroll to position [667, 0]
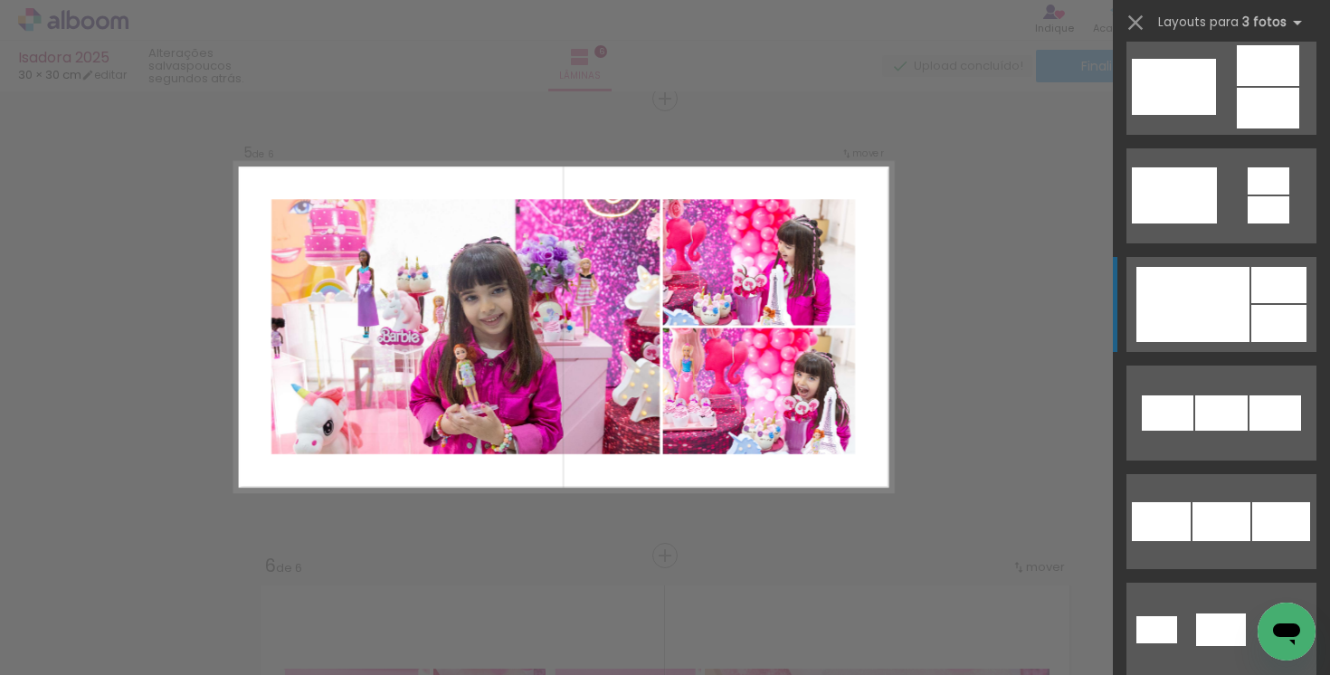
click at [1217, 299] on div at bounding box center [1192, 304] width 113 height 75
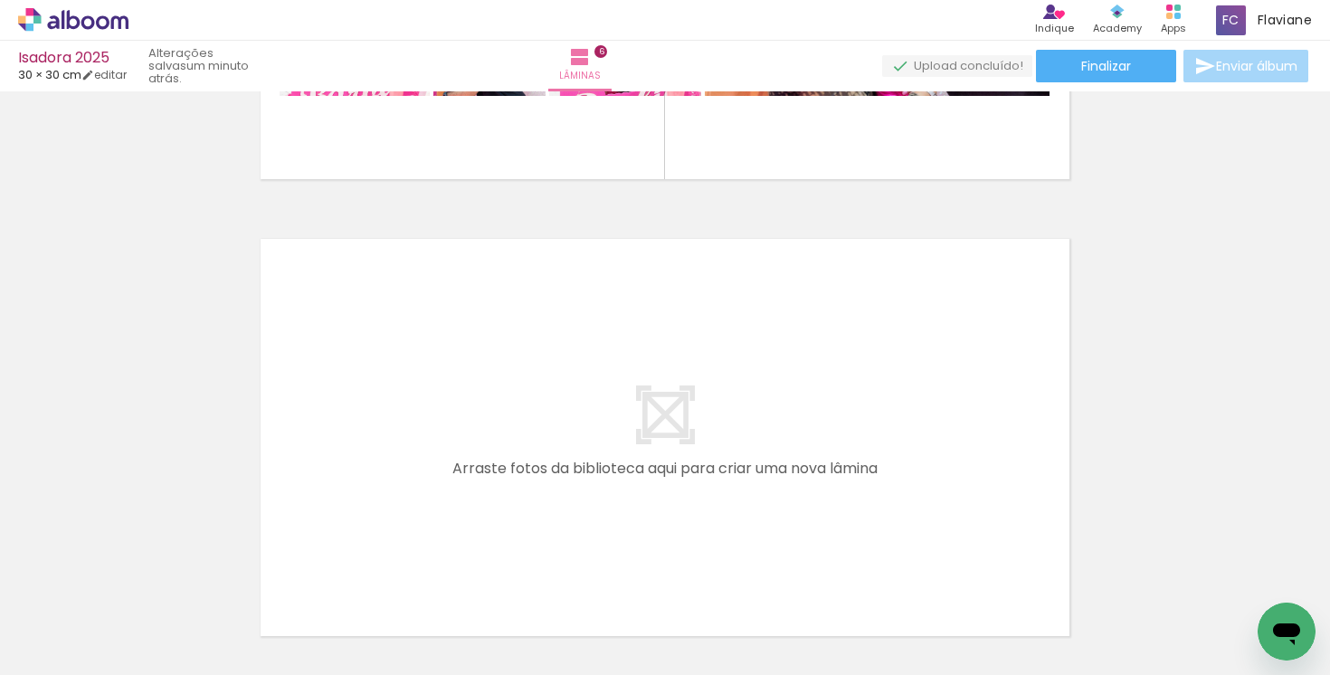
scroll to position [2703, 0]
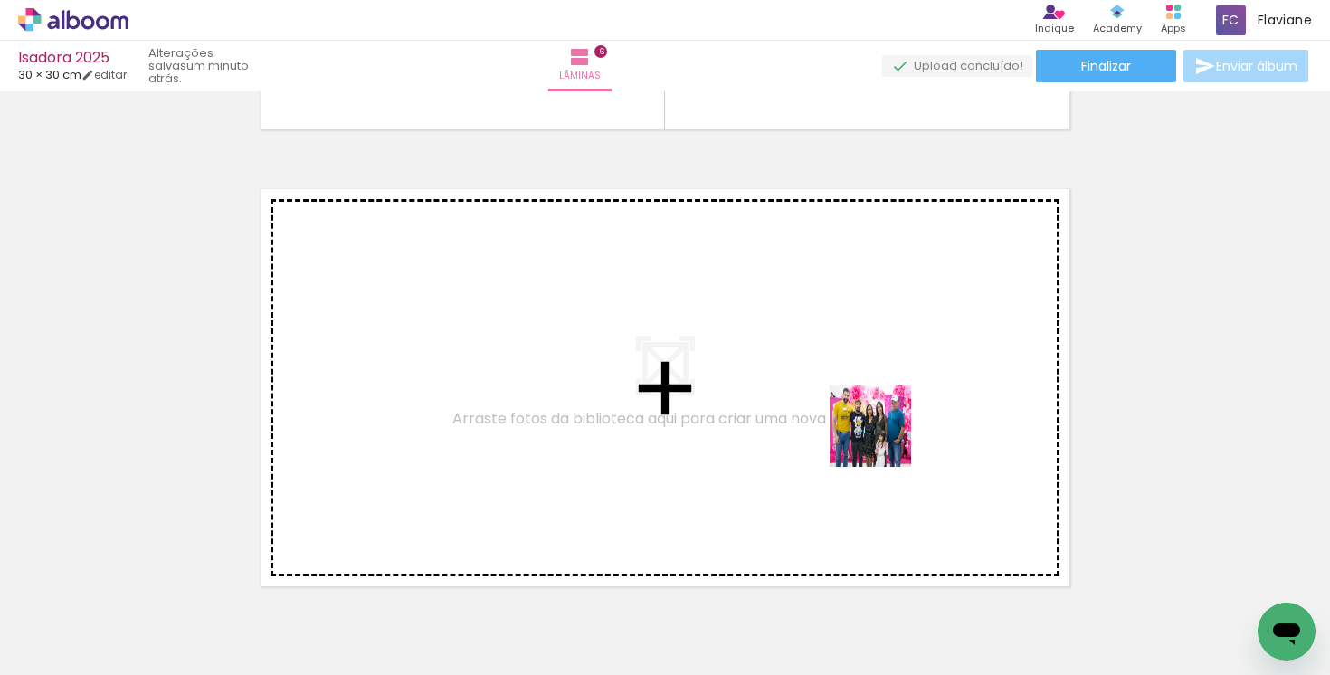
drag, startPoint x: 927, startPoint y: 630, endPoint x: 1016, endPoint y: 610, distance: 90.9
click at [881, 427] on quentale-workspace at bounding box center [665, 337] width 1330 height 675
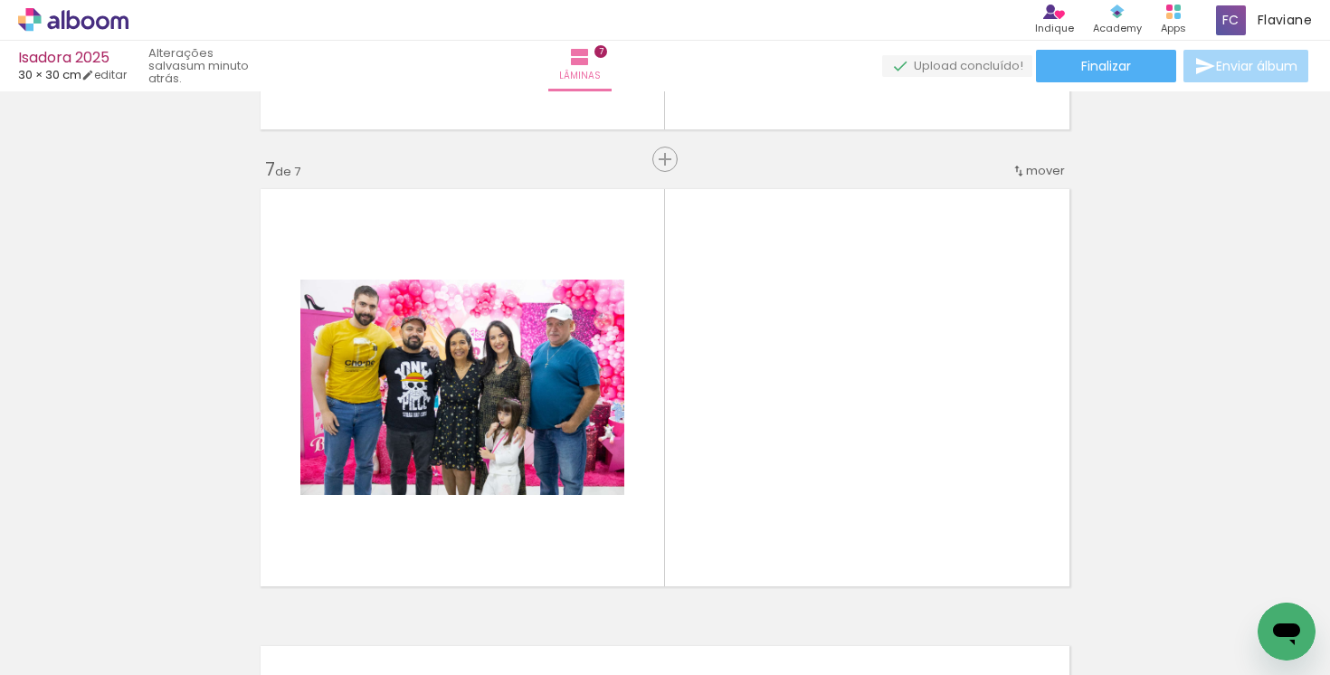
scroll to position [2764, 0]
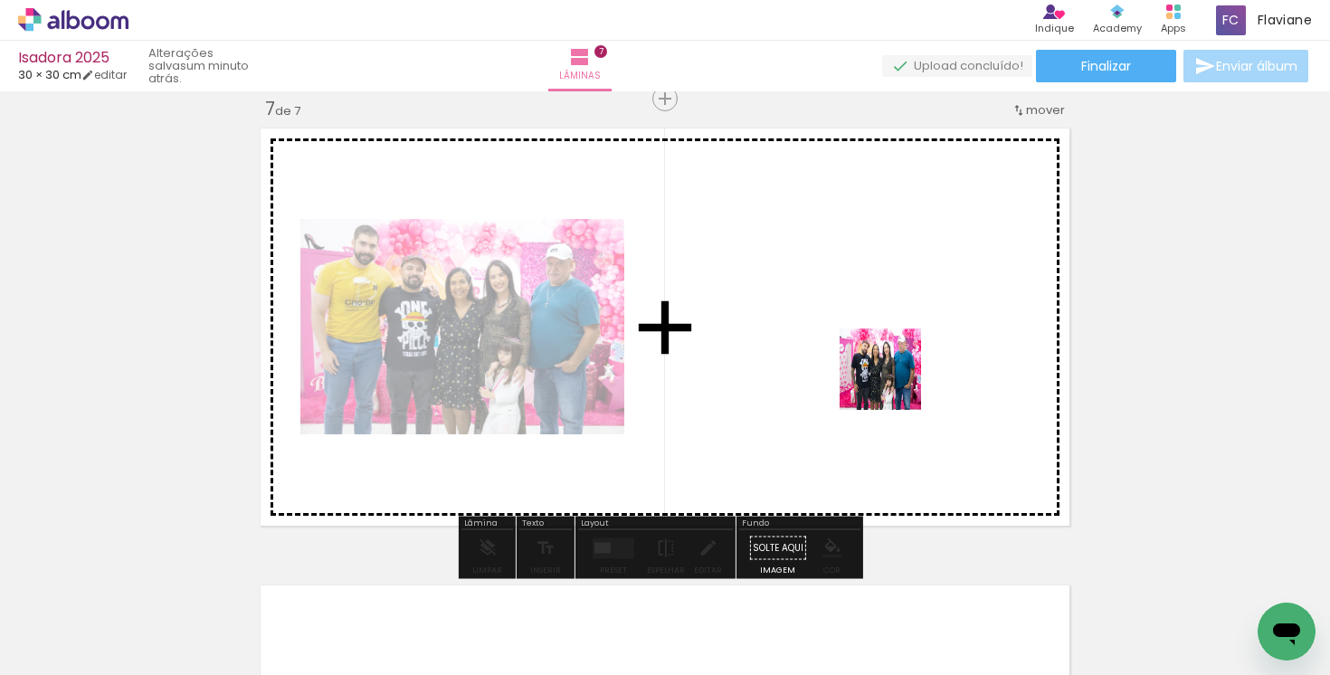
drag, startPoint x: 1025, startPoint y: 618, endPoint x: 893, endPoint y: 382, distance: 270.5
click at [893, 382] on quentale-workspace at bounding box center [665, 337] width 1330 height 675
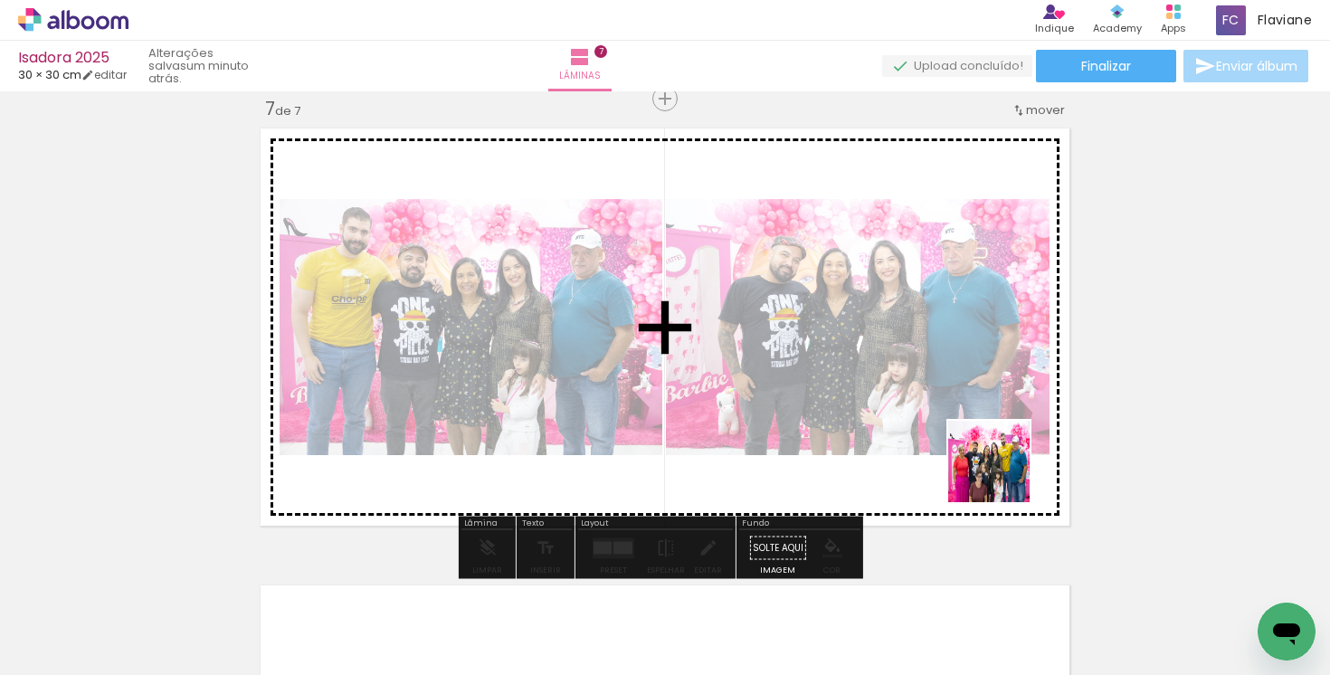
drag, startPoint x: 1132, startPoint y: 610, endPoint x: 928, endPoint y: 381, distance: 306.3
click at [928, 383] on quentale-workspace at bounding box center [665, 337] width 1330 height 675
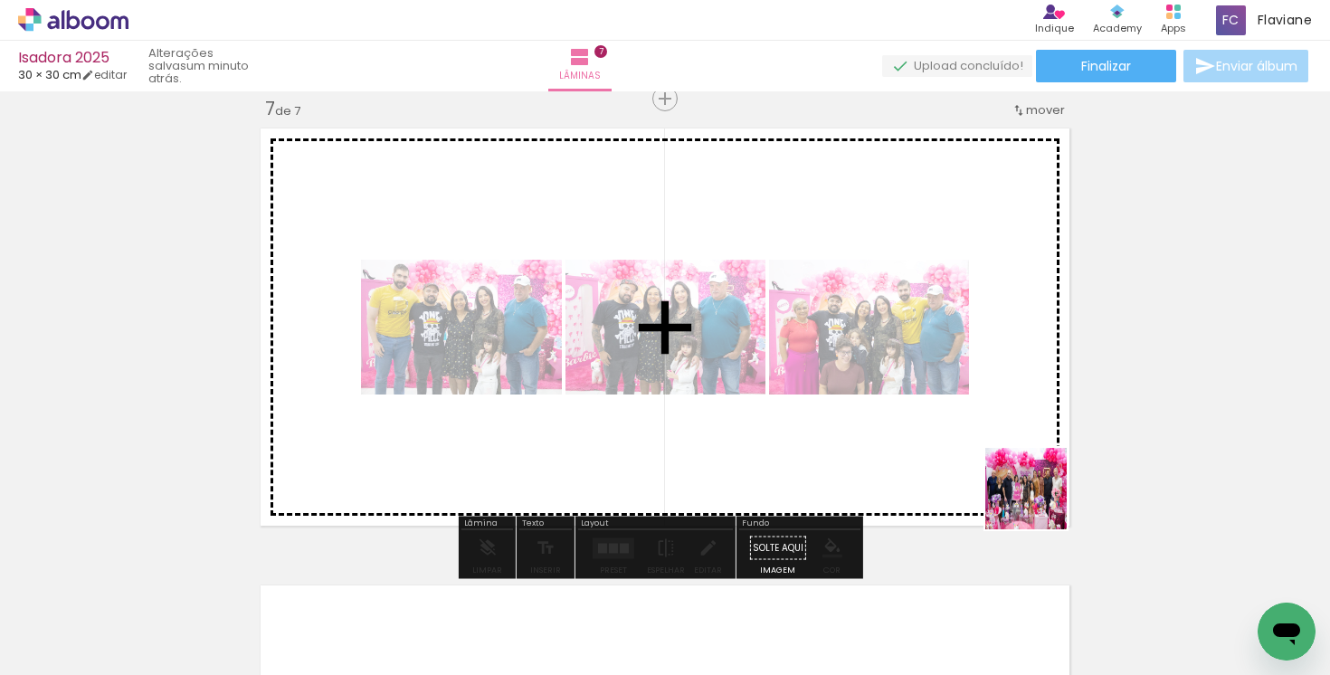
drag, startPoint x: 1204, startPoint y: 602, endPoint x: 1006, endPoint y: 489, distance: 228.1
click at [1006, 489] on quentale-workspace at bounding box center [665, 337] width 1330 height 675
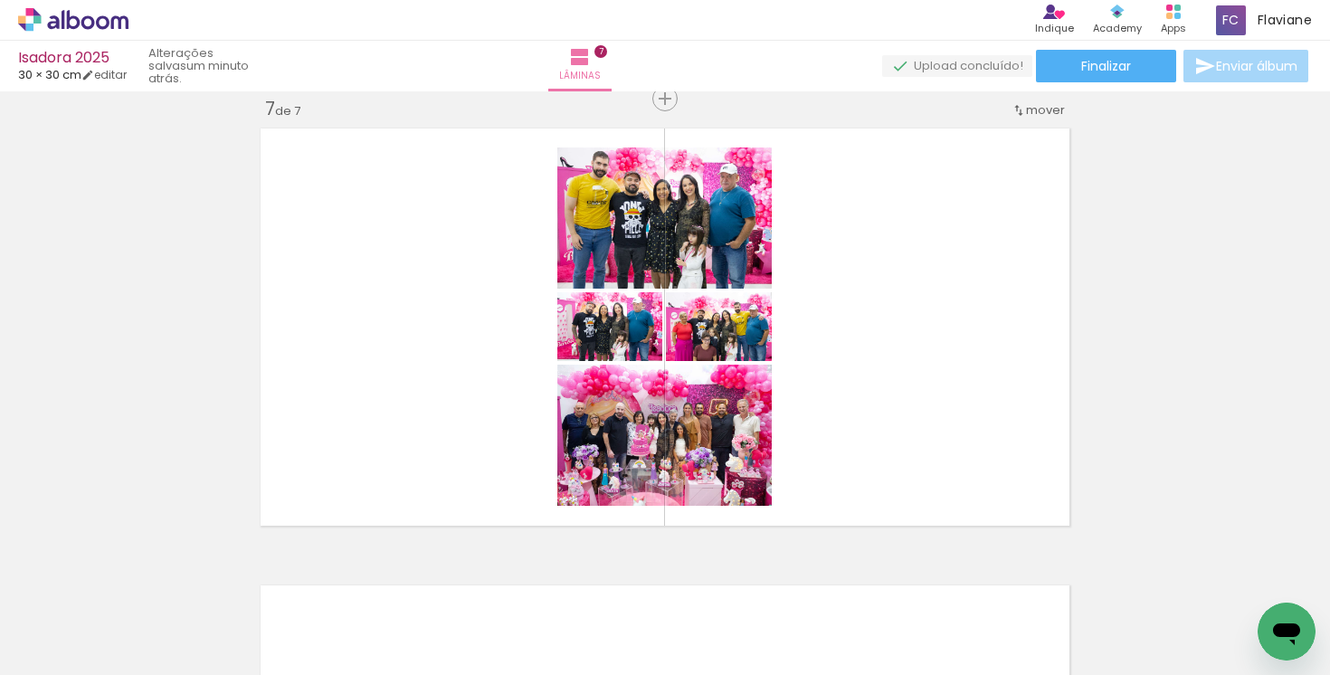
scroll to position [0, 2992]
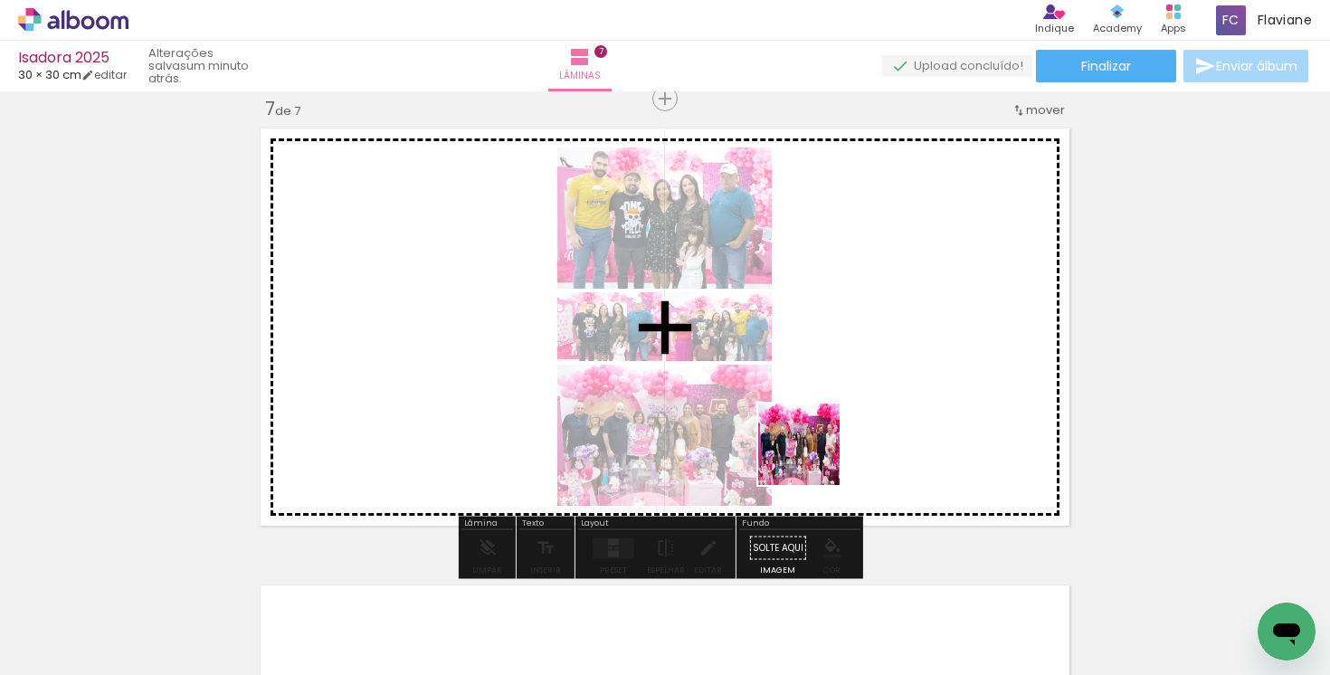
drag, startPoint x: 555, startPoint y: 624, endPoint x: 600, endPoint y: 602, distance: 50.2
click at [860, 427] on quentale-workspace at bounding box center [665, 337] width 1330 height 675
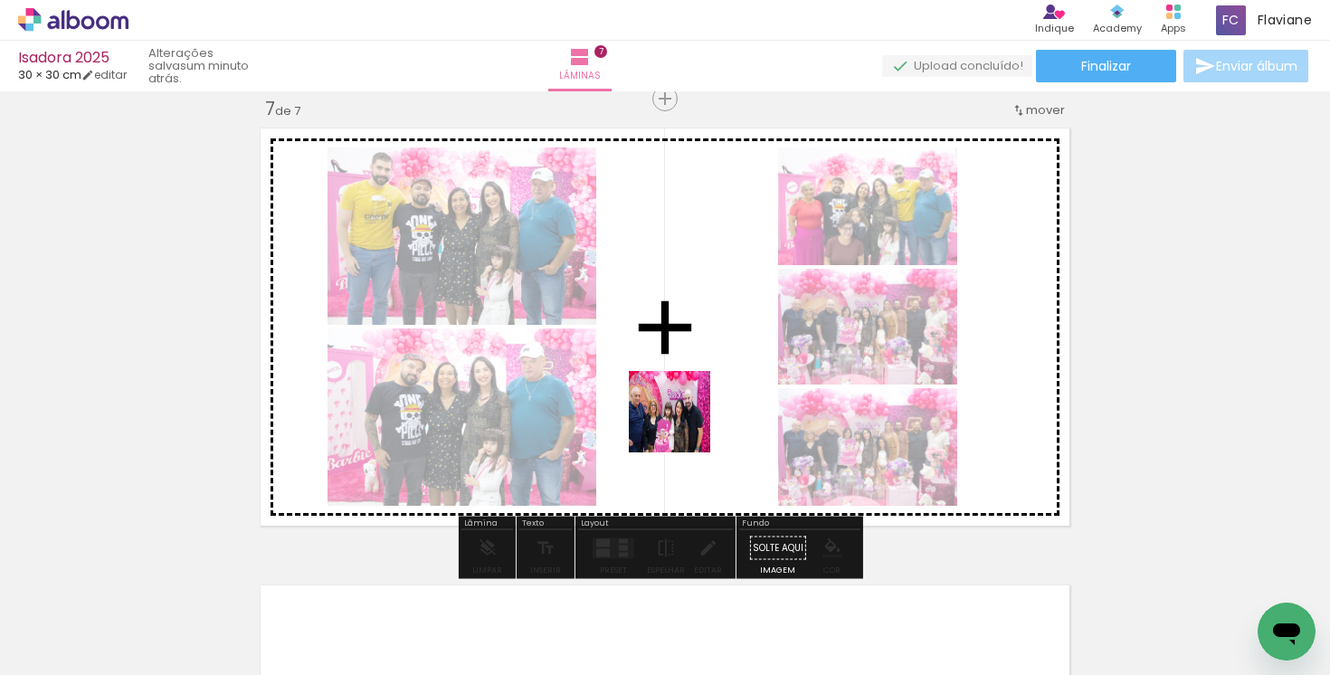
drag, startPoint x: 648, startPoint y: 617, endPoint x: 694, endPoint y: 537, distance: 92.0
click at [687, 414] on quentale-workspace at bounding box center [665, 337] width 1330 height 675
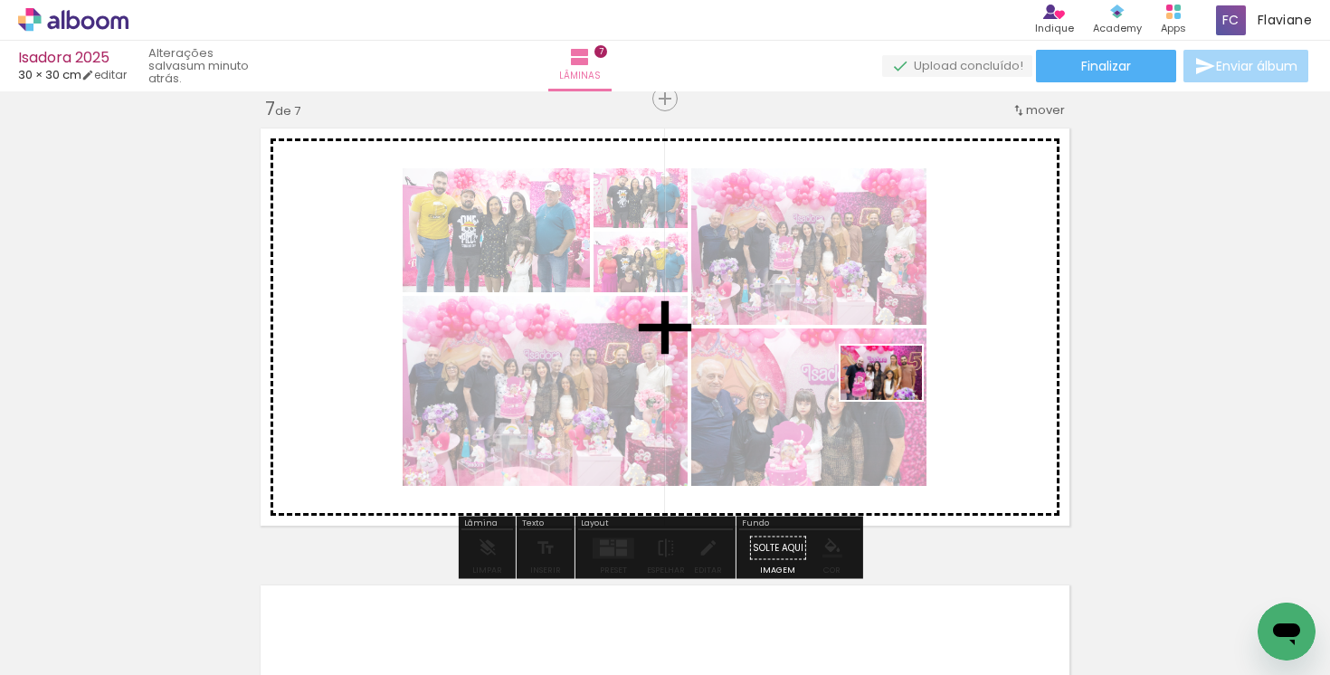
drag, startPoint x: 745, startPoint y: 625, endPoint x: 928, endPoint y: 392, distance: 296.4
click at [928, 392] on quentale-workspace at bounding box center [665, 337] width 1330 height 675
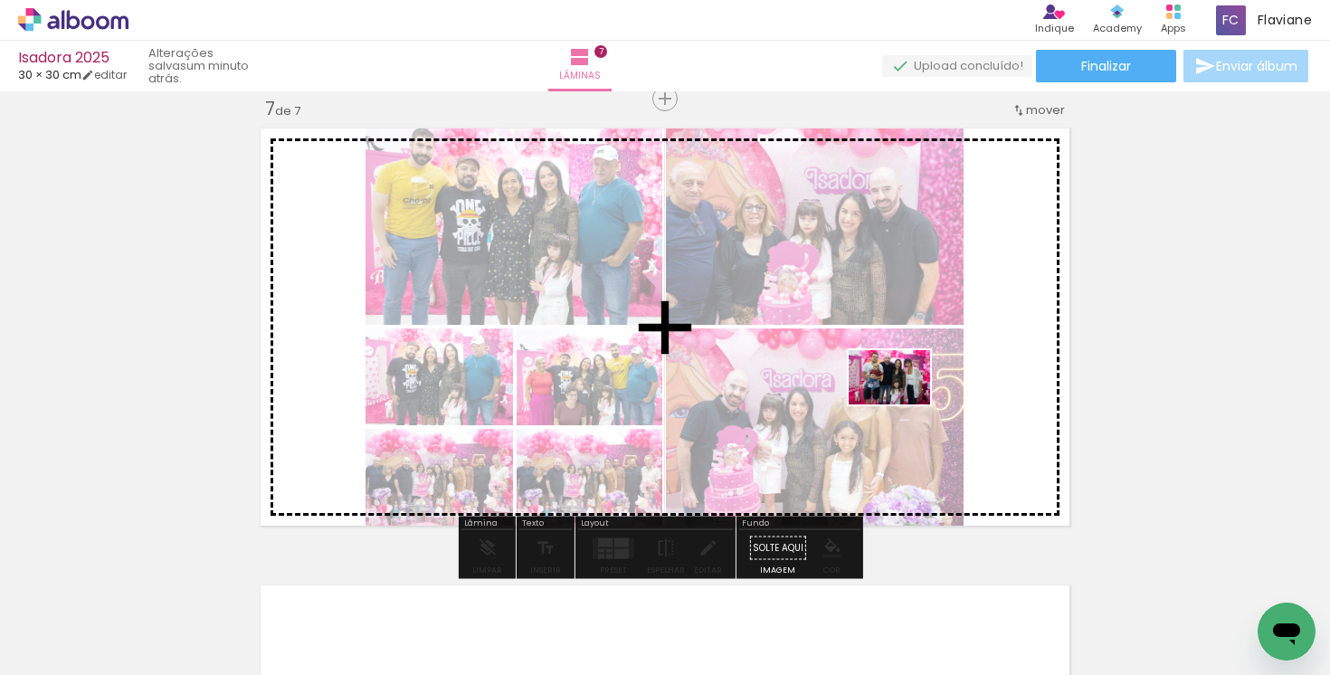
drag, startPoint x: 859, startPoint y: 589, endPoint x: 901, endPoint y: 399, distance: 194.5
click at [902, 404] on quentale-workspace at bounding box center [665, 337] width 1330 height 675
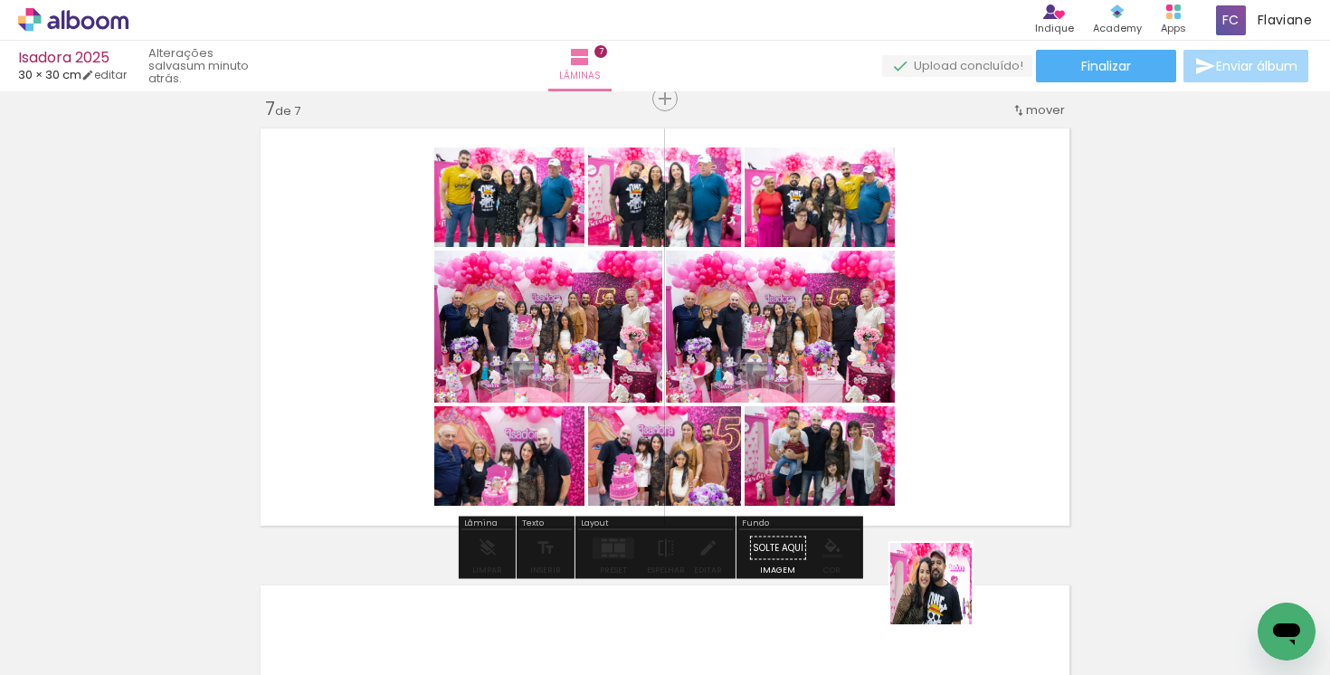
drag, startPoint x: 943, startPoint y: 608, endPoint x: 959, endPoint y: 414, distance: 194.3
click at [959, 414] on quentale-workspace at bounding box center [665, 337] width 1330 height 675
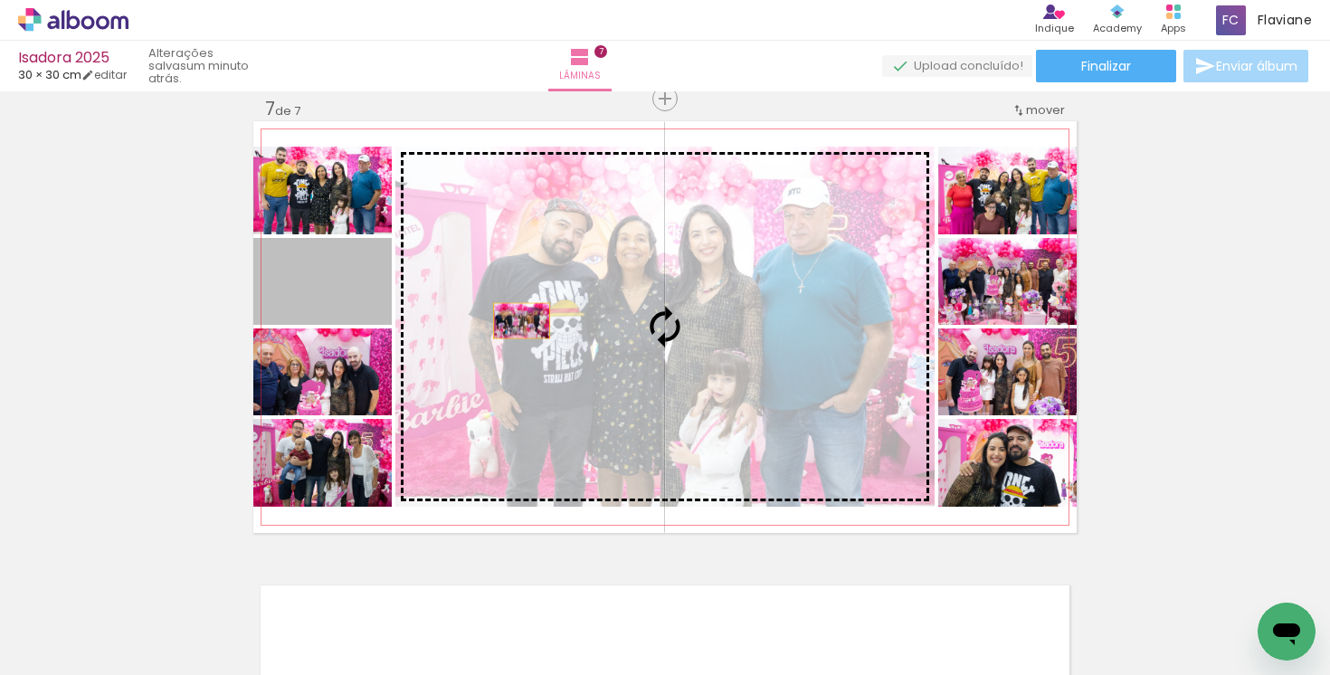
drag, startPoint x: 351, startPoint y: 301, endPoint x: 529, endPoint y: 306, distance: 178.3
click at [0, 0] on slot at bounding box center [0, 0] width 0 height 0
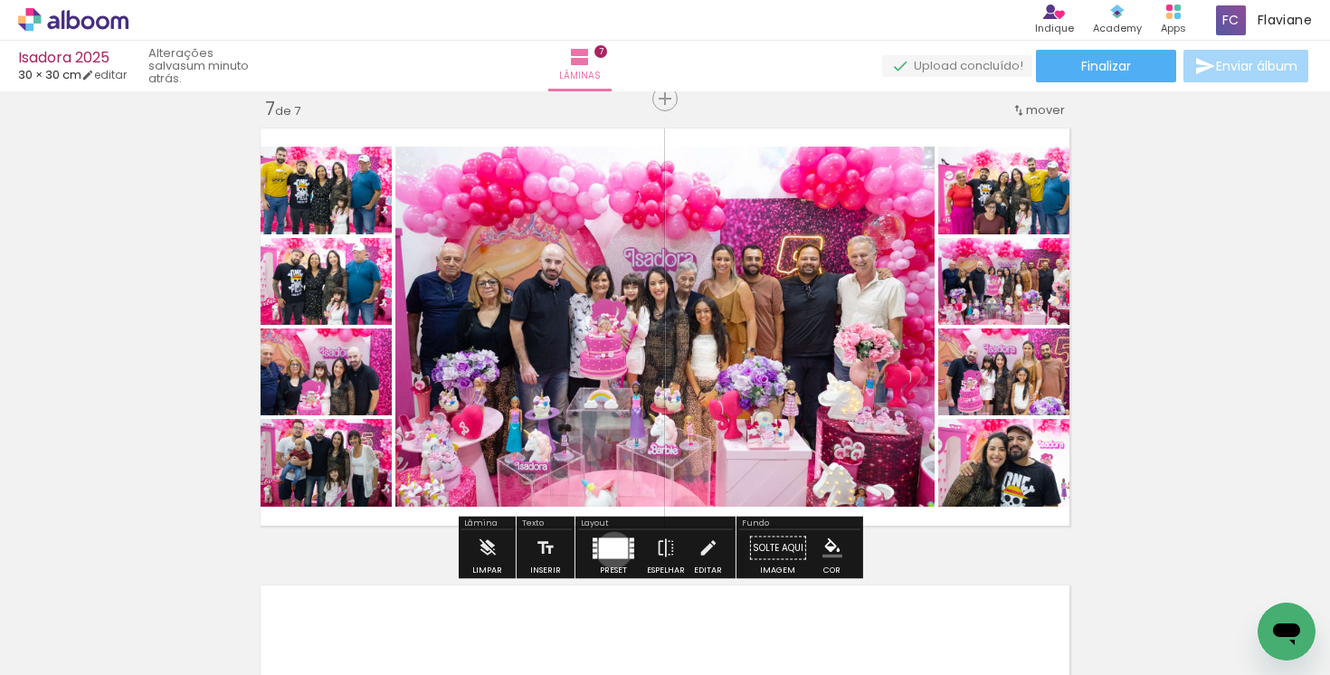
click at [610, 549] on div at bounding box center [613, 547] width 29 height 21
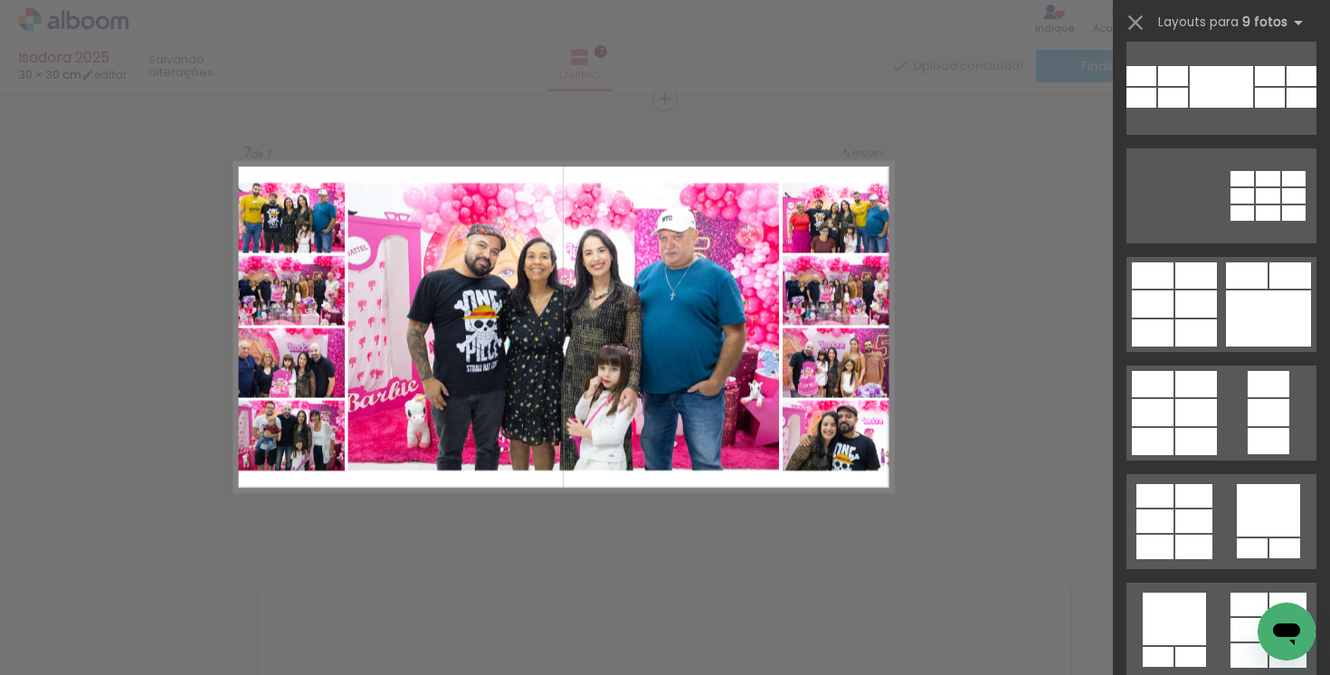
scroll to position [0, 0]
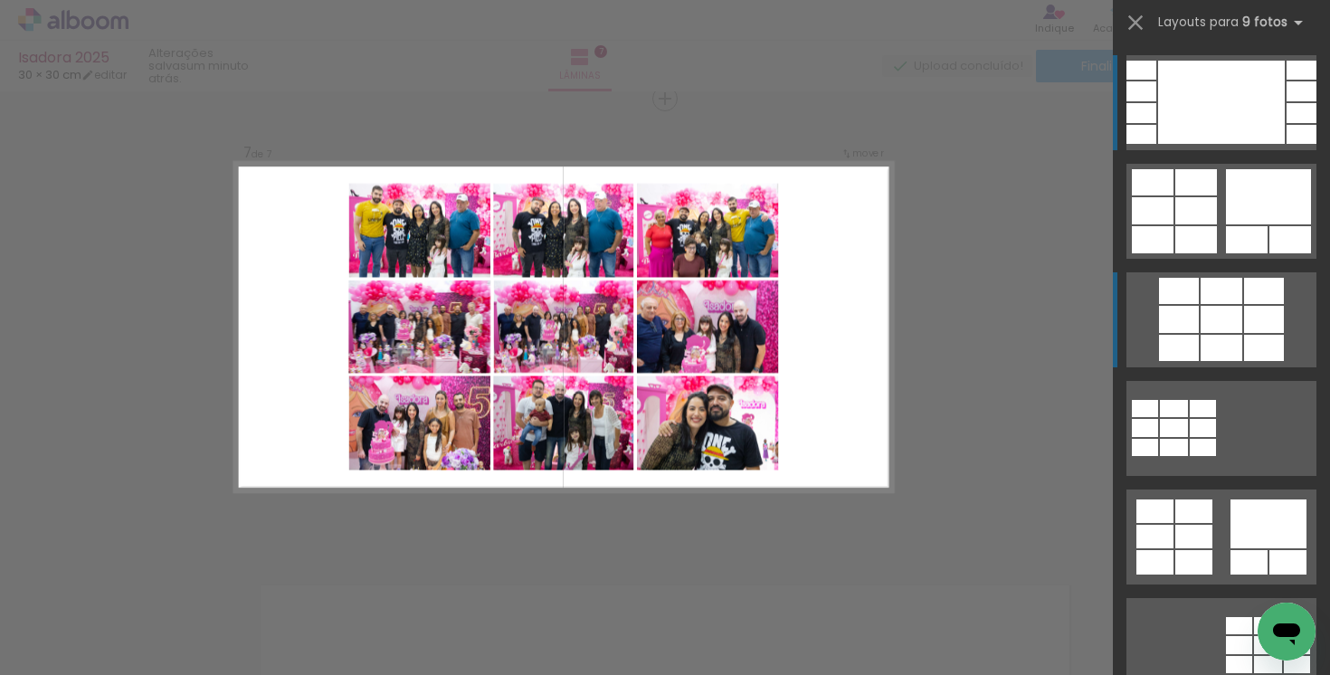
click at [1218, 307] on div at bounding box center [1221, 319] width 42 height 27
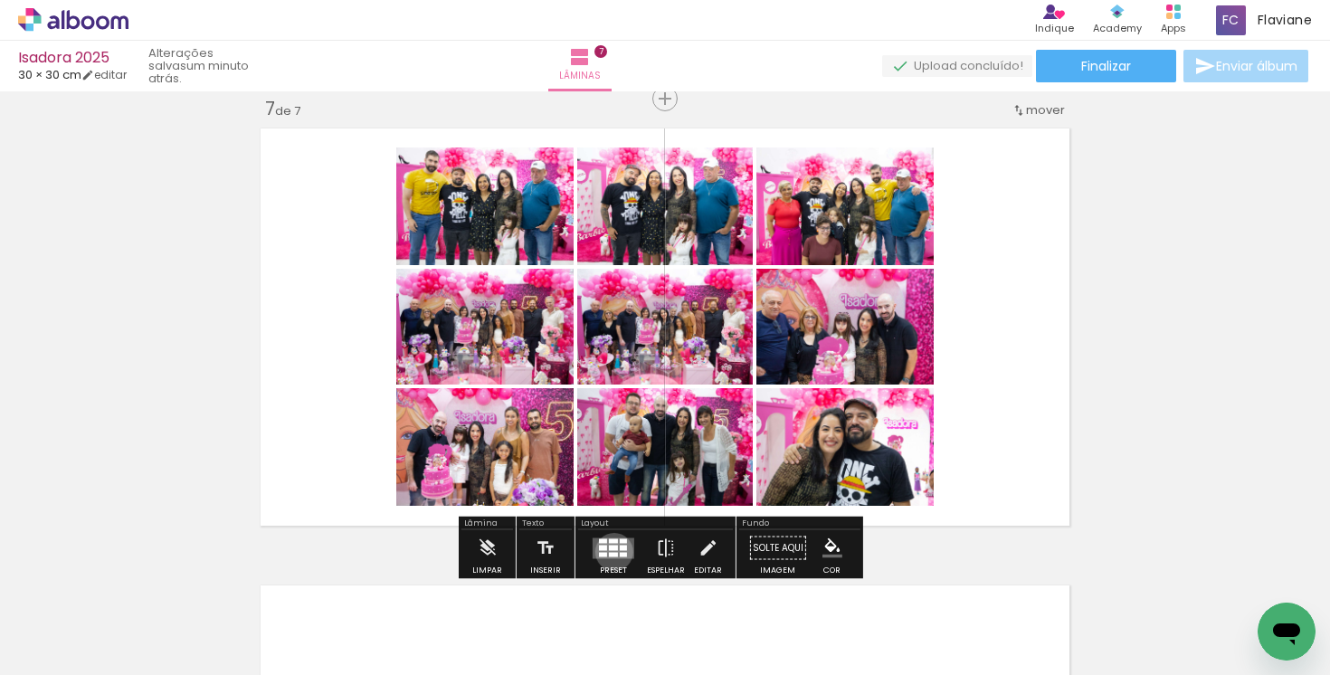
click at [610, 552] on div at bounding box center [613, 554] width 9 height 5
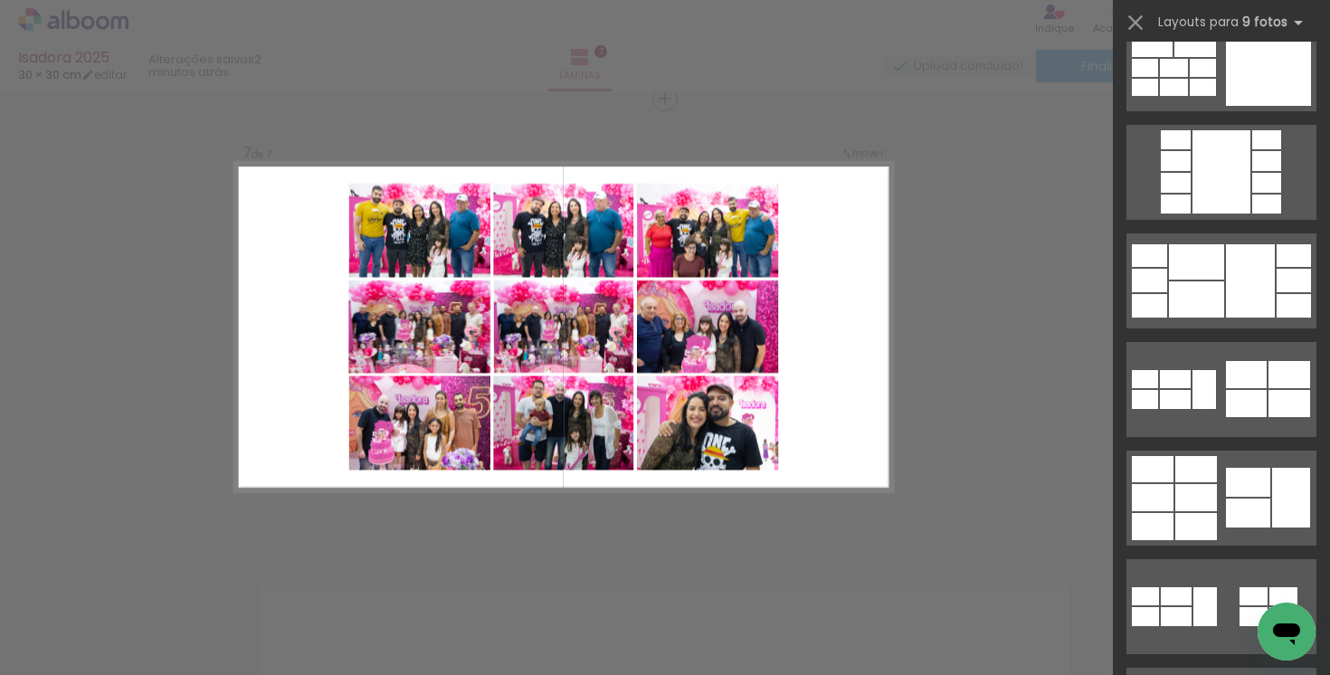
scroll to position [1780, 0]
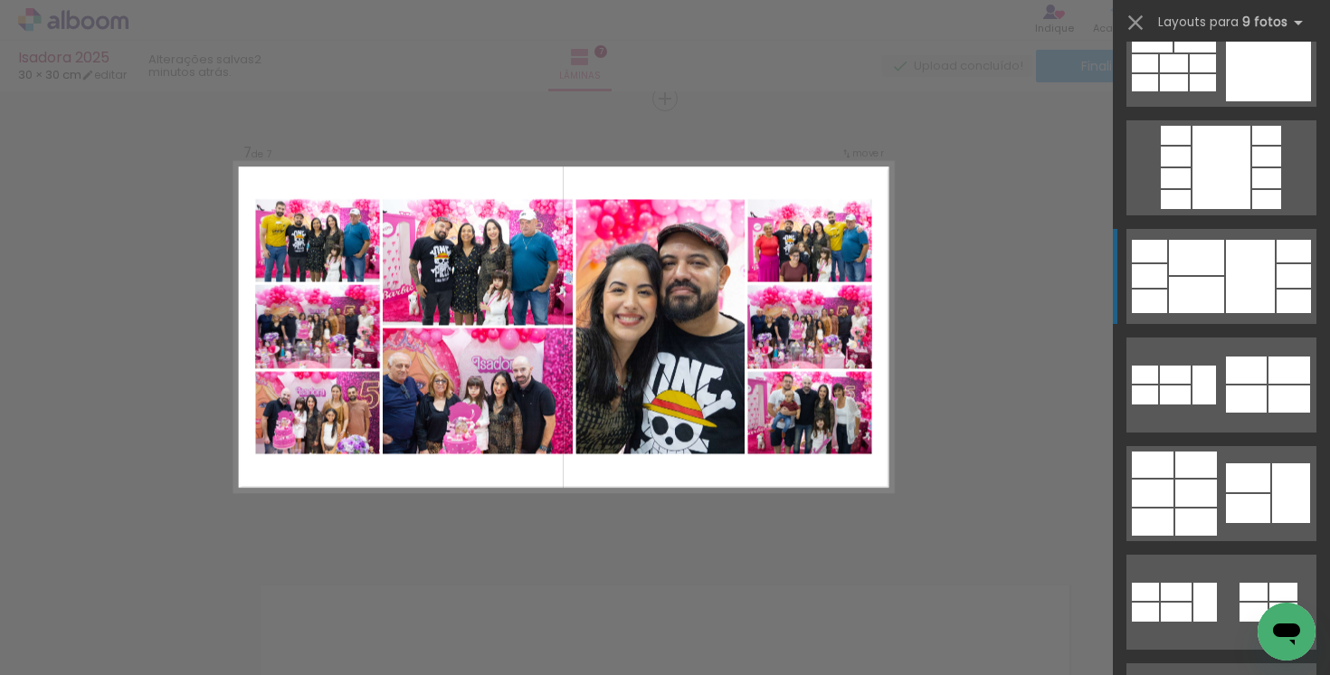
click at [1226, 280] on div at bounding box center [1250, 276] width 49 height 73
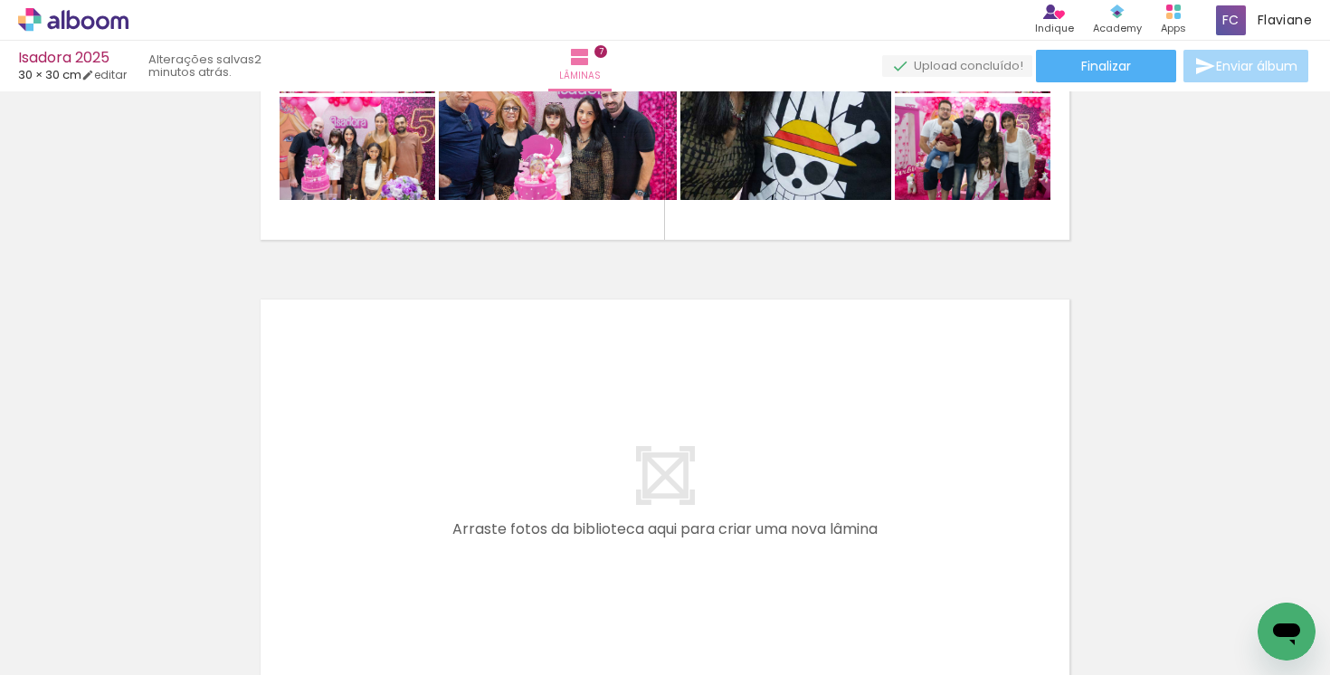
scroll to position [3108, 0]
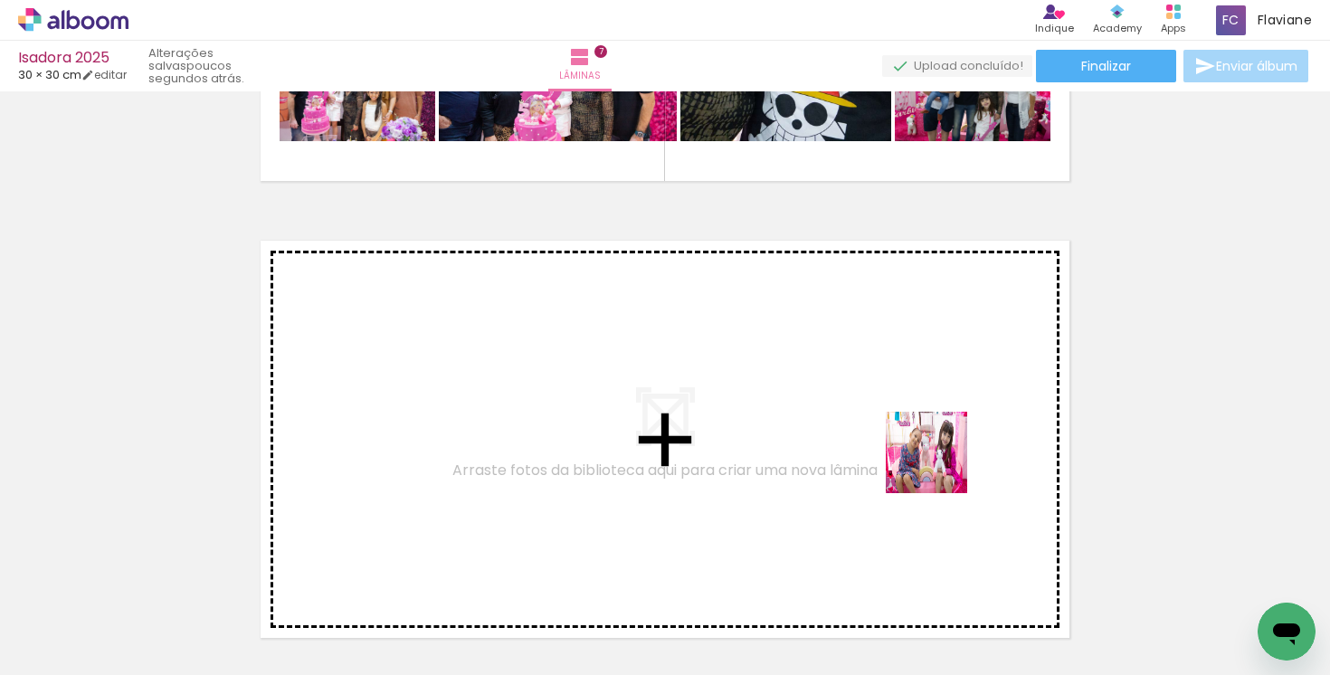
drag, startPoint x: 1056, startPoint y: 614, endPoint x: 1152, endPoint y: 565, distance: 108.4
click at [939, 466] on quentale-workspace at bounding box center [665, 337] width 1330 height 675
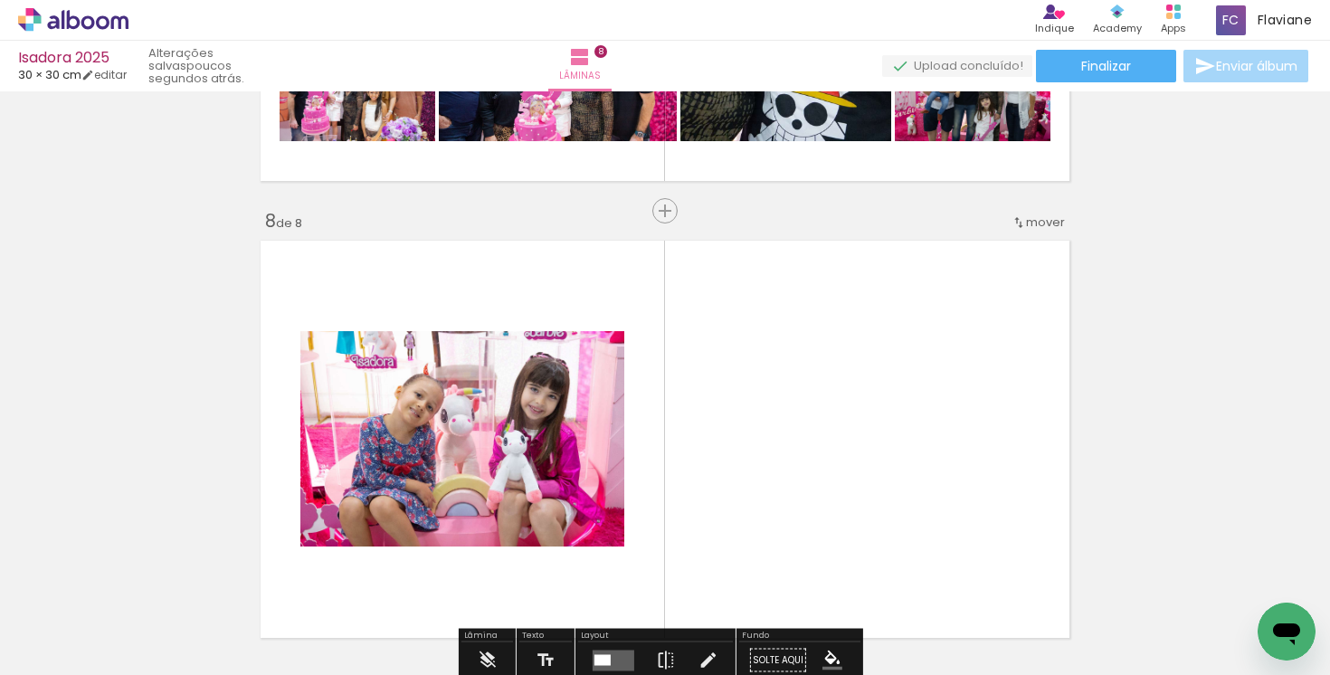
scroll to position [3220, 0]
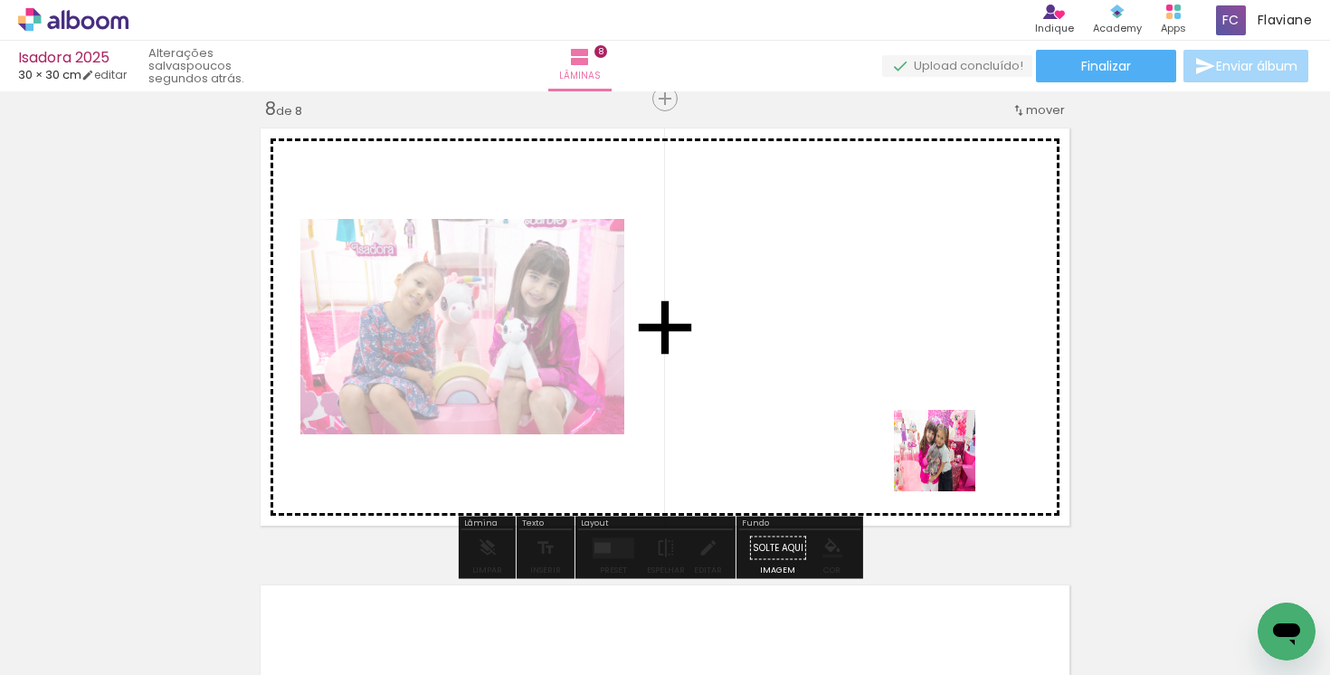
drag, startPoint x: 1153, startPoint y: 610, endPoint x: 942, endPoint y: 450, distance: 264.9
click at [942, 450] on quentale-workspace at bounding box center [665, 337] width 1330 height 675
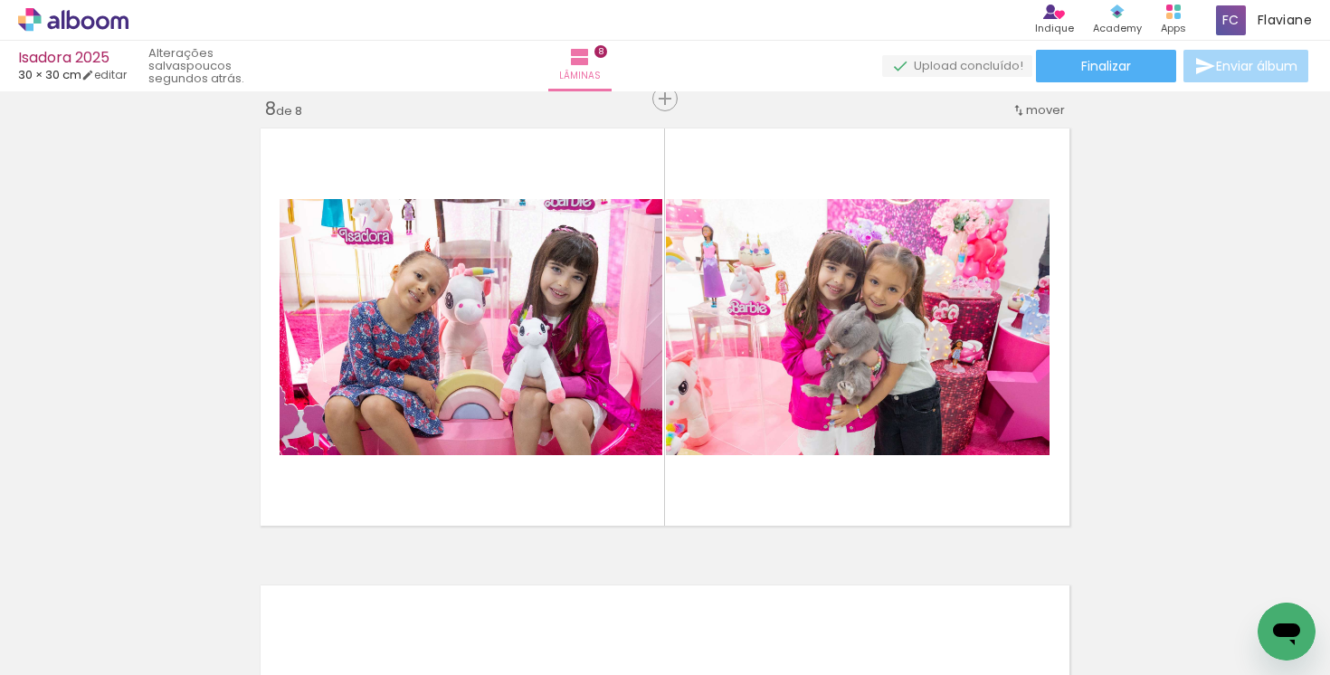
scroll to position [0, 3730]
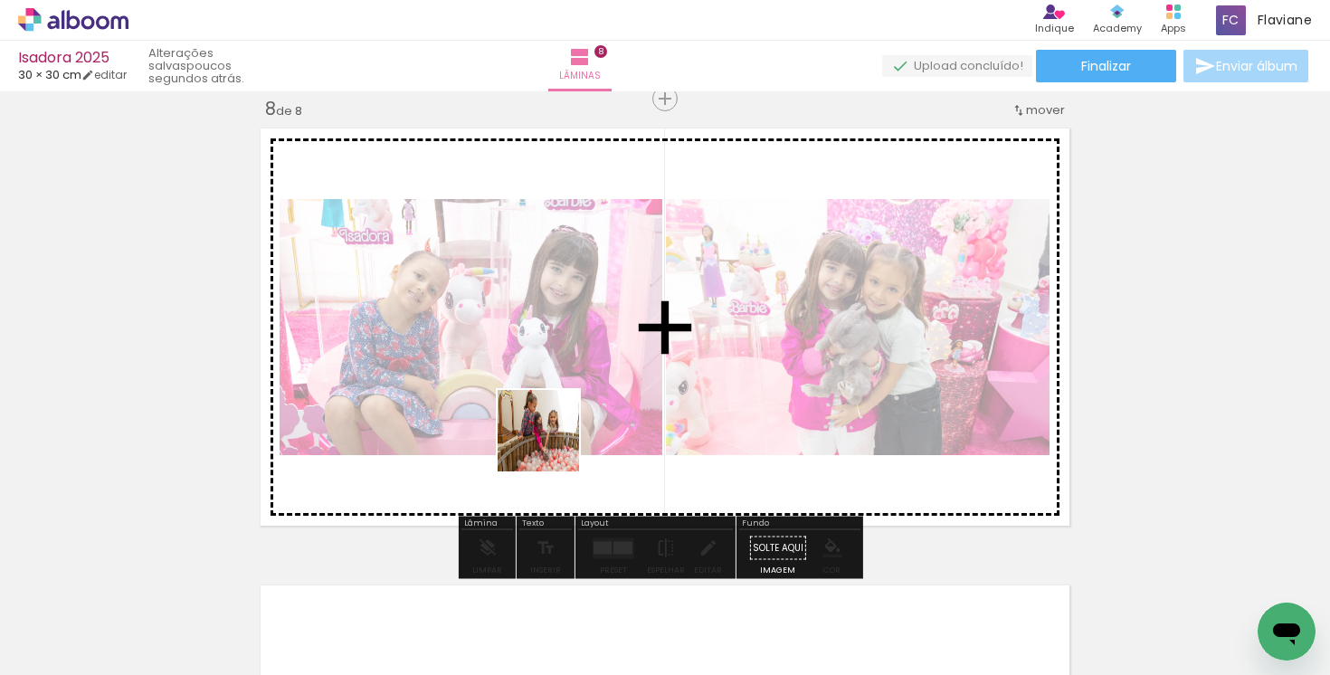
drag, startPoint x: 520, startPoint y: 629, endPoint x: 630, endPoint y: 555, distance: 131.7
click at [551, 436] on quentale-workspace at bounding box center [665, 337] width 1330 height 675
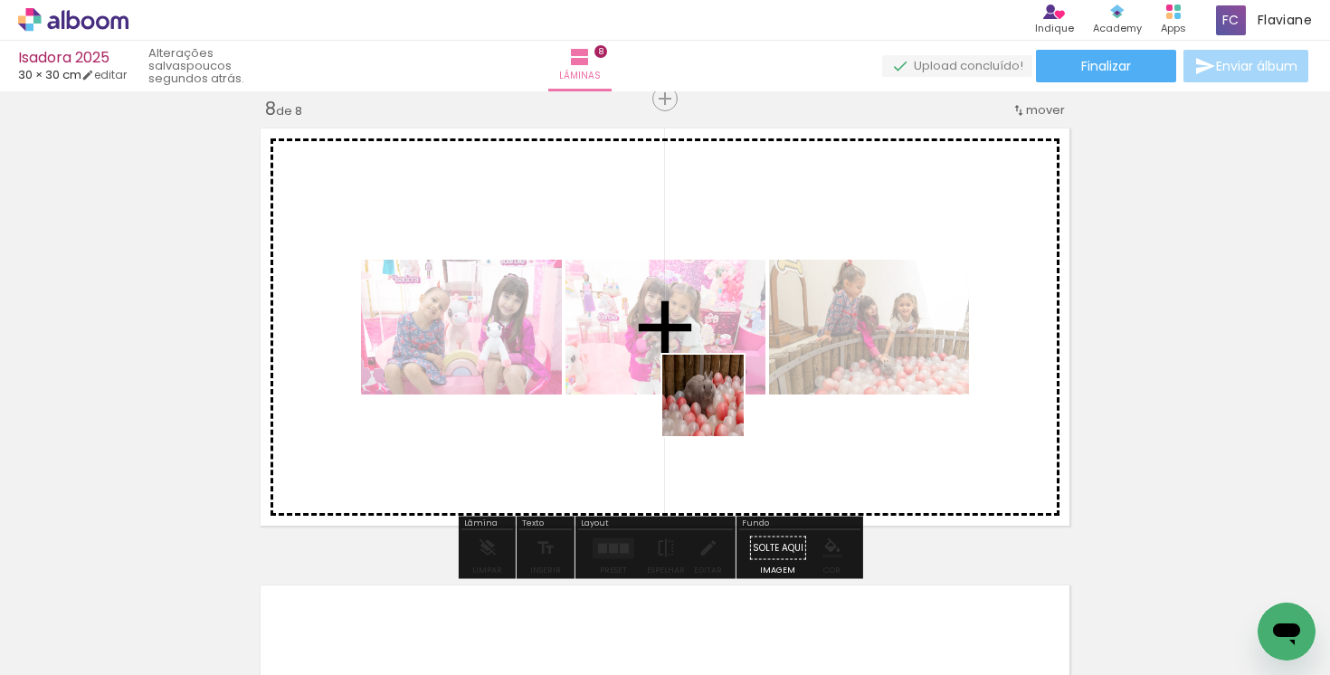
drag, startPoint x: 617, startPoint y: 623, endPoint x: 715, endPoint y: 403, distance: 240.6
click at [715, 403] on quentale-workspace at bounding box center [665, 337] width 1330 height 675
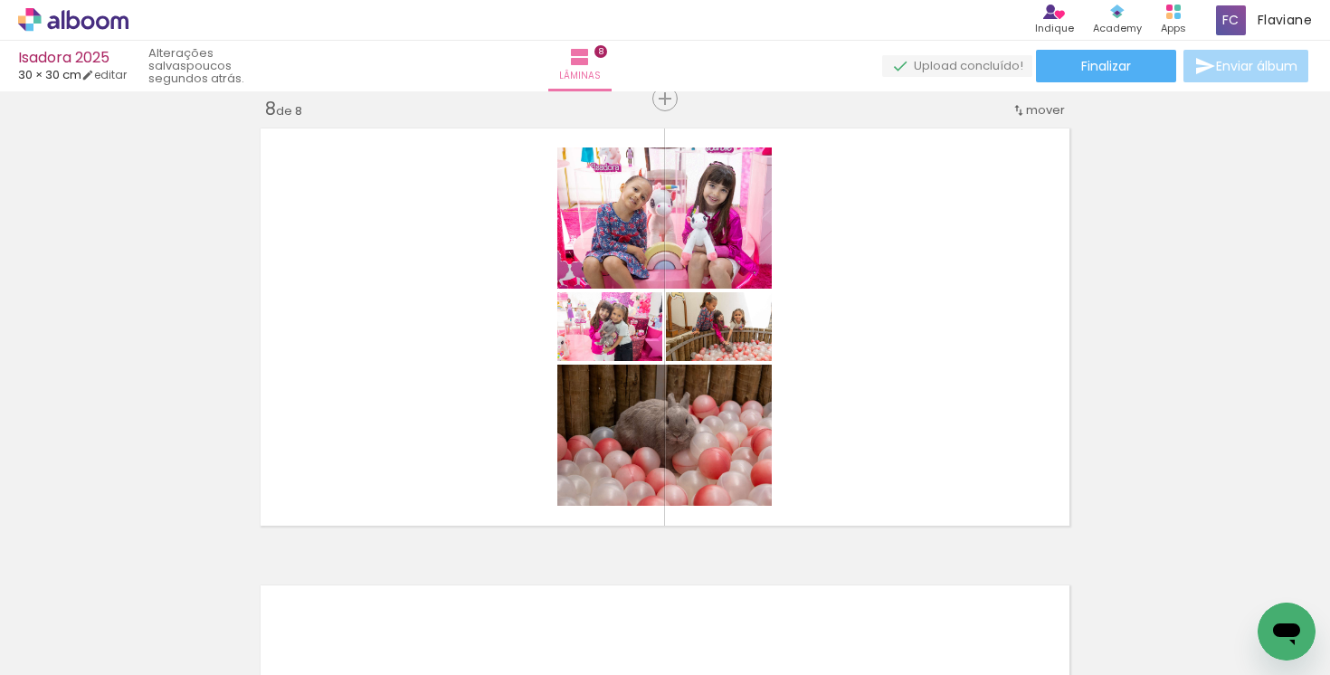
scroll to position [0, 4509]
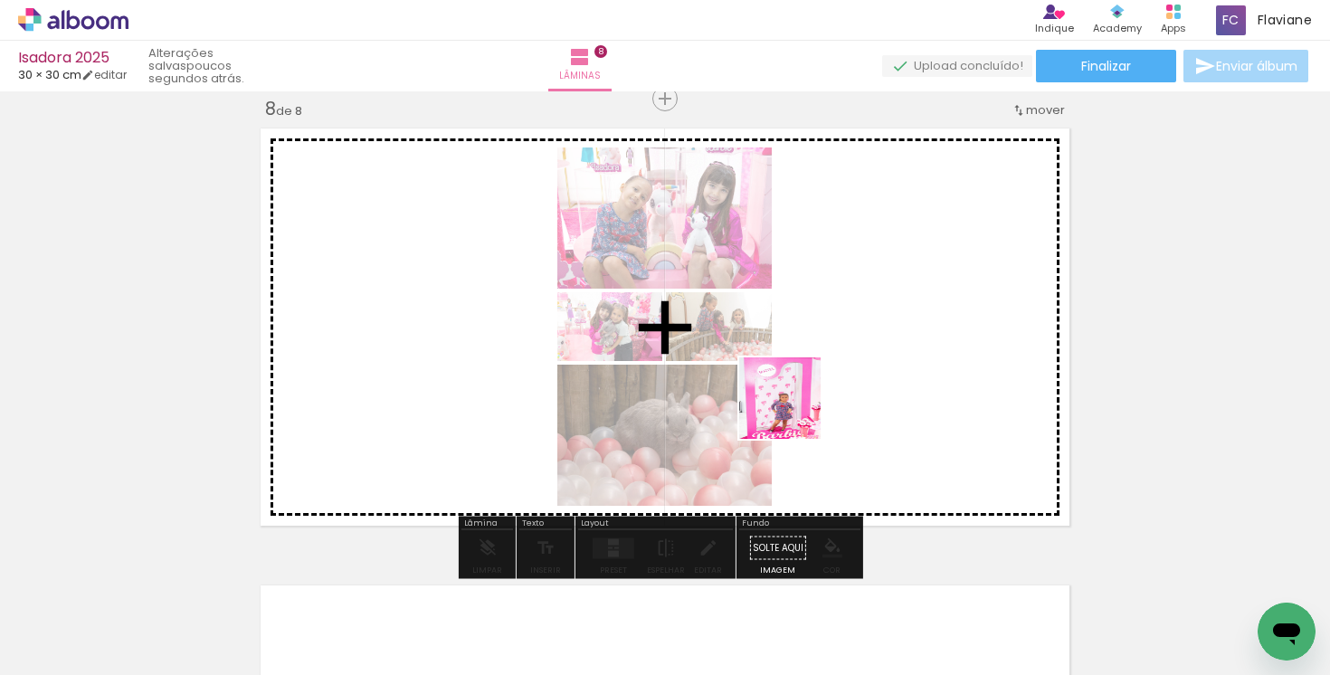
drag, startPoint x: 553, startPoint y: 615, endPoint x: 667, endPoint y: 612, distance: 114.0
click at [844, 365] on quentale-workspace at bounding box center [665, 337] width 1330 height 675
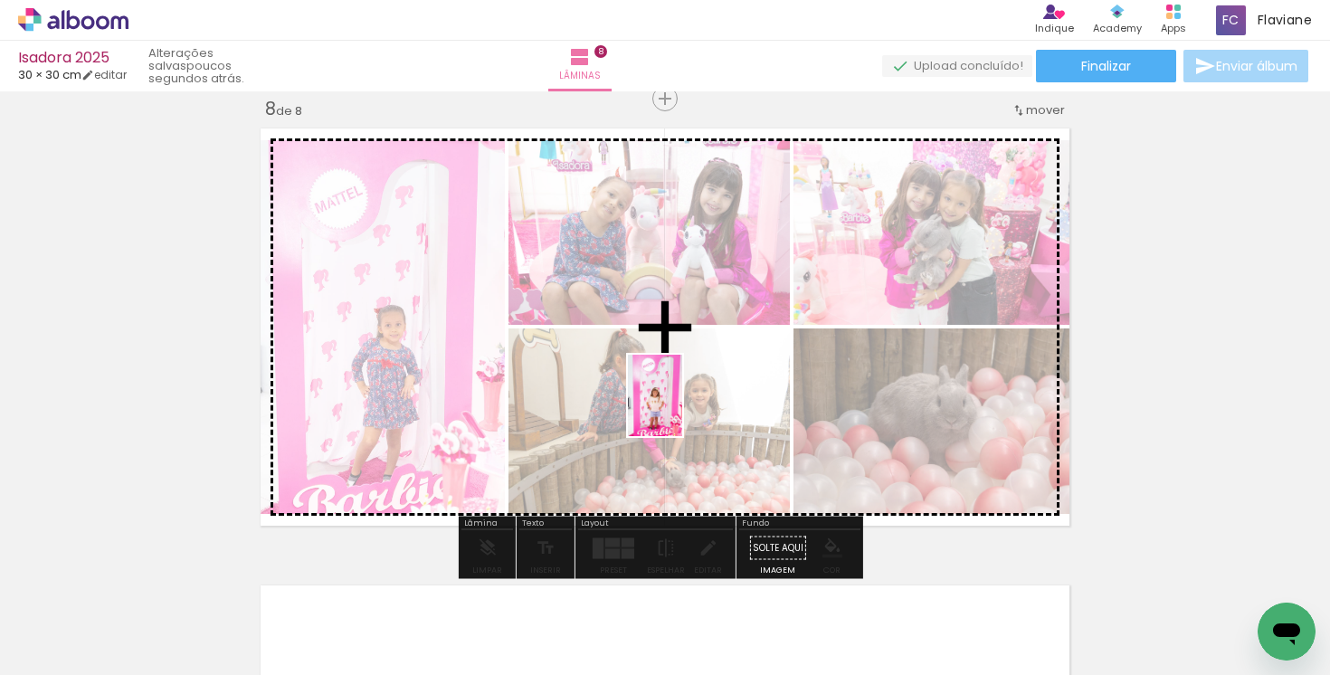
drag, startPoint x: 640, startPoint y: 610, endPoint x: 686, endPoint y: 403, distance: 212.2
click at [682, 406] on quentale-workspace at bounding box center [665, 337] width 1330 height 675
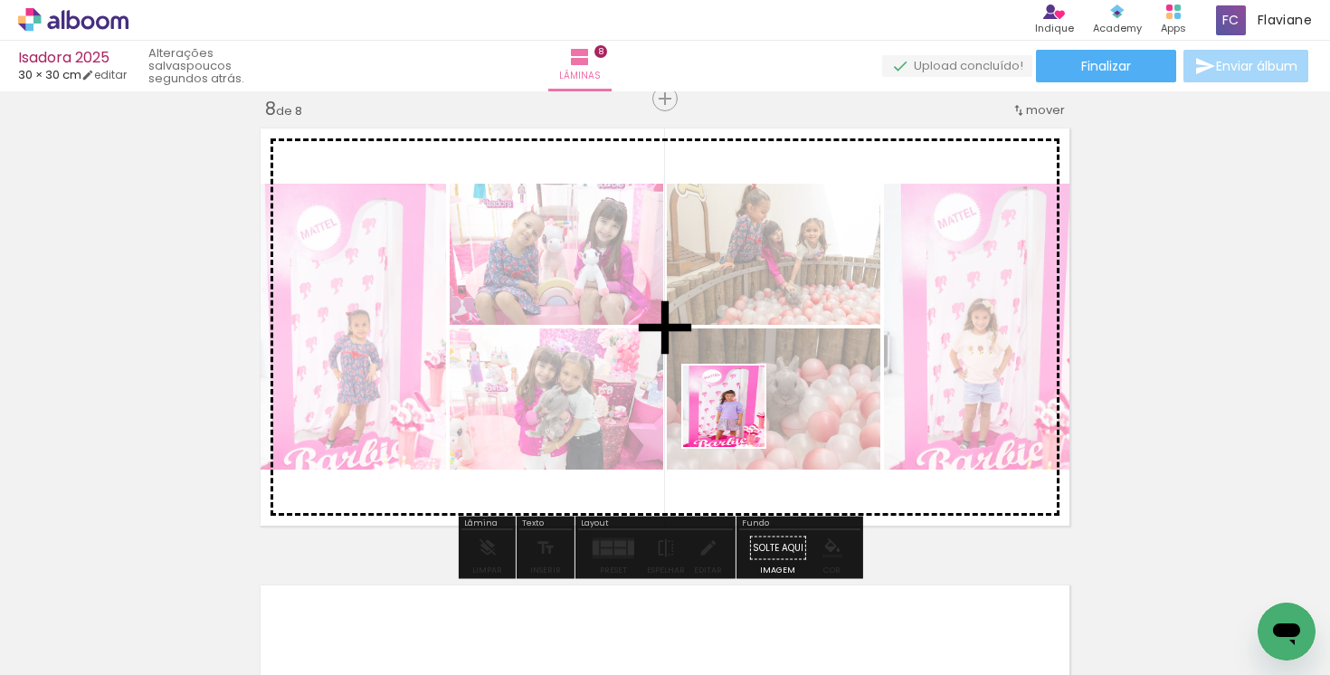
drag, startPoint x: 754, startPoint y: 624, endPoint x: 758, endPoint y: 402, distance: 222.6
click at [739, 411] on quentale-workspace at bounding box center [665, 337] width 1330 height 675
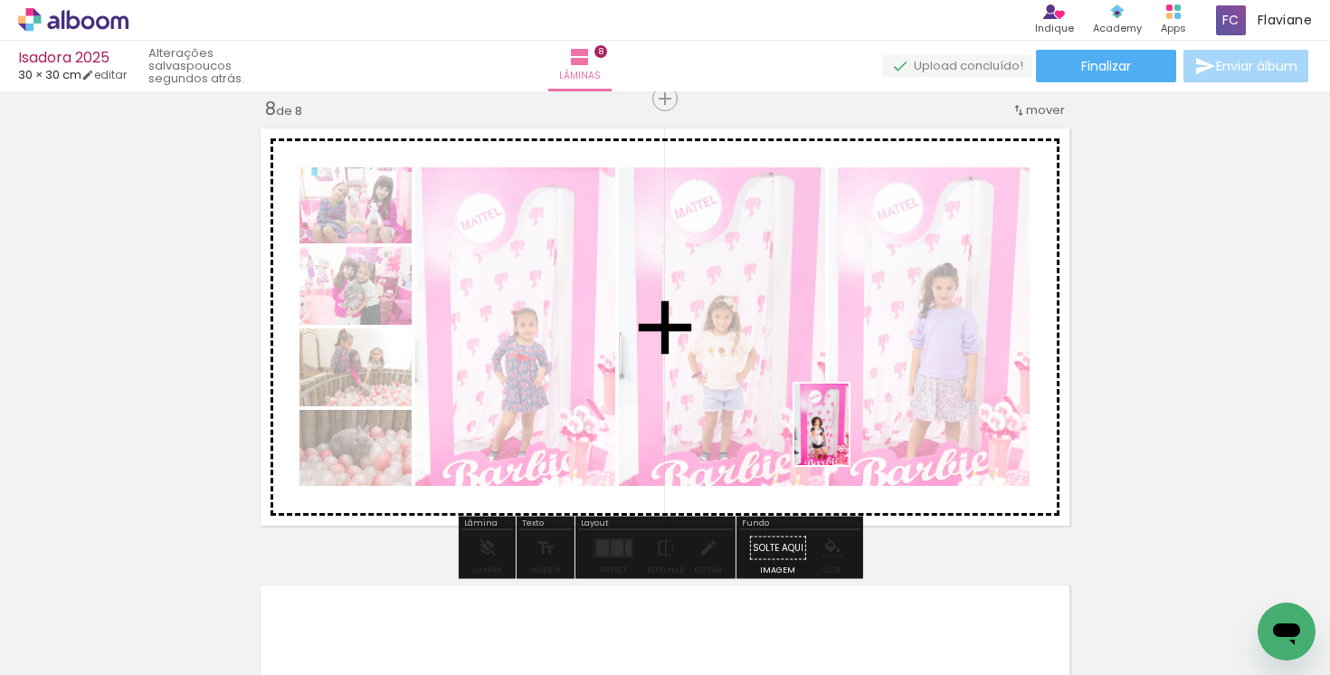
drag, startPoint x: 844, startPoint y: 639, endPoint x: 849, endPoint y: 437, distance: 201.8
click at [849, 437] on quentale-workspace at bounding box center [665, 337] width 1330 height 675
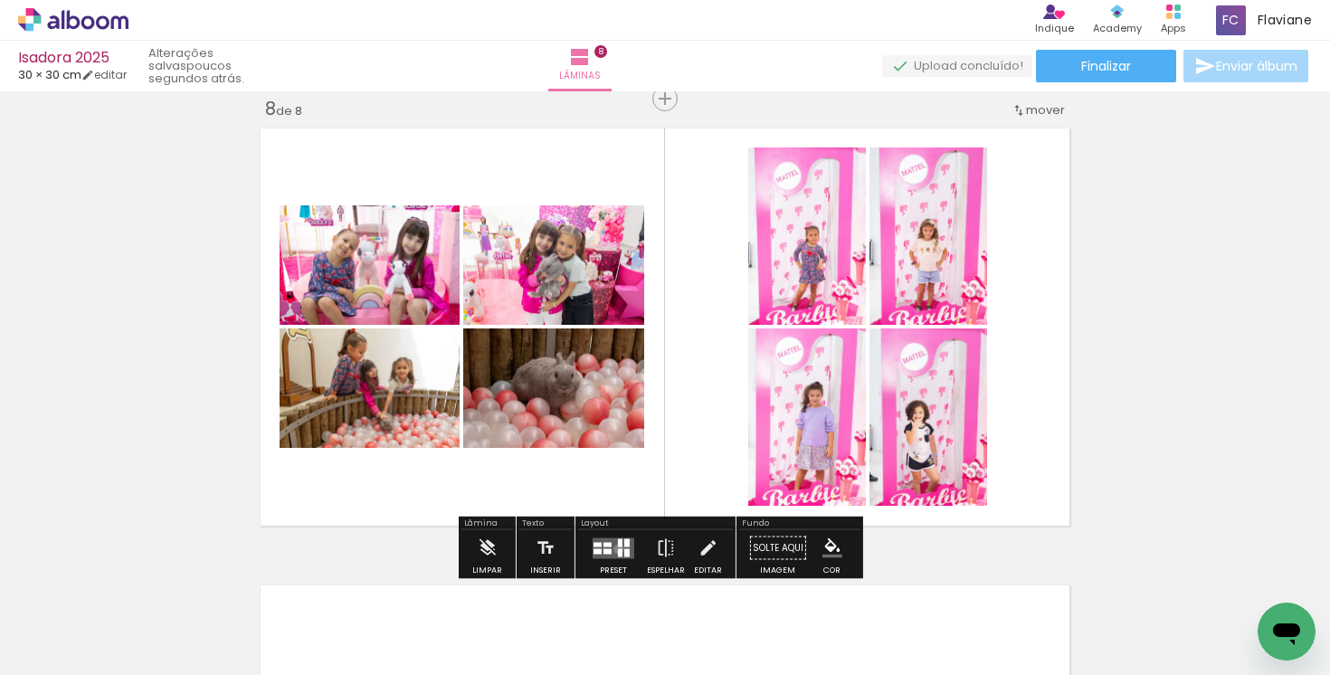
click at [618, 548] on div at bounding box center [620, 552] width 5 height 8
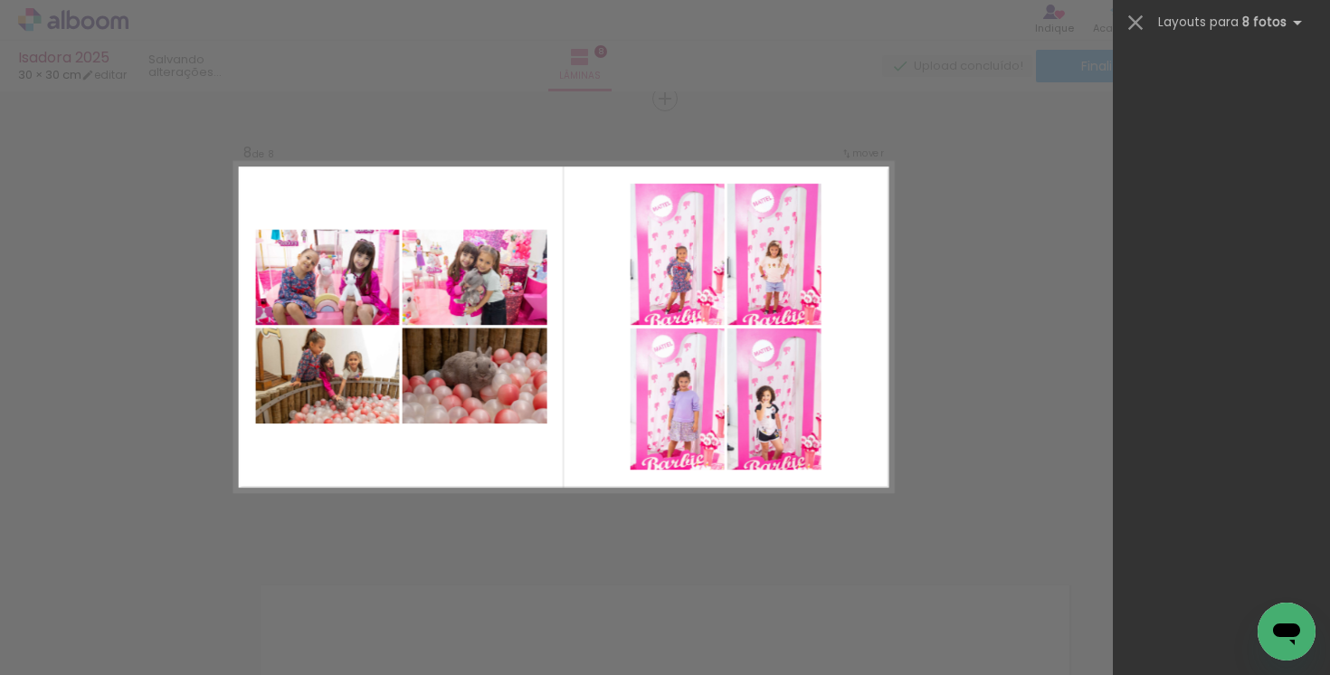
scroll to position [0, 0]
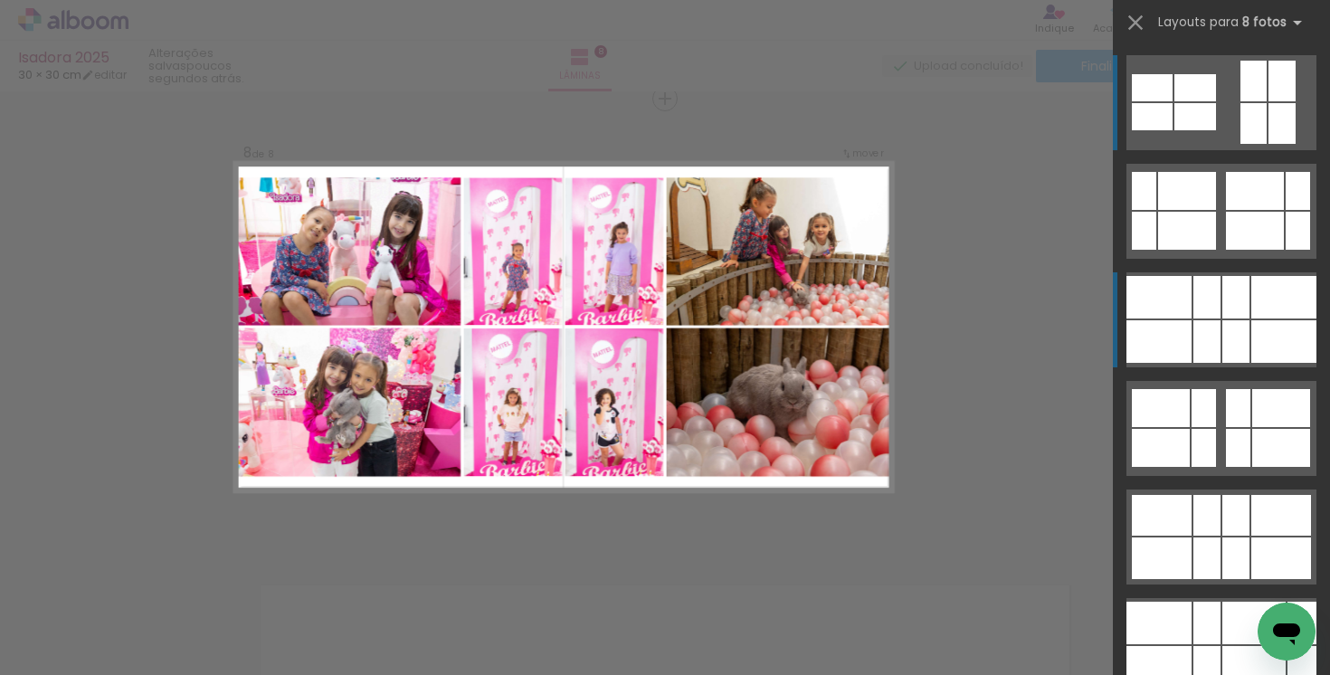
click at [1198, 322] on div at bounding box center [1206, 341] width 27 height 43
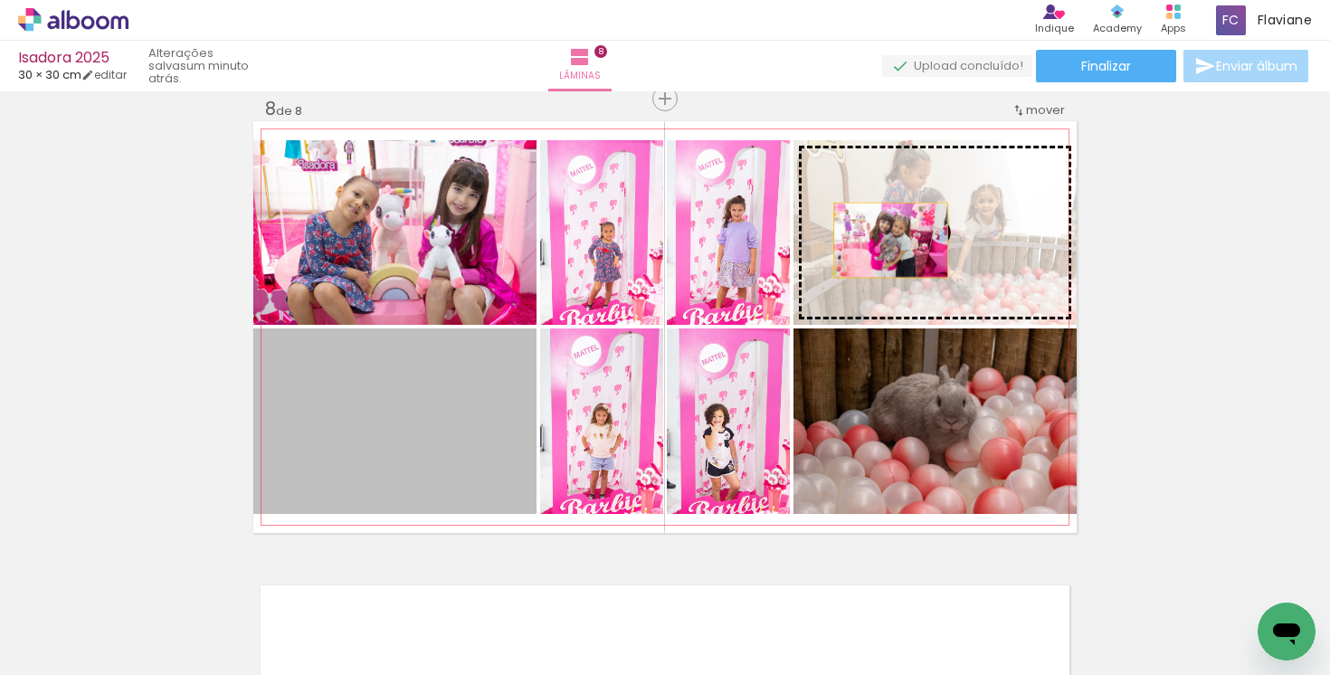
drag, startPoint x: 411, startPoint y: 427, endPoint x: 884, endPoint y: 240, distance: 508.8
click at [0, 0] on slot at bounding box center [0, 0] width 0 height 0
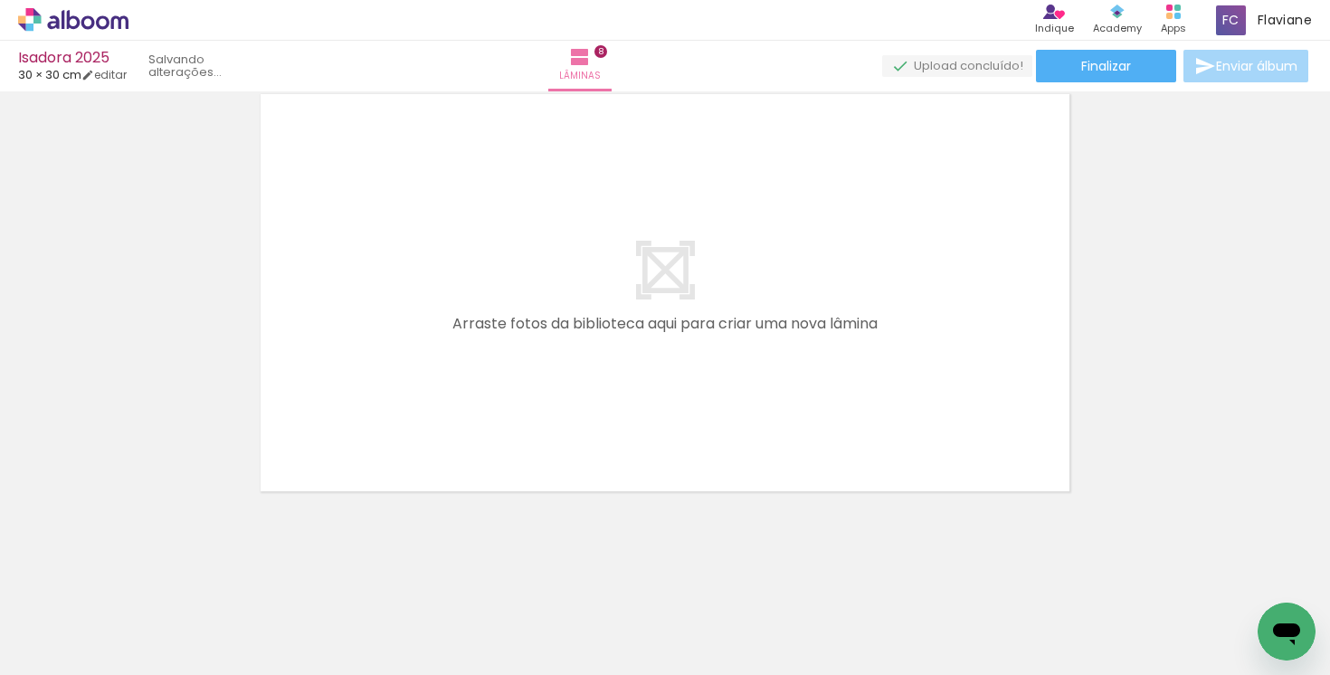
scroll to position [0, 5815]
